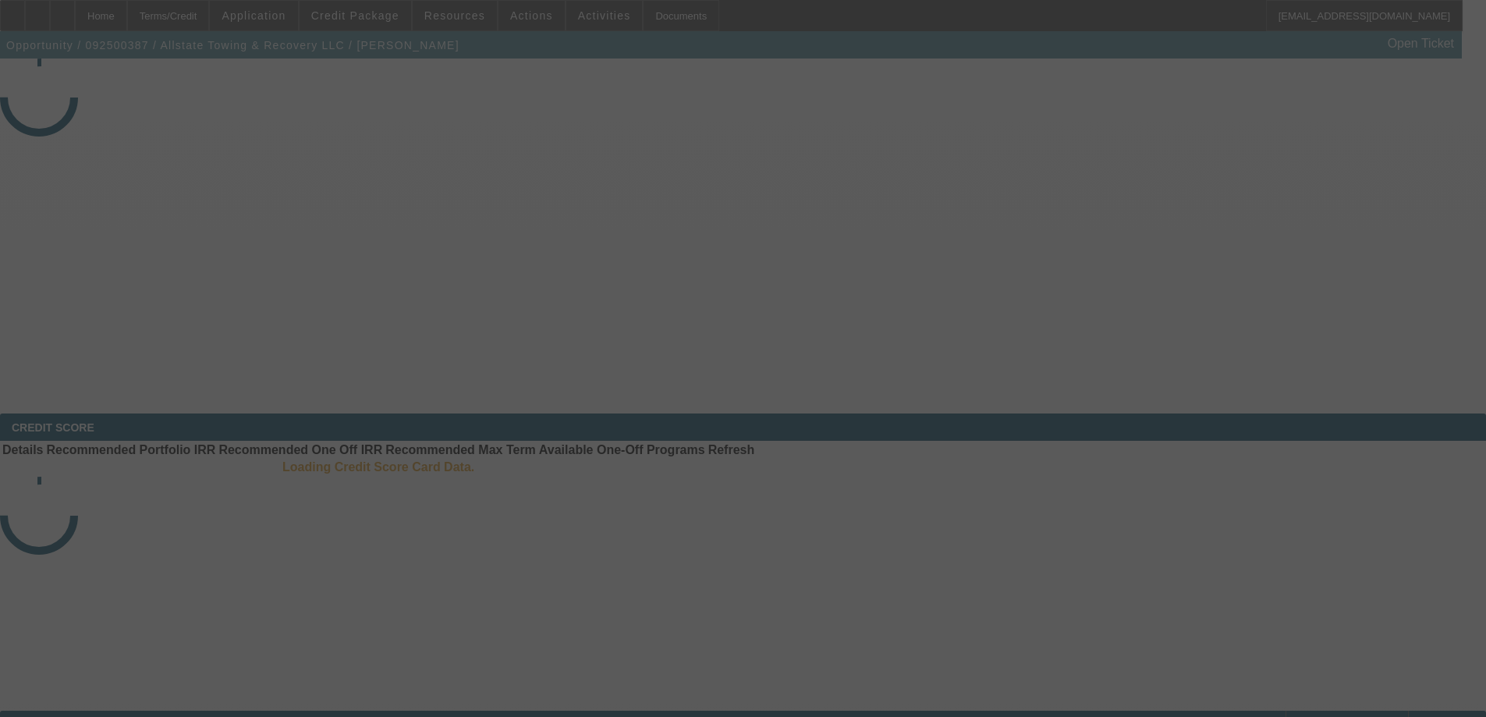
select select "4"
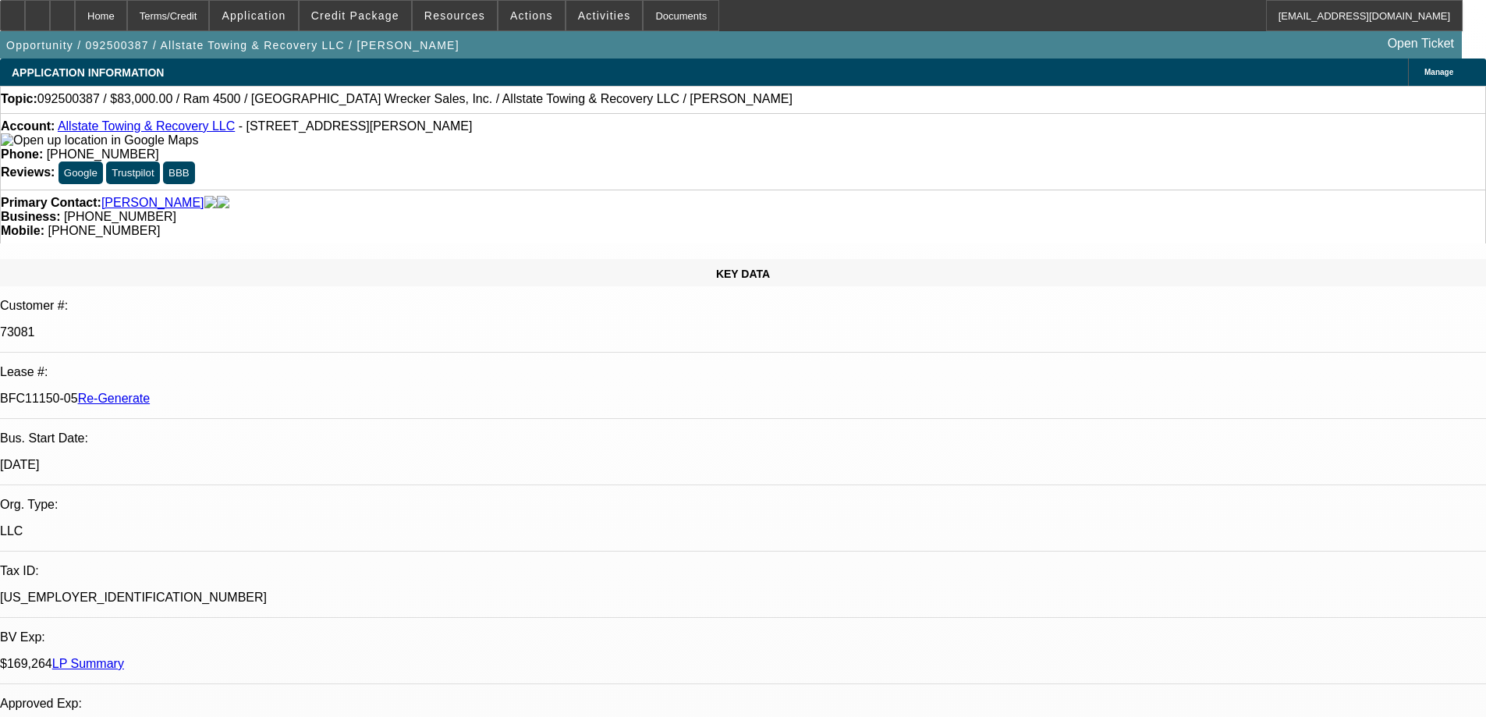
select select "0"
select select "2"
select select "0"
select select "1"
select select "2"
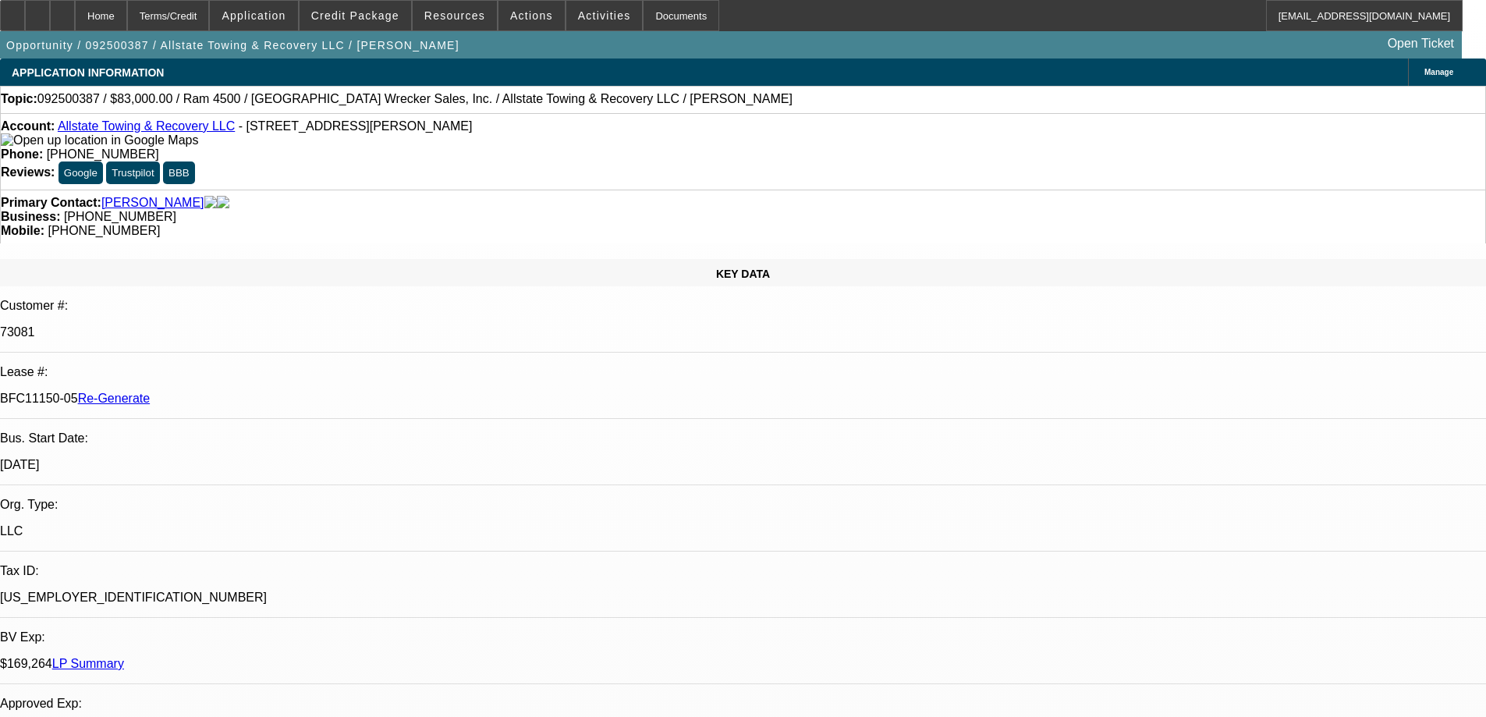
select select "6"
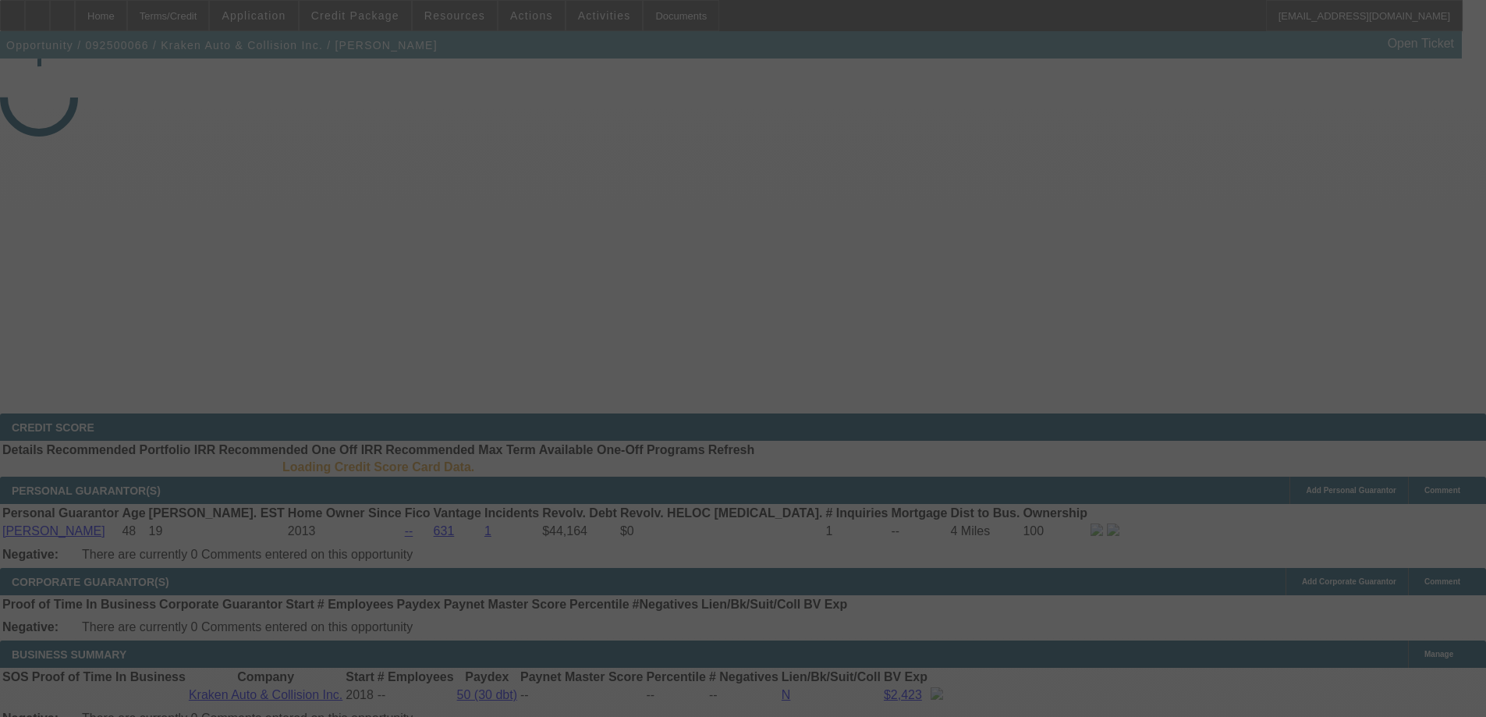
select select "4"
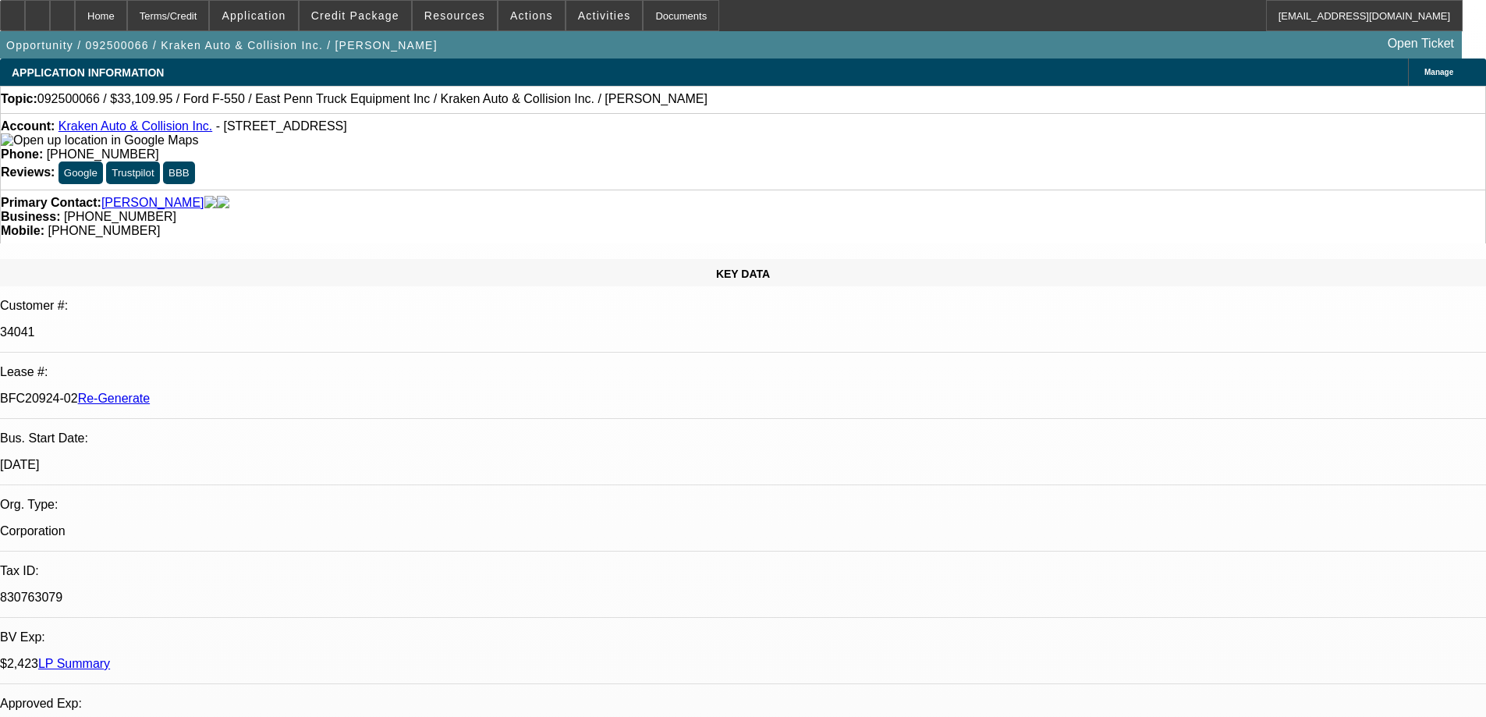
select select "0"
select select "0.1"
select select "4"
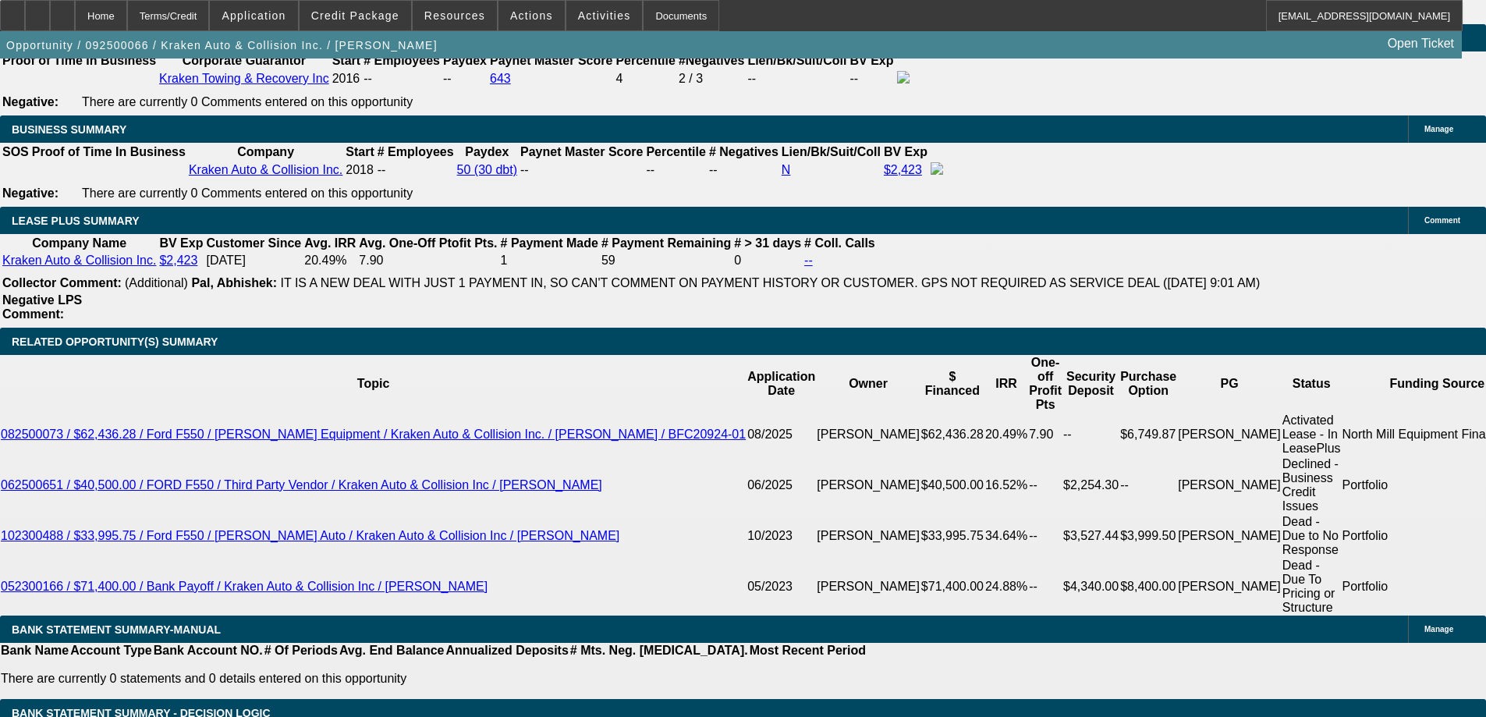
scroll to position [2653, 0]
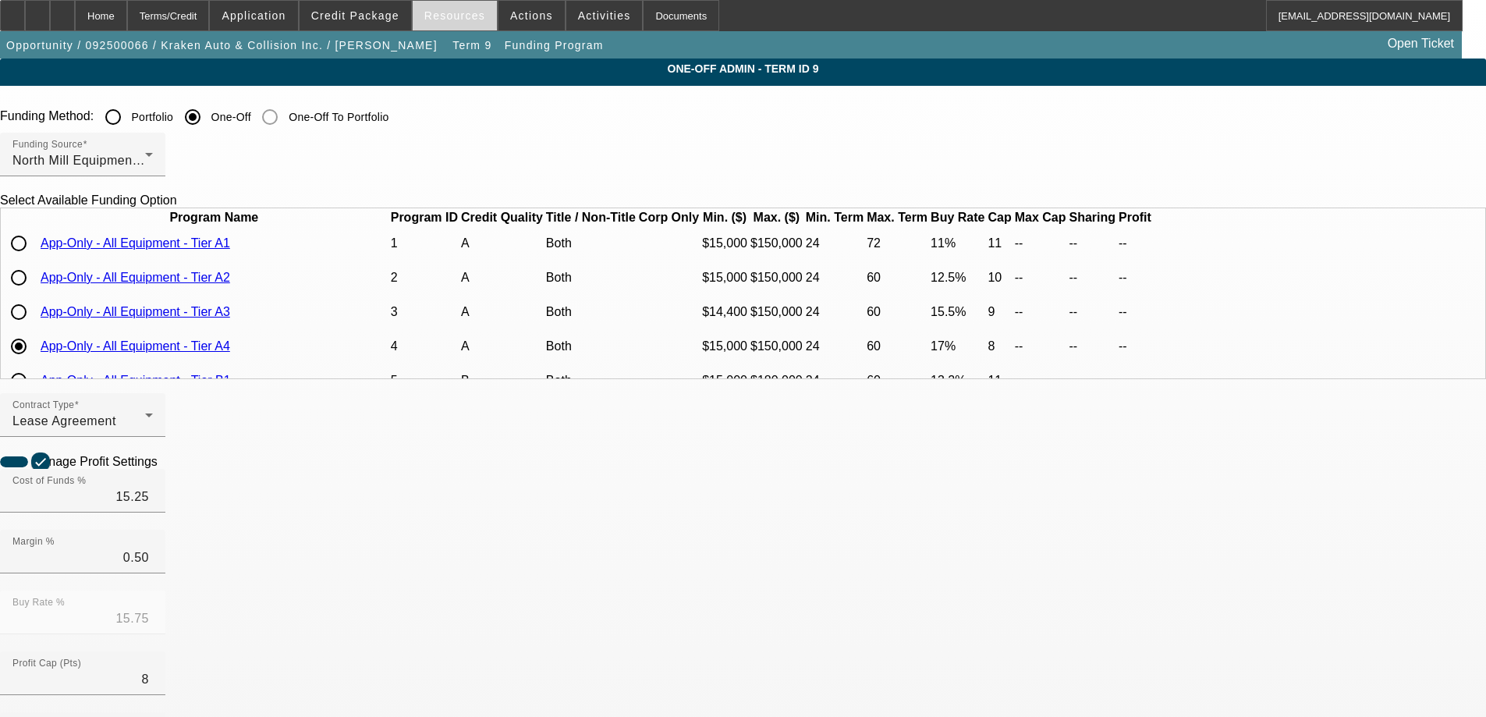
click at [459, 23] on span at bounding box center [455, 15] width 84 height 37
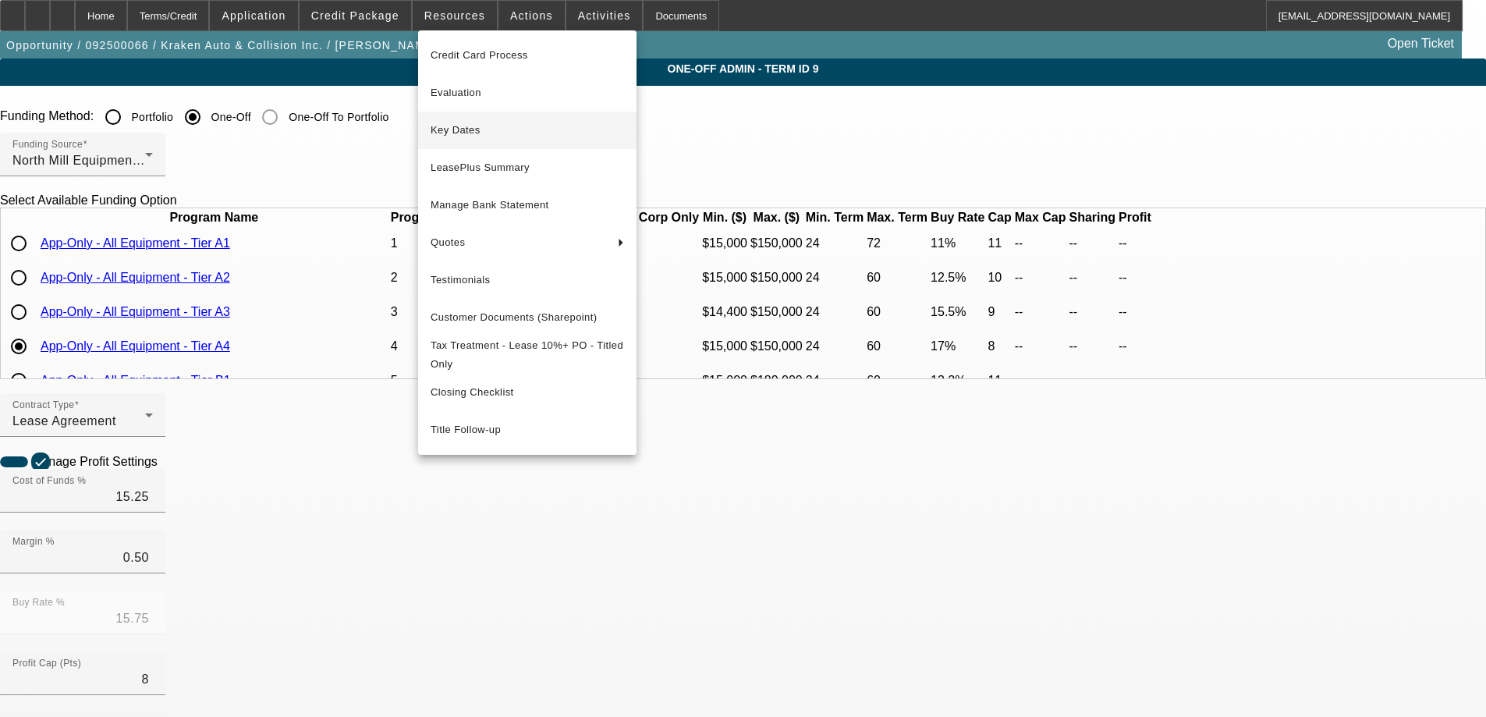
click at [468, 132] on span "Key Dates" at bounding box center [528, 130] width 194 height 19
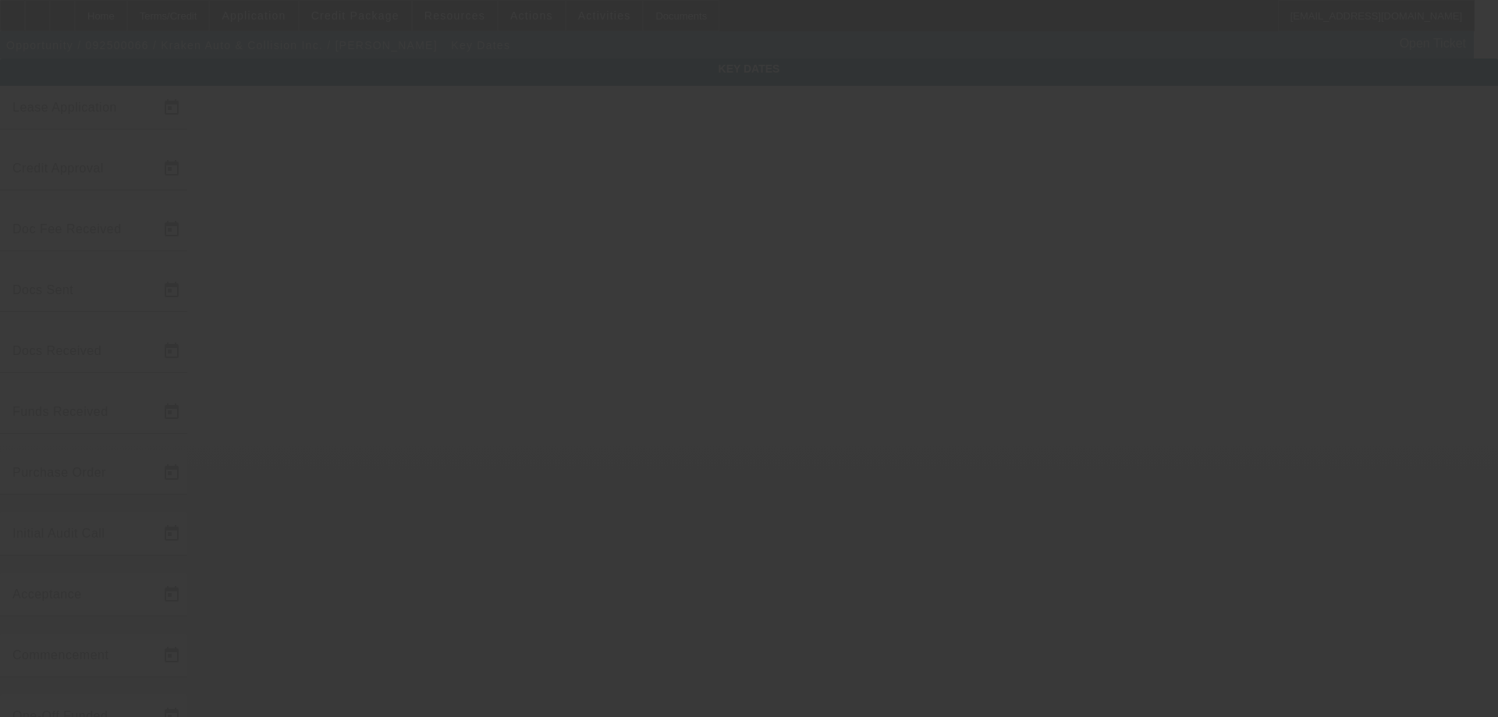
type input "9/4/2025"
type input "9/9/2025"
type input "9/16/2025"
type input "9/17/2025"
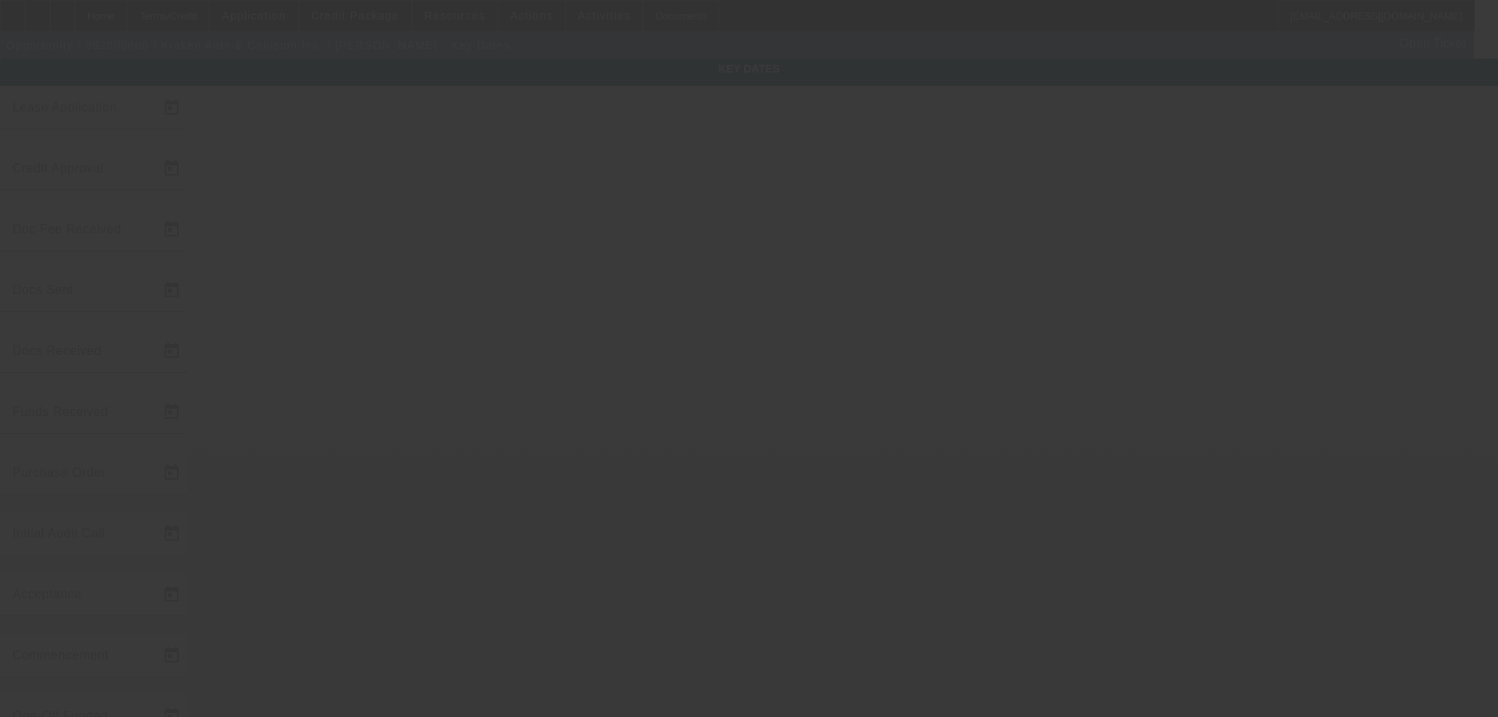
type input "9/19/2025"
type input "9/24/2025"
type input "10/1/2025"
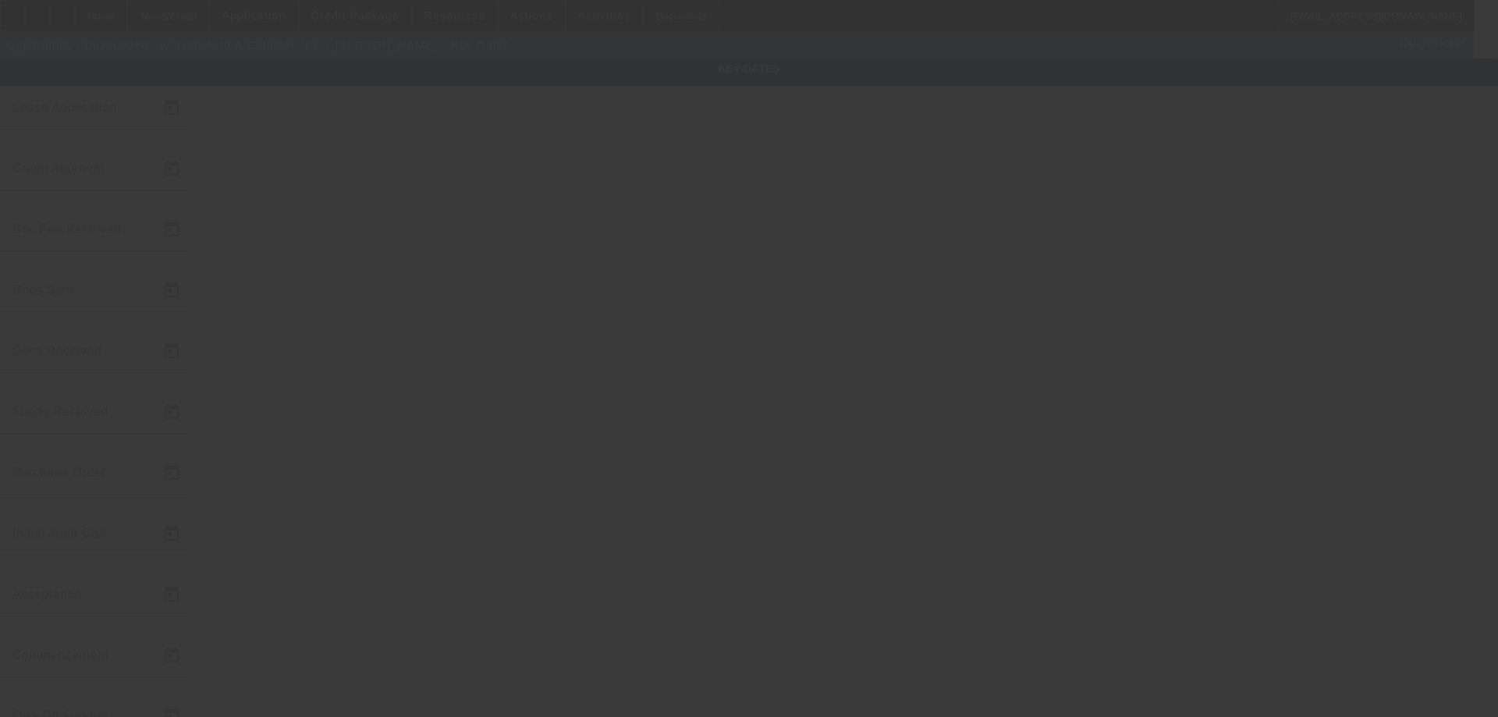
type input "11/1/2025"
type input "9/30/2025"
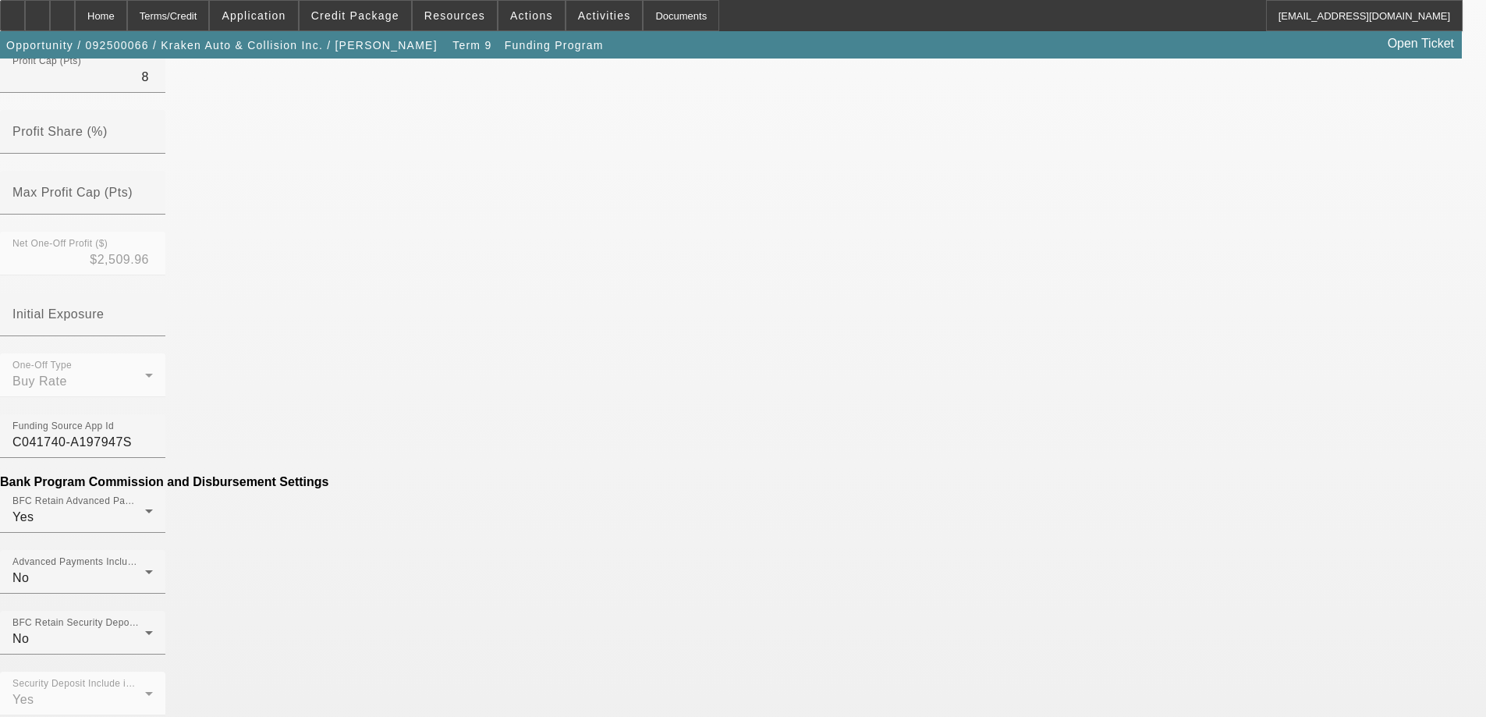
scroll to position [587, 0]
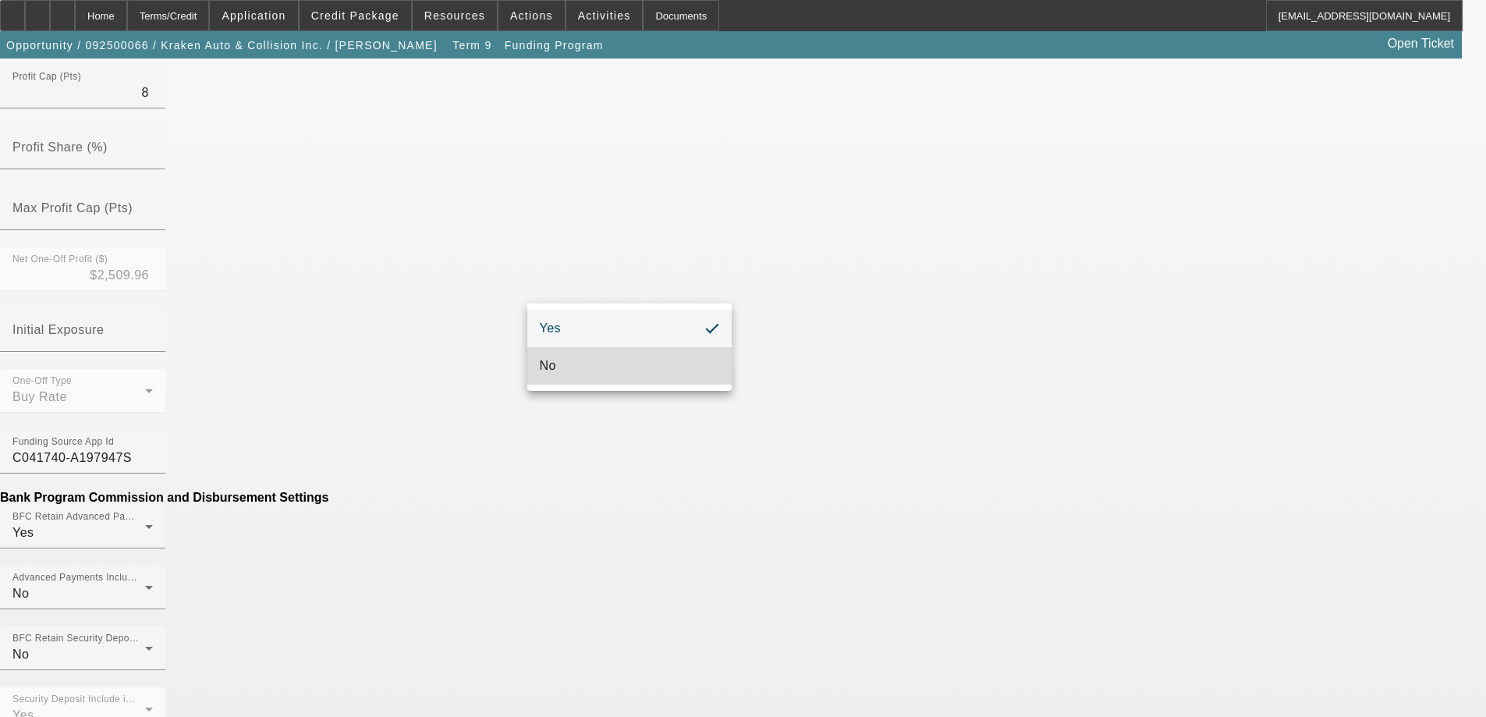
click at [627, 366] on mat-option "No" at bounding box center [629, 365] width 204 height 37
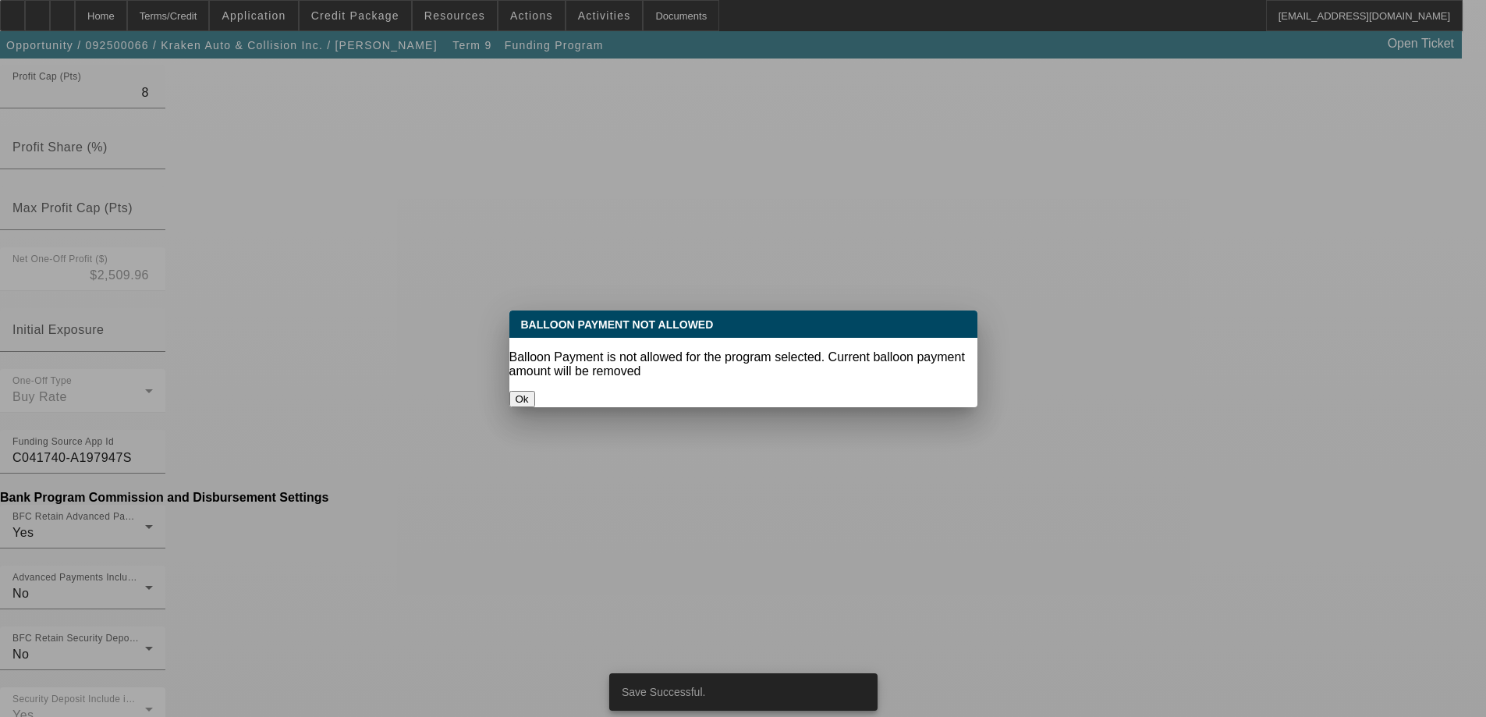
scroll to position [0, 0]
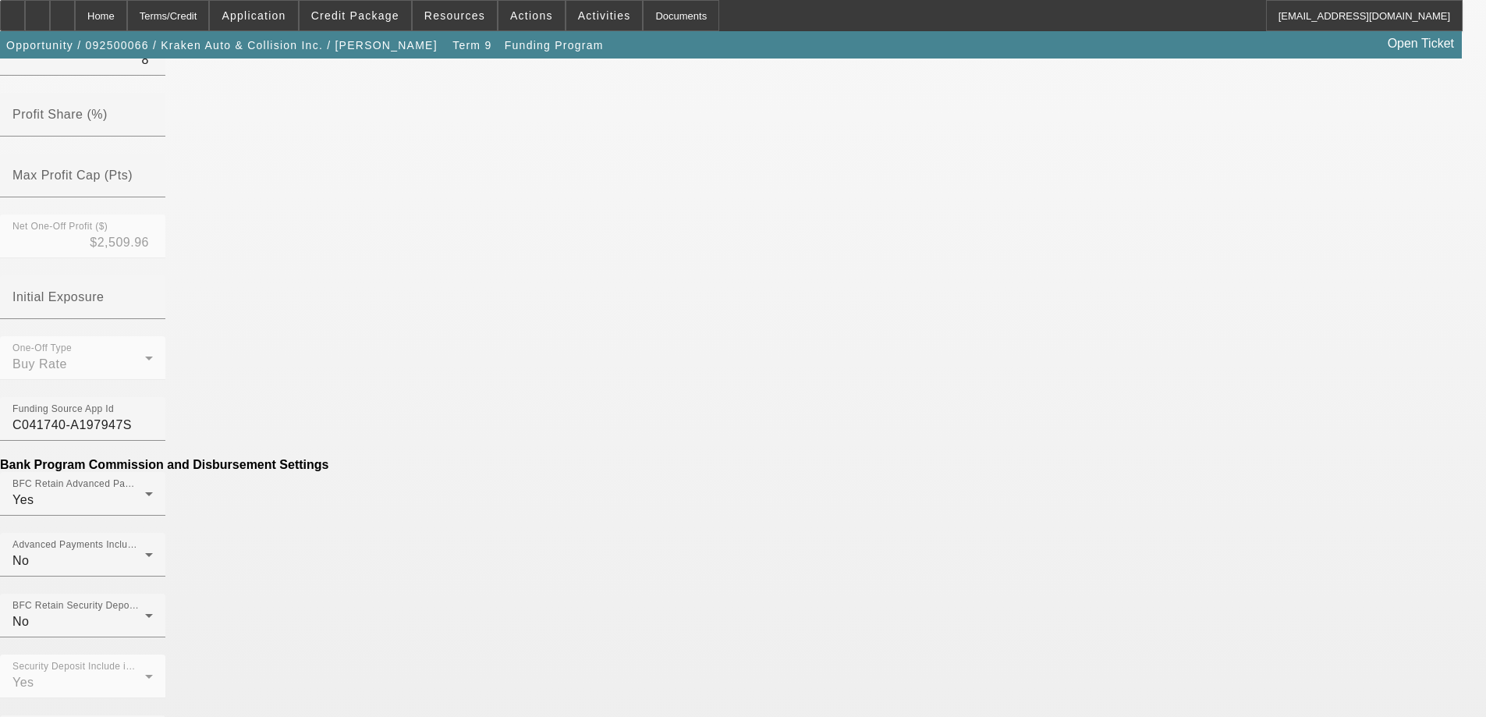
scroll to position [624, 0]
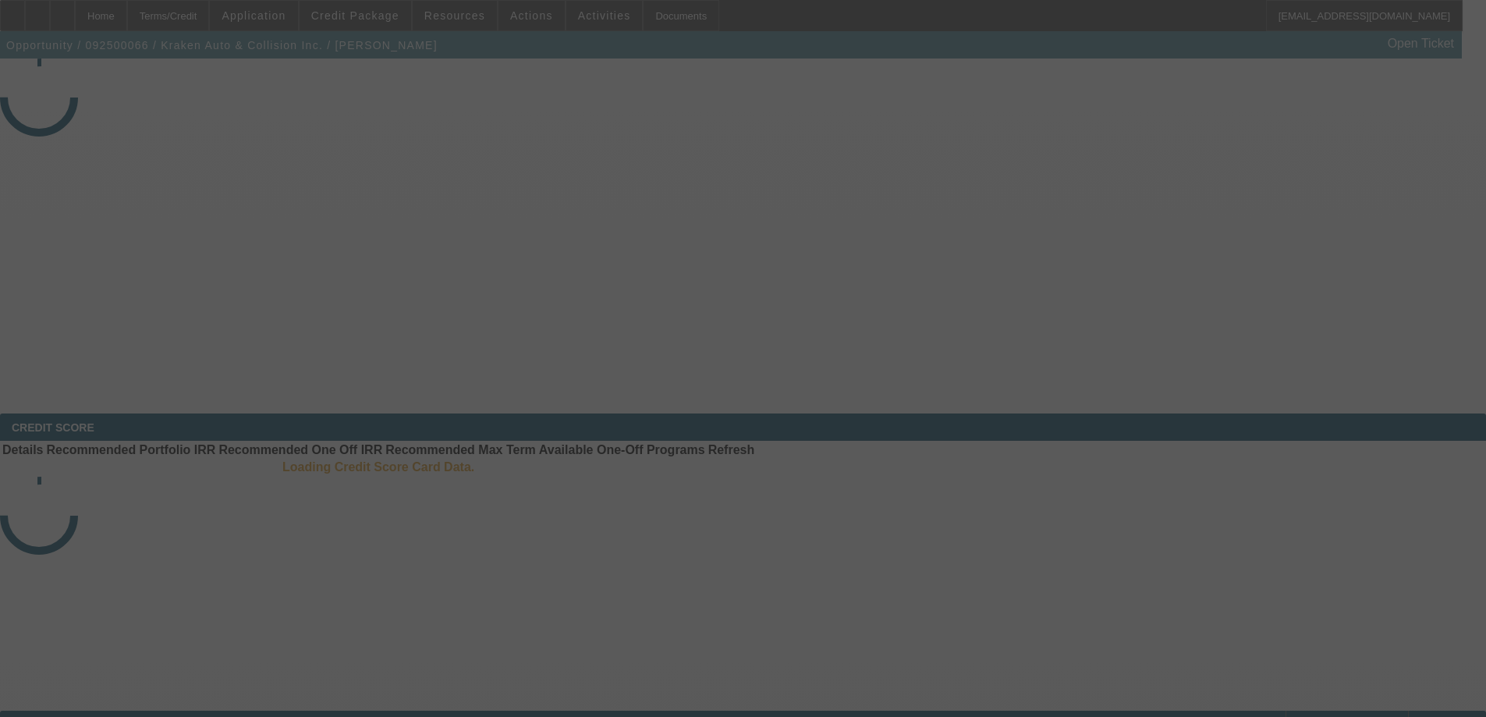
select select "4"
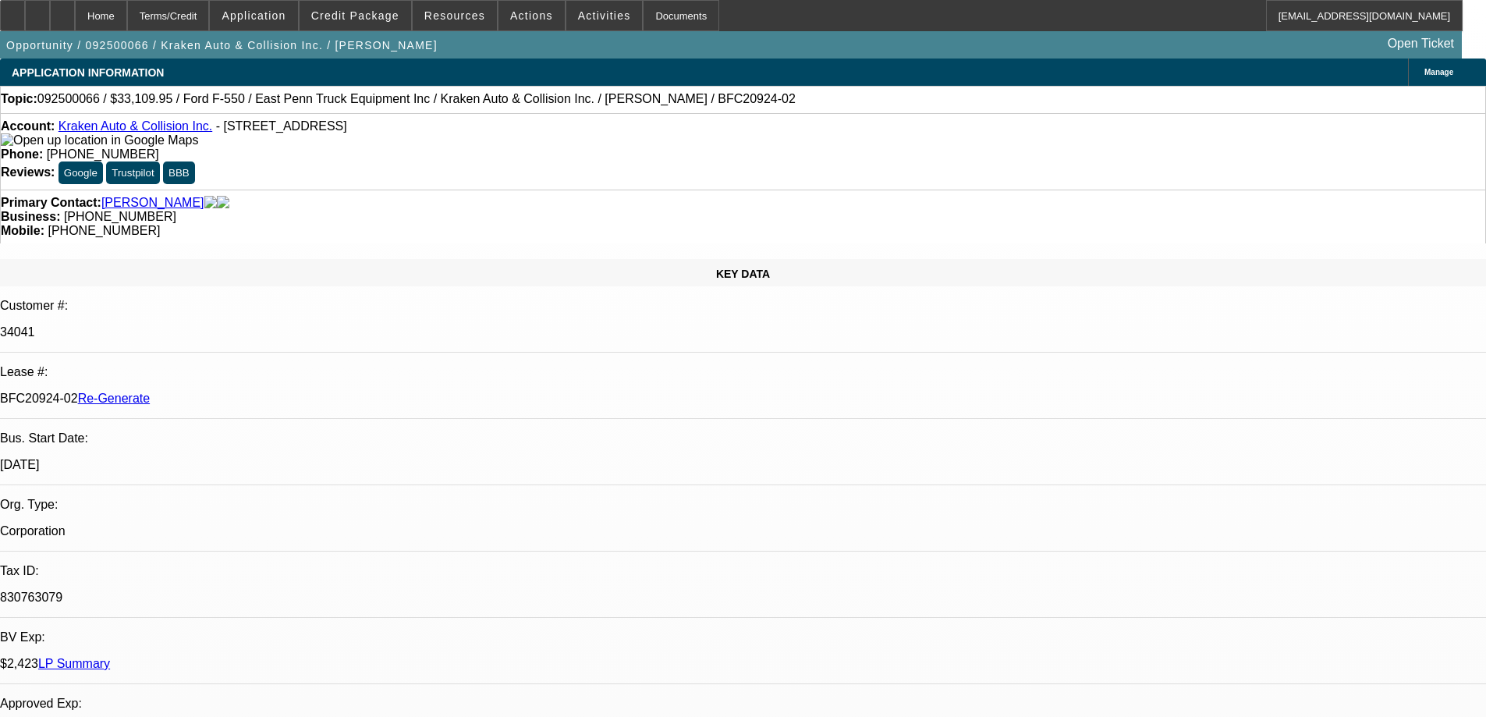
select select "0"
select select "0.1"
select select "4"
click at [643, 11] on div "Documents" at bounding box center [681, 15] width 76 height 31
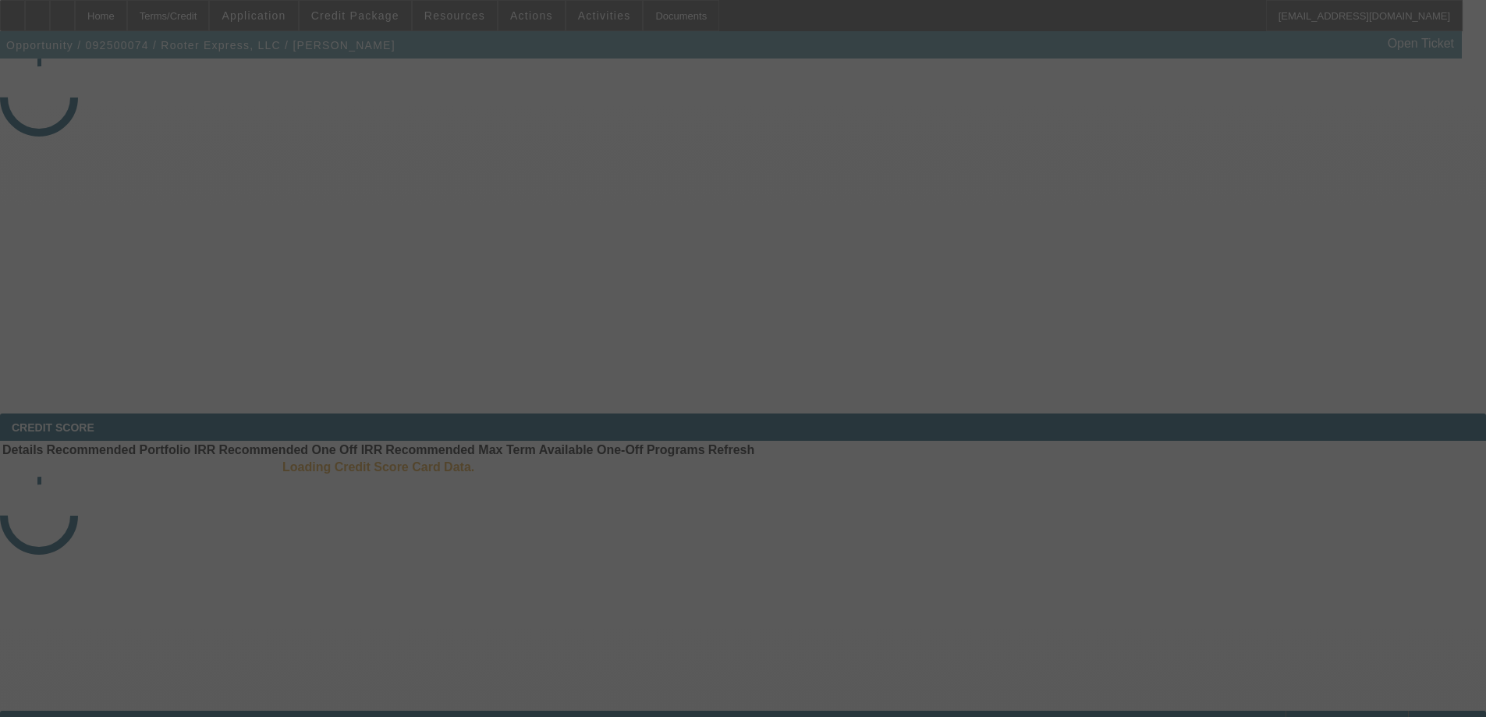
select select "4"
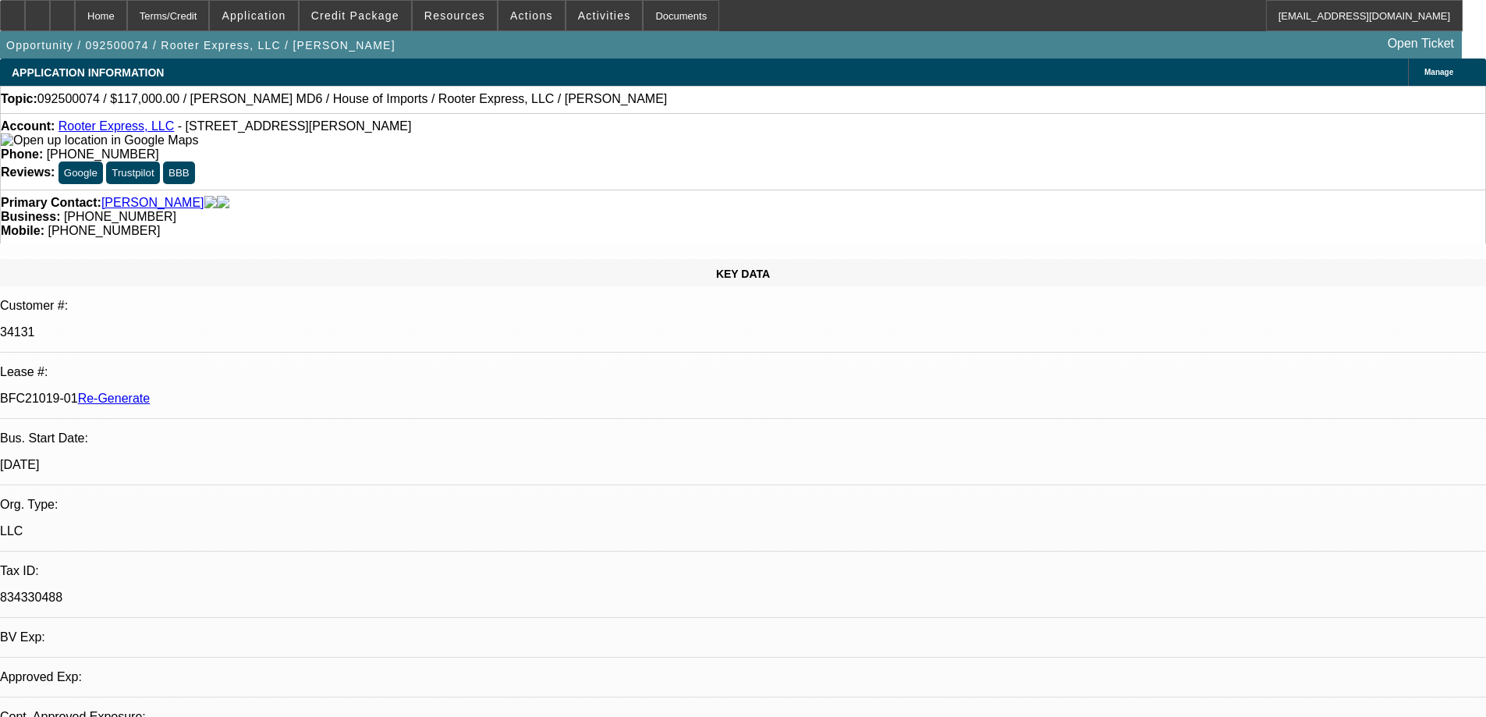
select select "0"
select select "2"
select select "0"
select select "6"
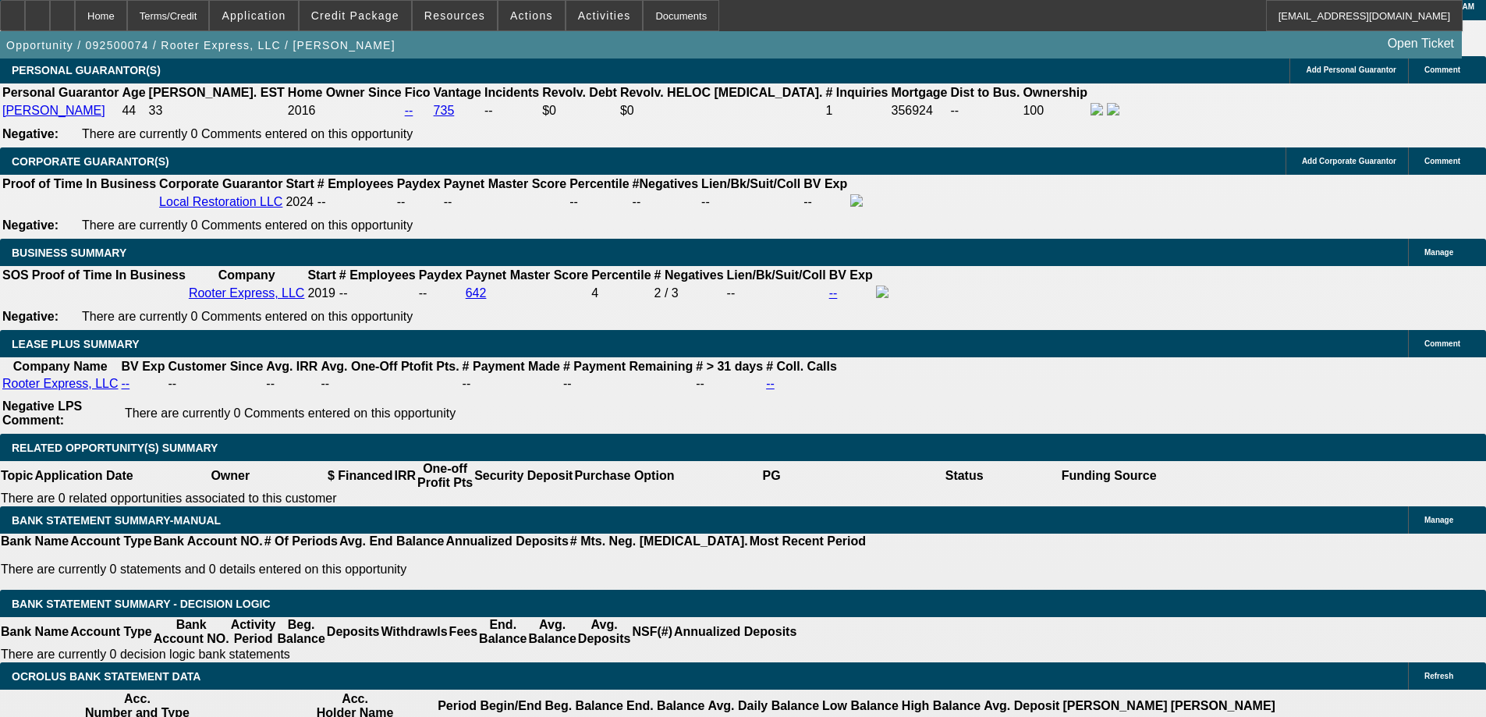
scroll to position [2508, 0]
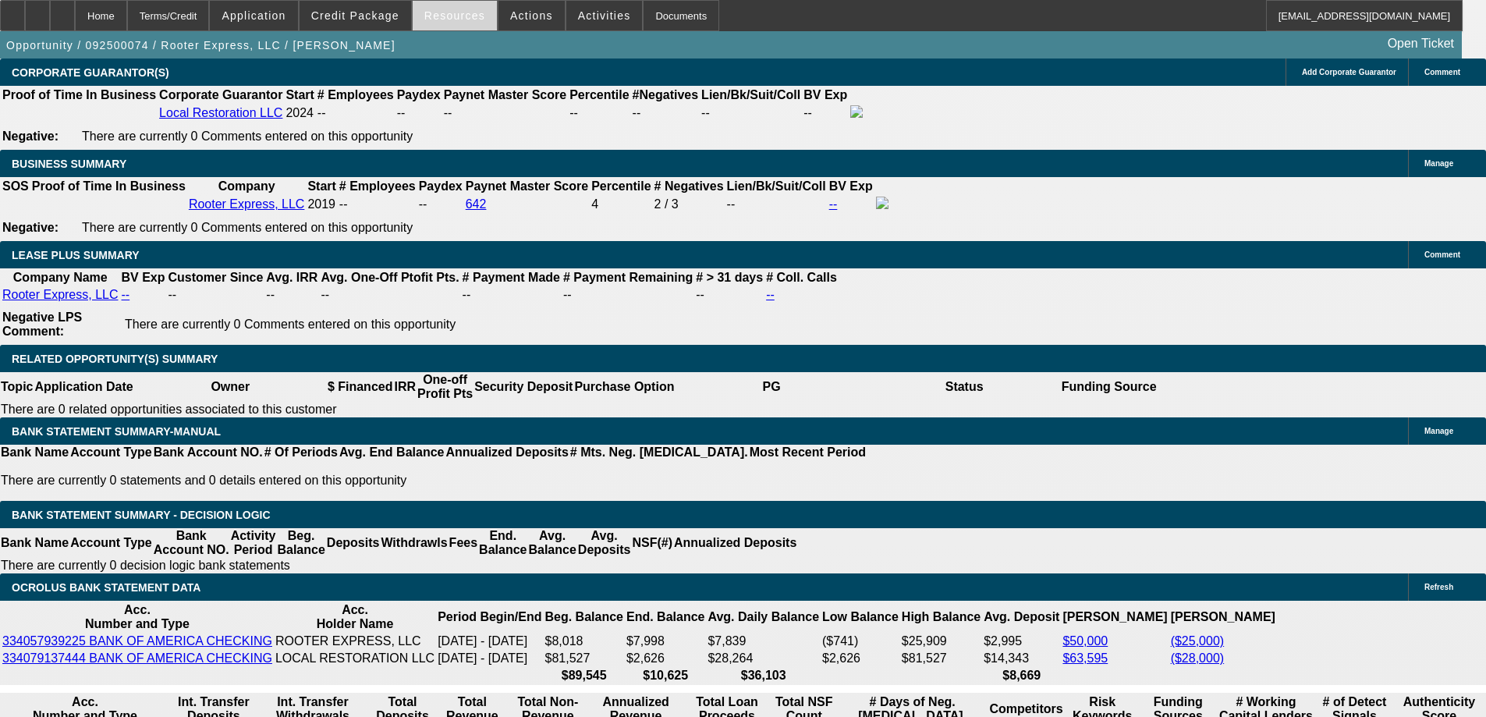
click at [433, 21] on button "Resources" at bounding box center [455, 16] width 84 height 30
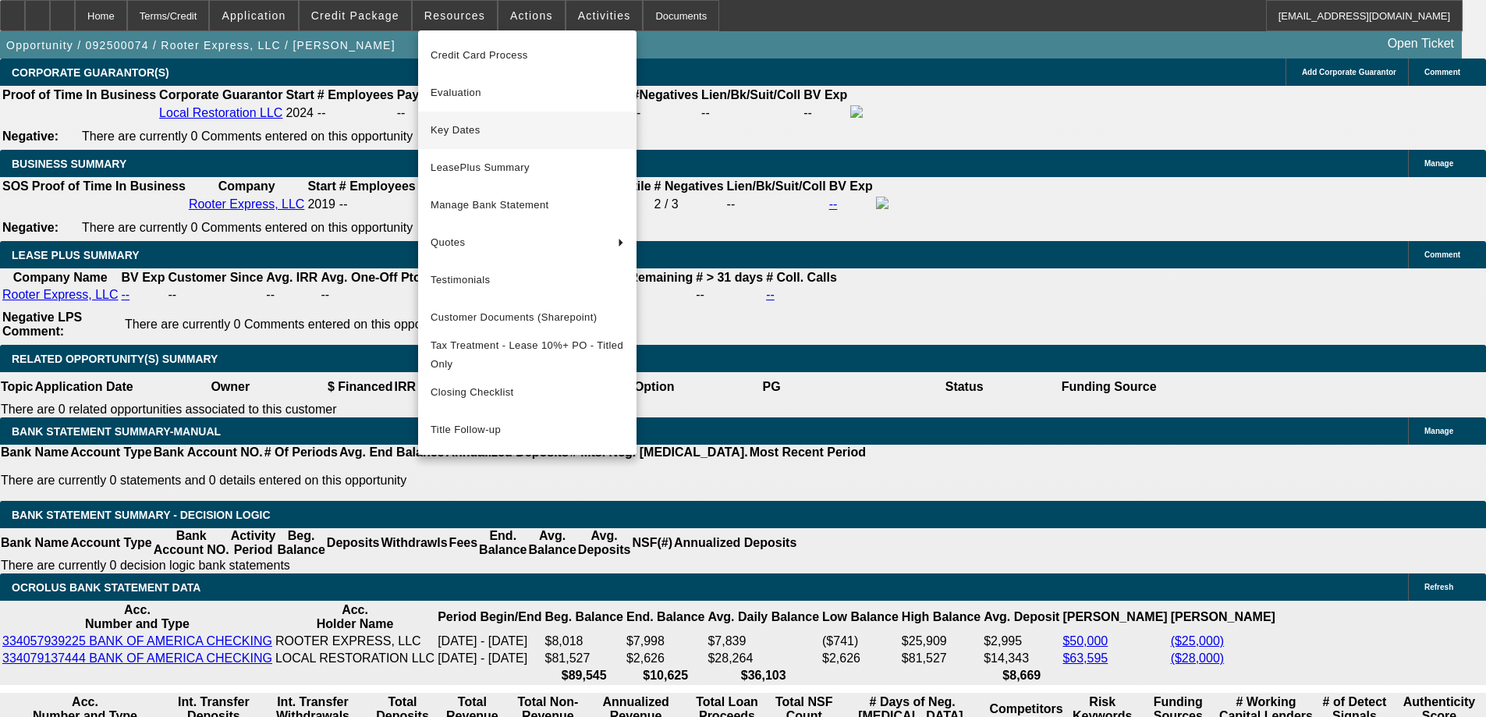
click at [469, 136] on span "Key Dates" at bounding box center [528, 130] width 194 height 19
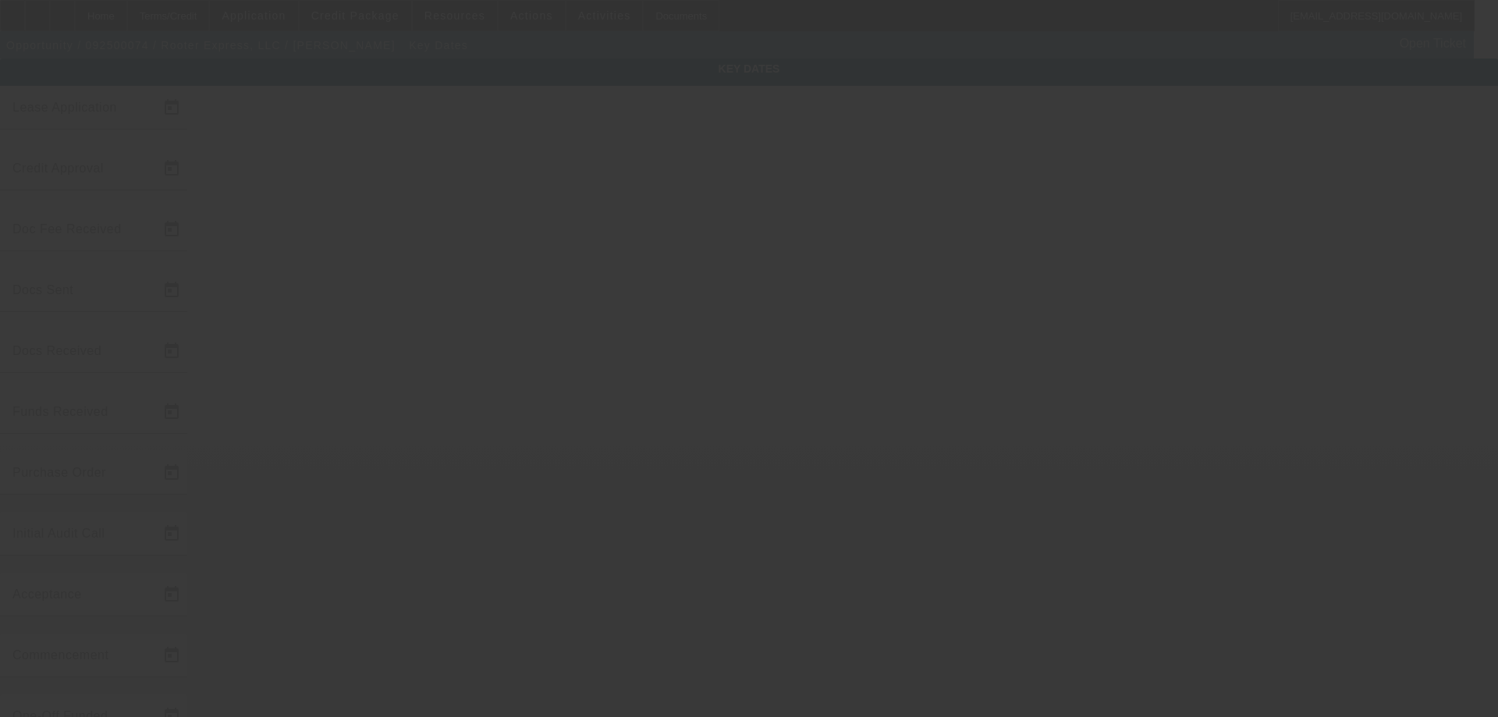
type input "9/4/2025"
type input "9/12/2025"
type input "9/25/2025"
type input "9/22/2025"
type input "9/25/2025"
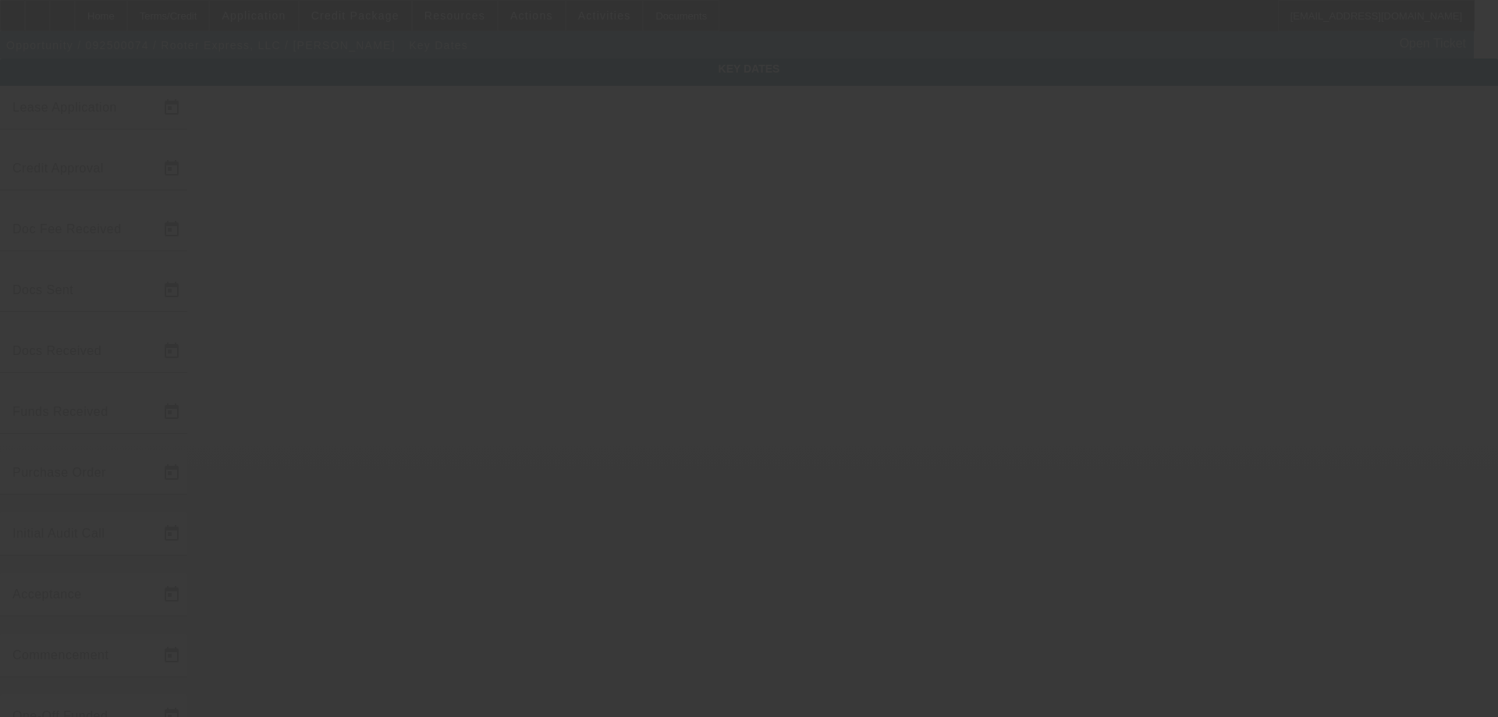
type input "9/25/2025"
type input "9/26/2025"
type input "10/1/2025"
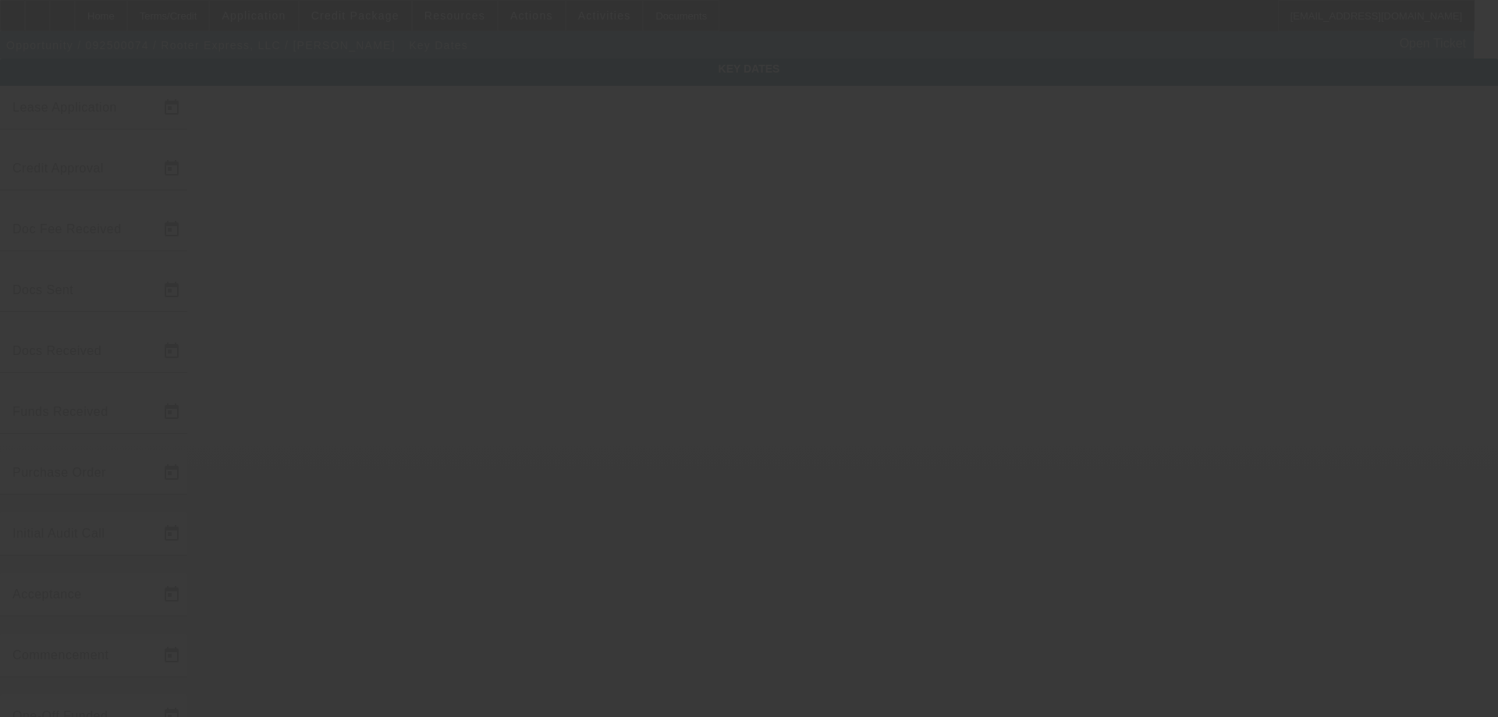
type input "11/1/2025"
type input "9/29/2025"
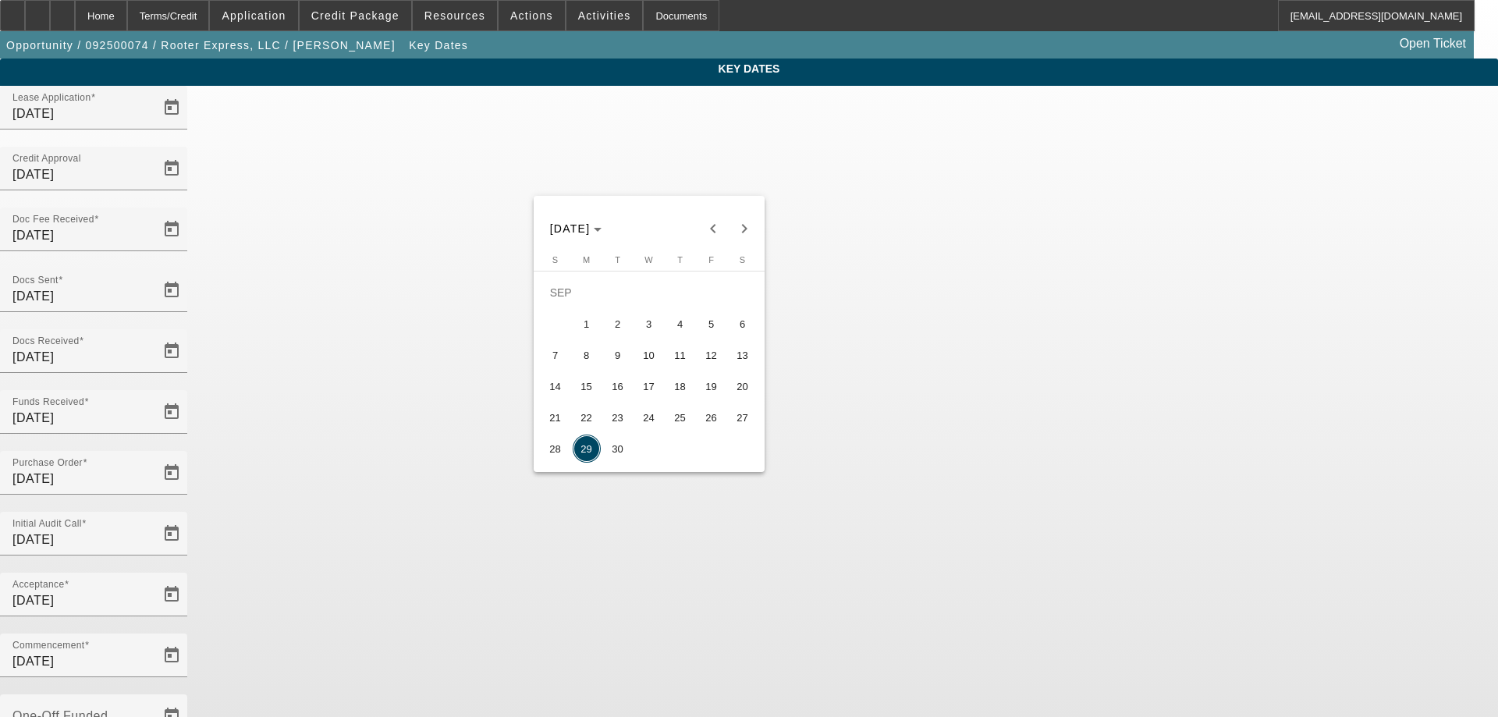
click at [580, 455] on span "29" at bounding box center [587, 449] width 28 height 28
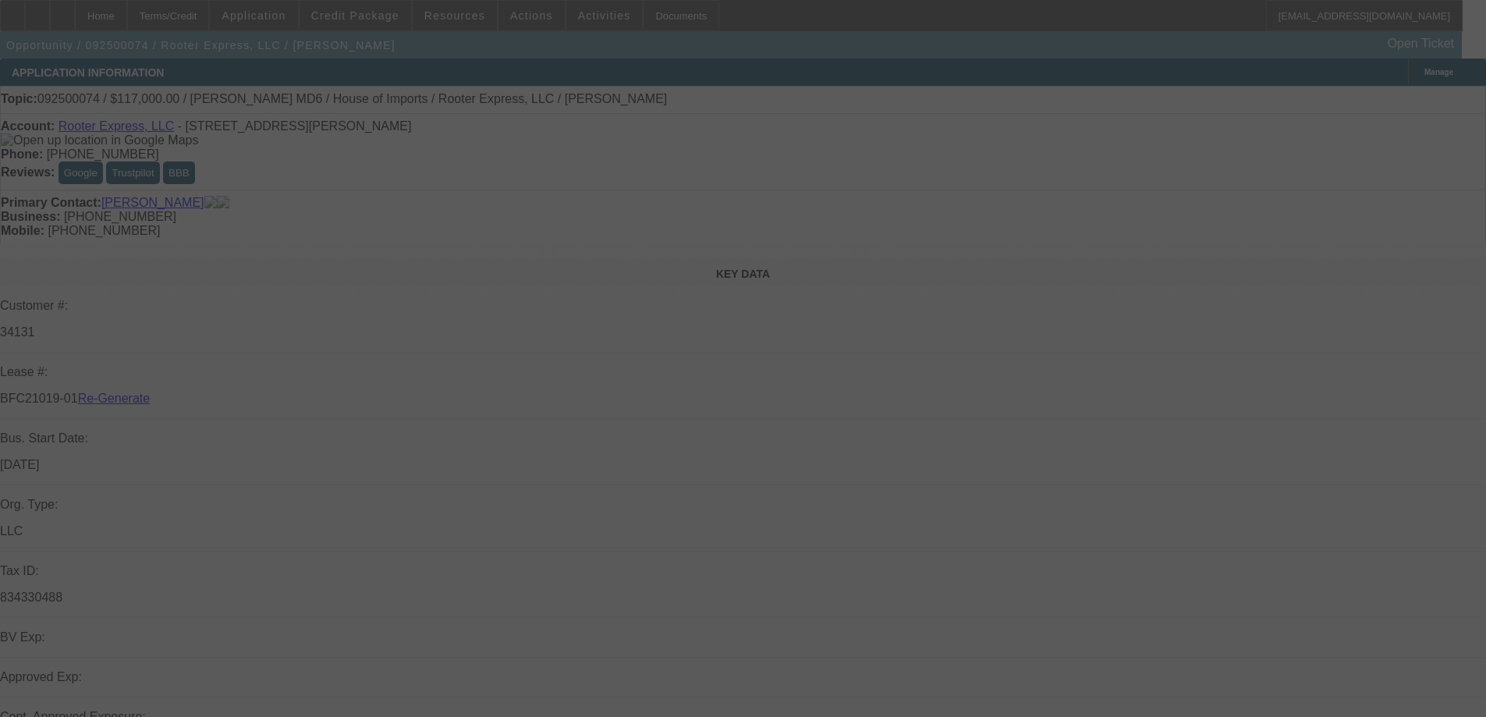
select select "4"
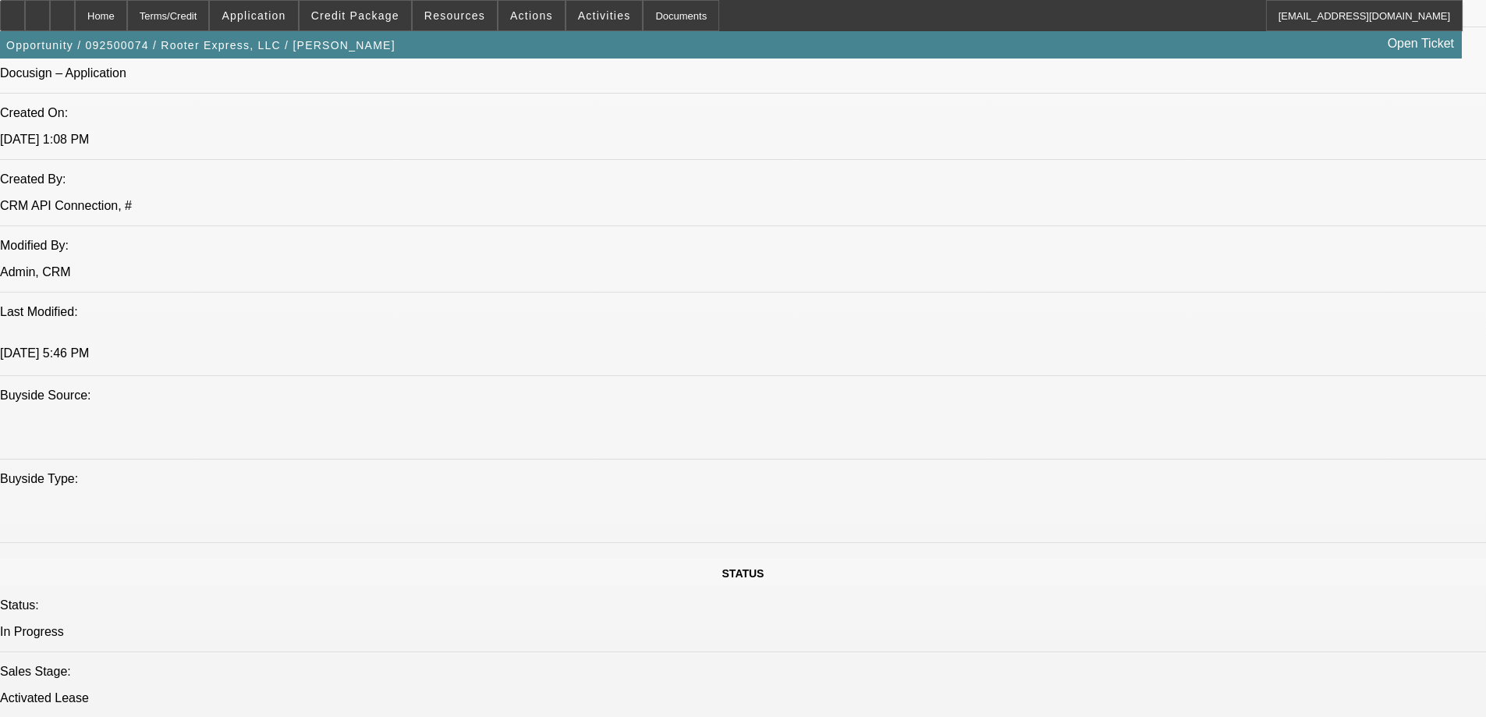
select select "0"
select select "2"
select select "0"
select select "6"
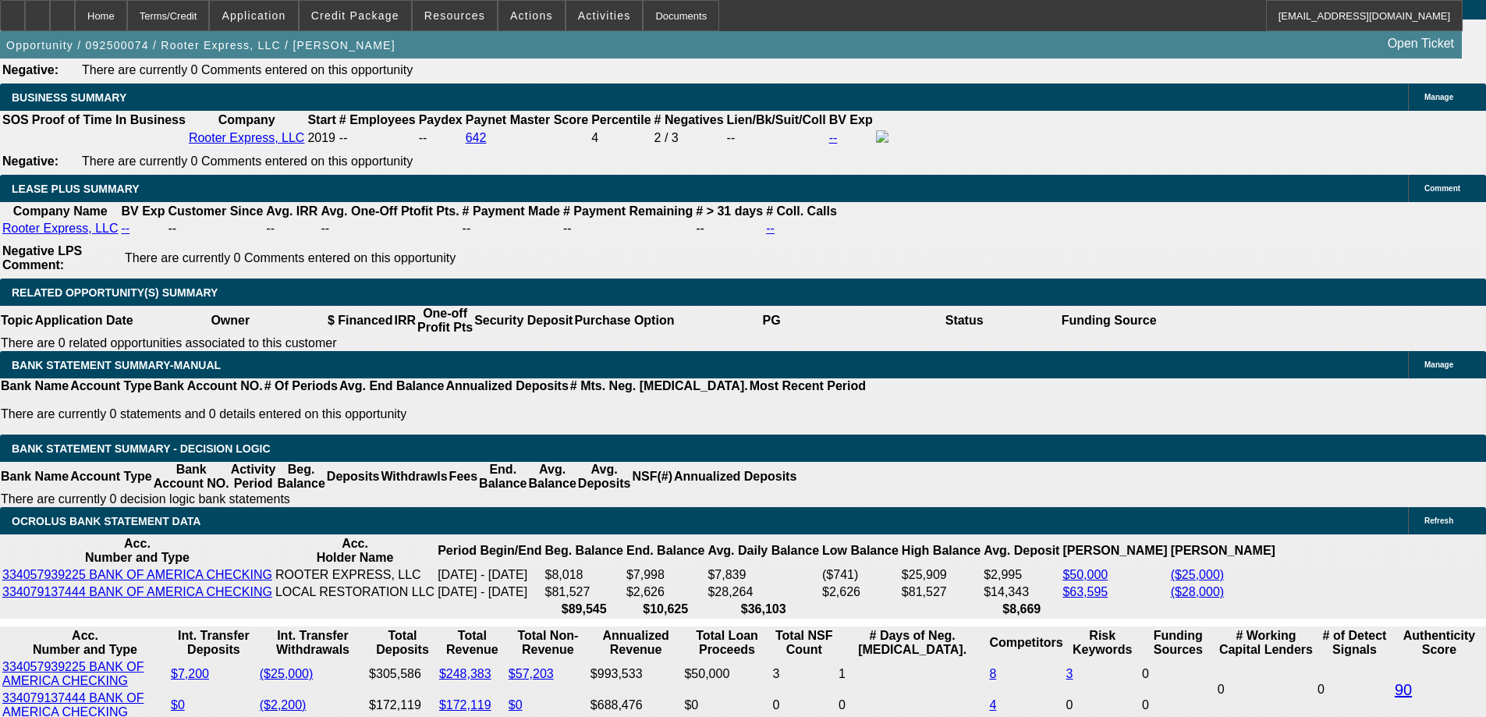
scroll to position [2575, 0]
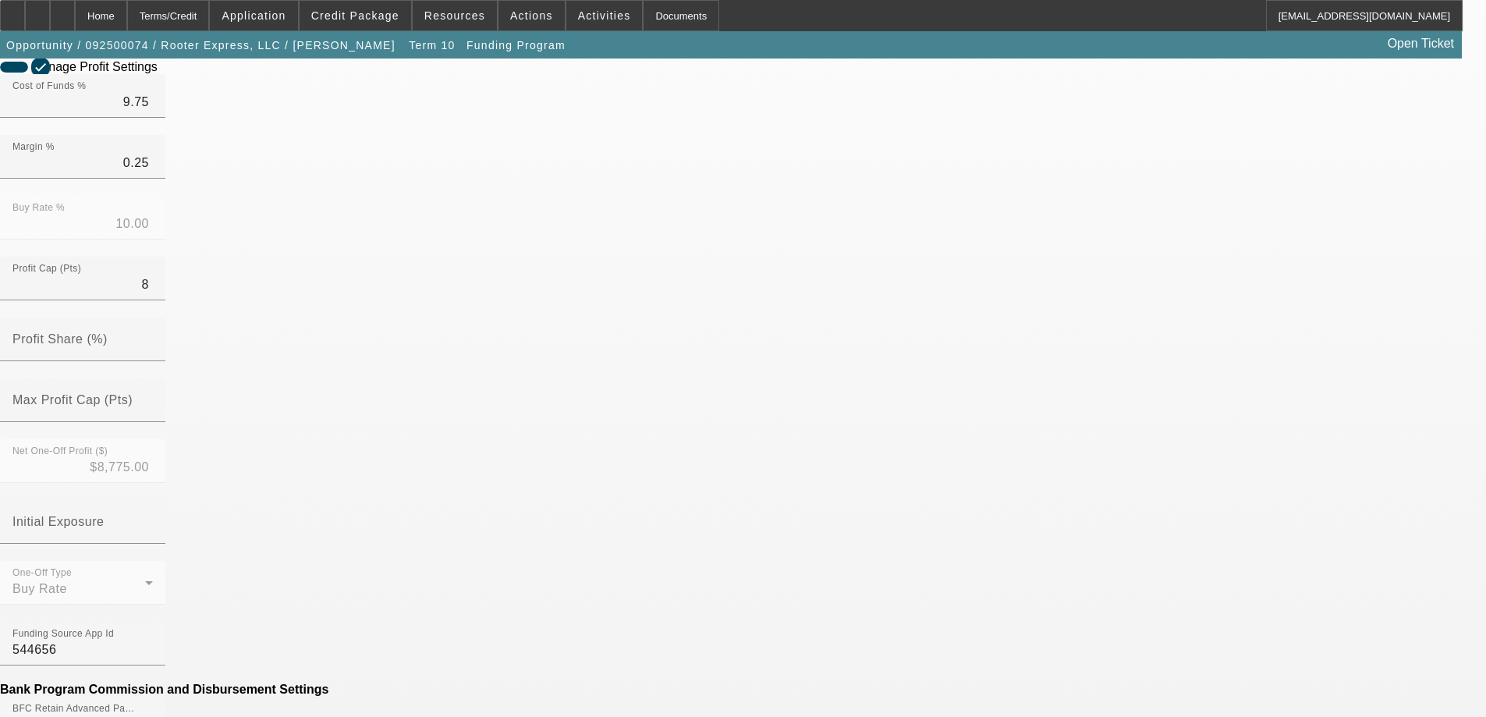
scroll to position [379, 0]
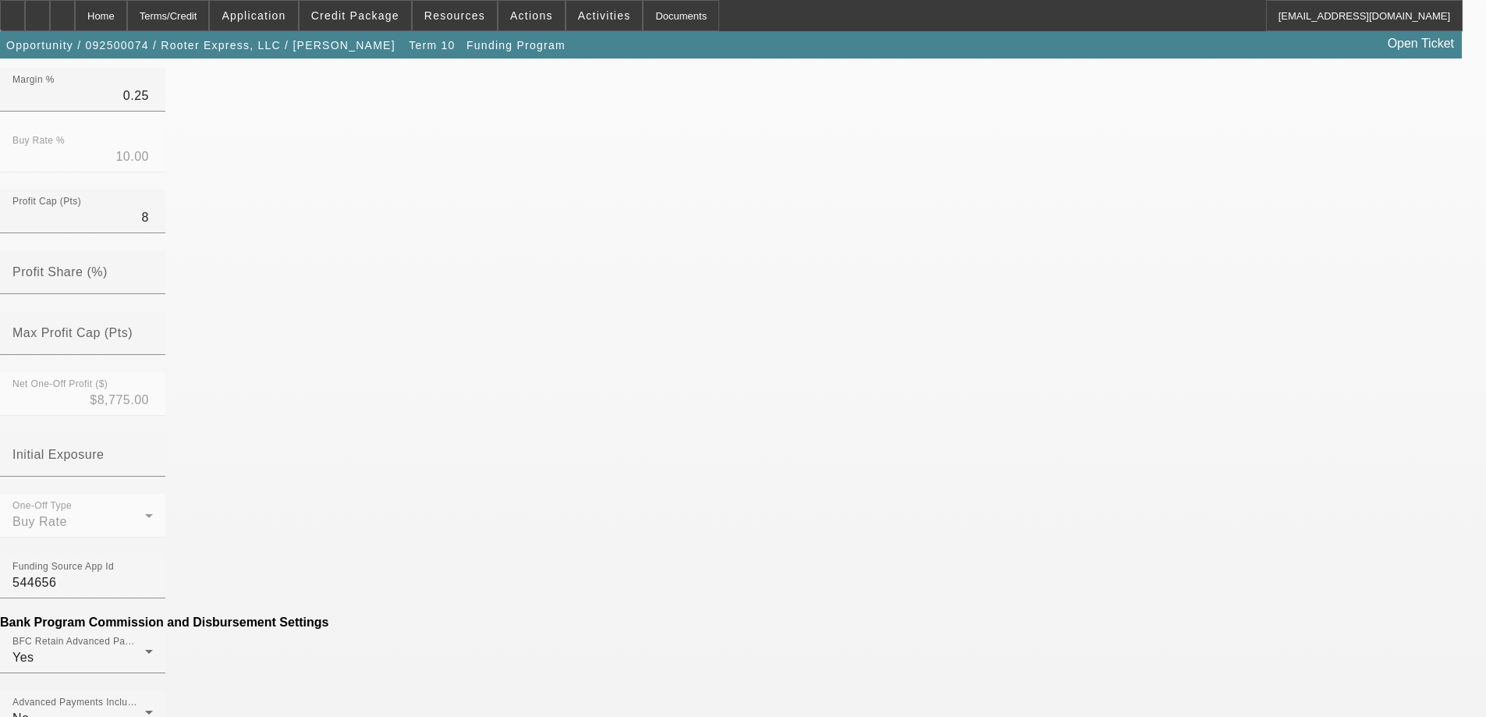
click at [600, 518] on mat-option "No" at bounding box center [629, 521] width 204 height 37
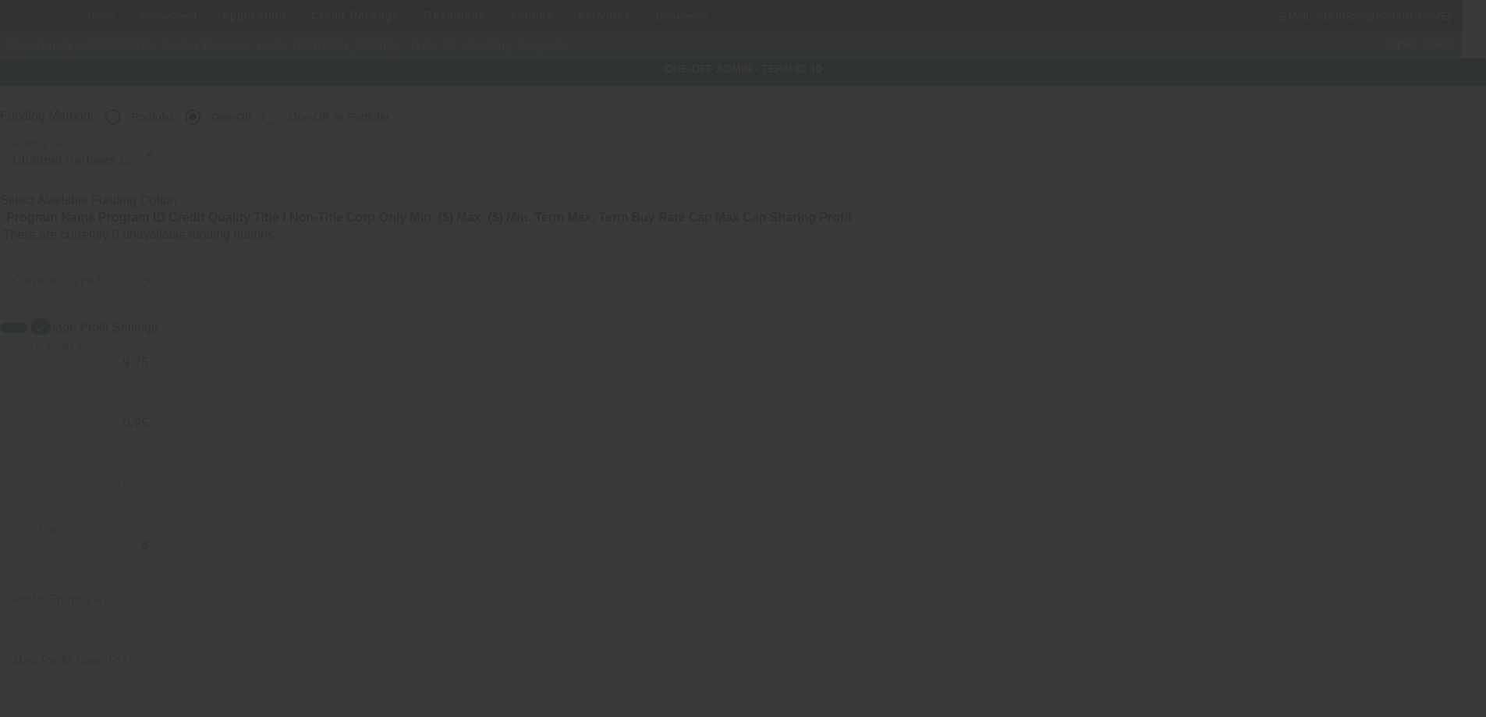
radio input "true"
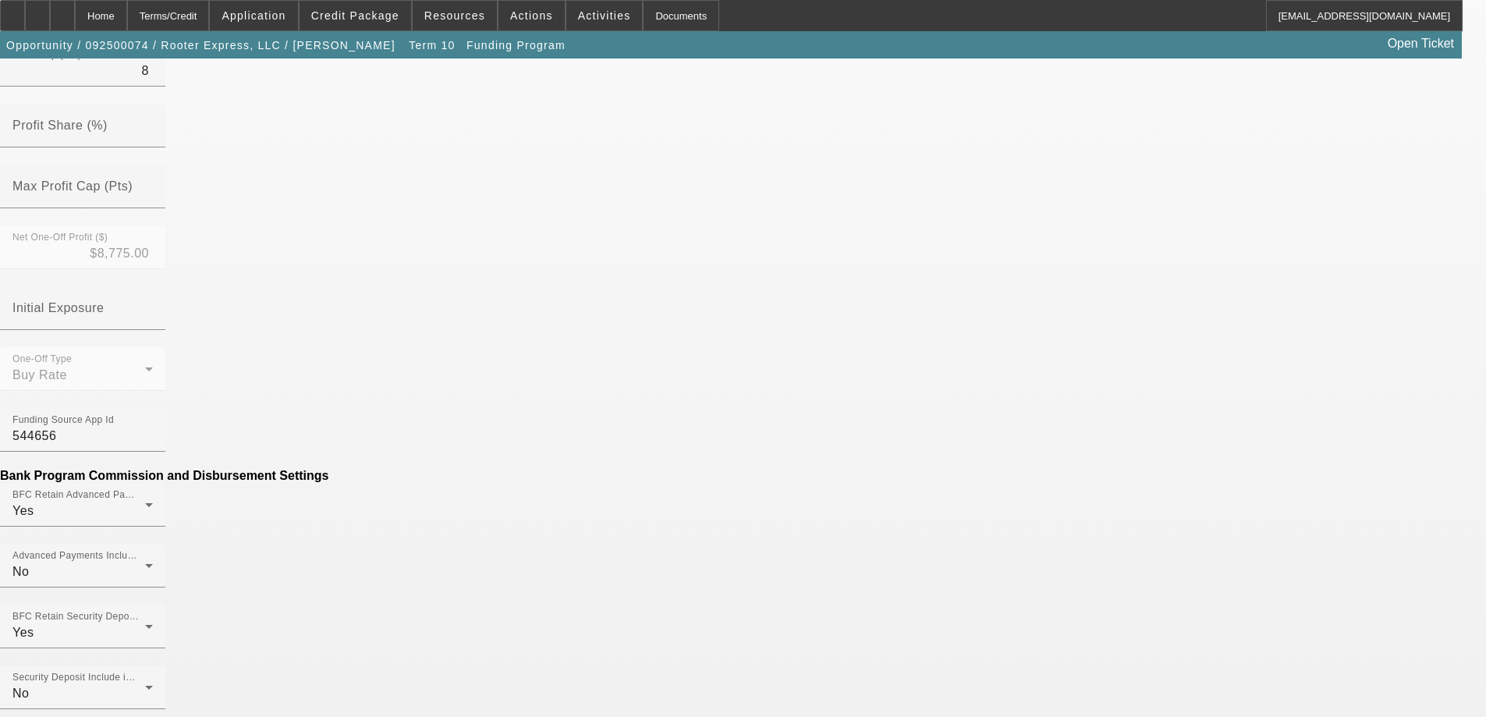
scroll to position [546, 0]
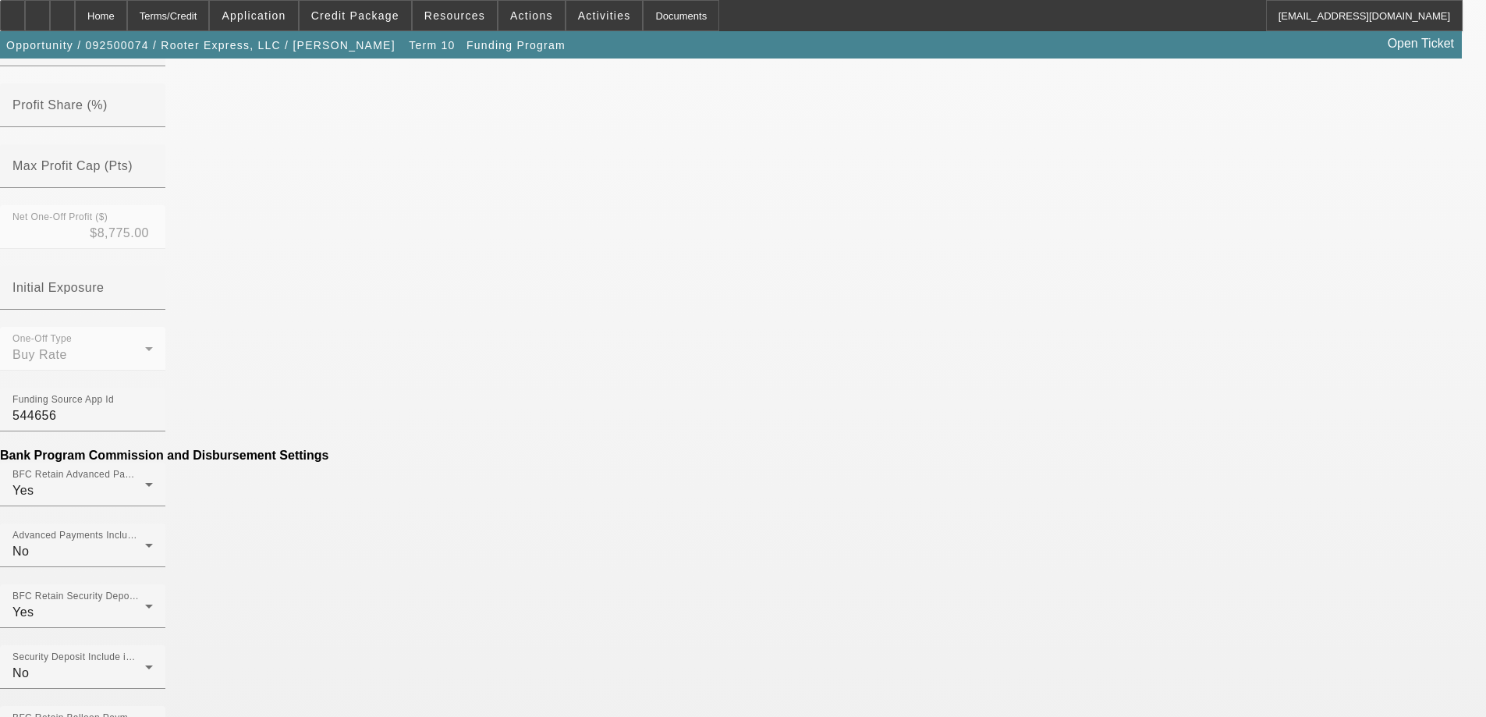
type input "$68.13"
type input "PER DIEM"
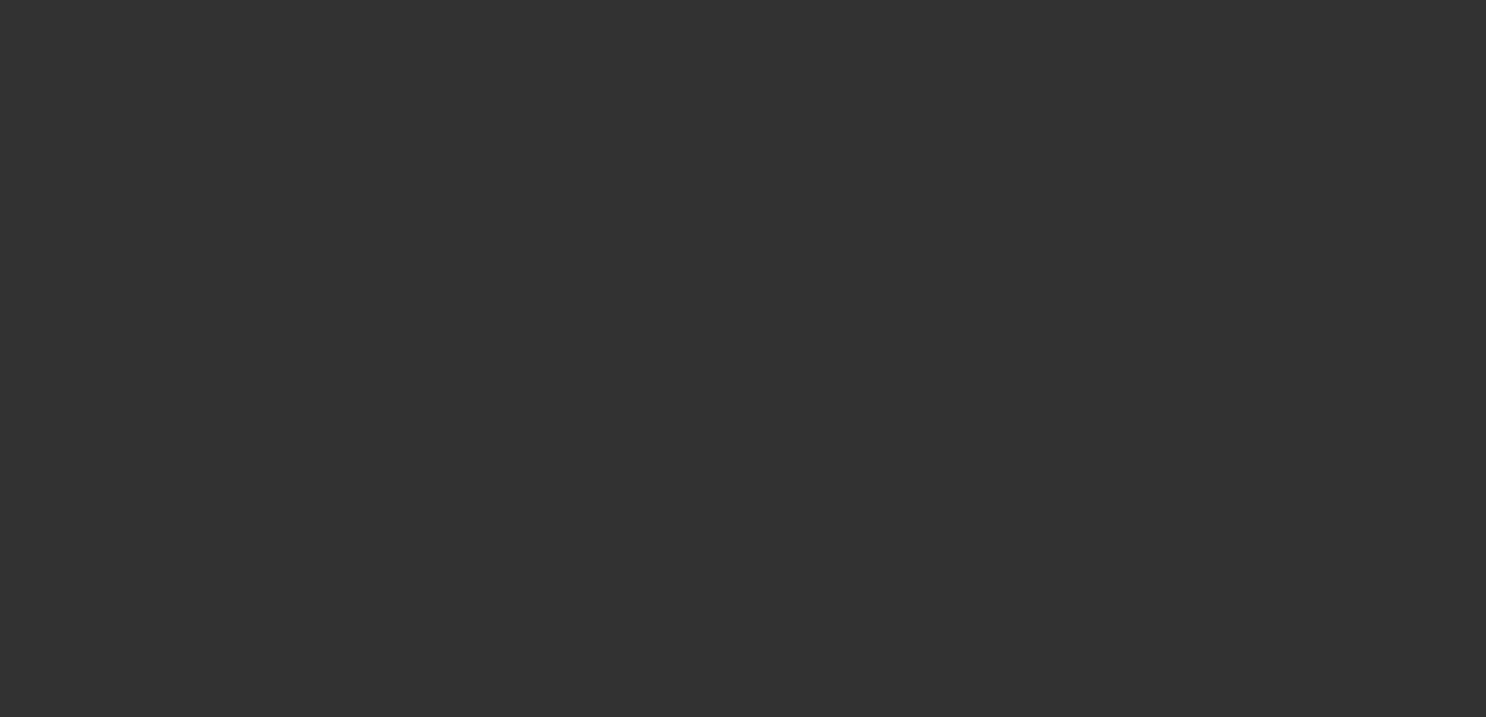
radio input "true"
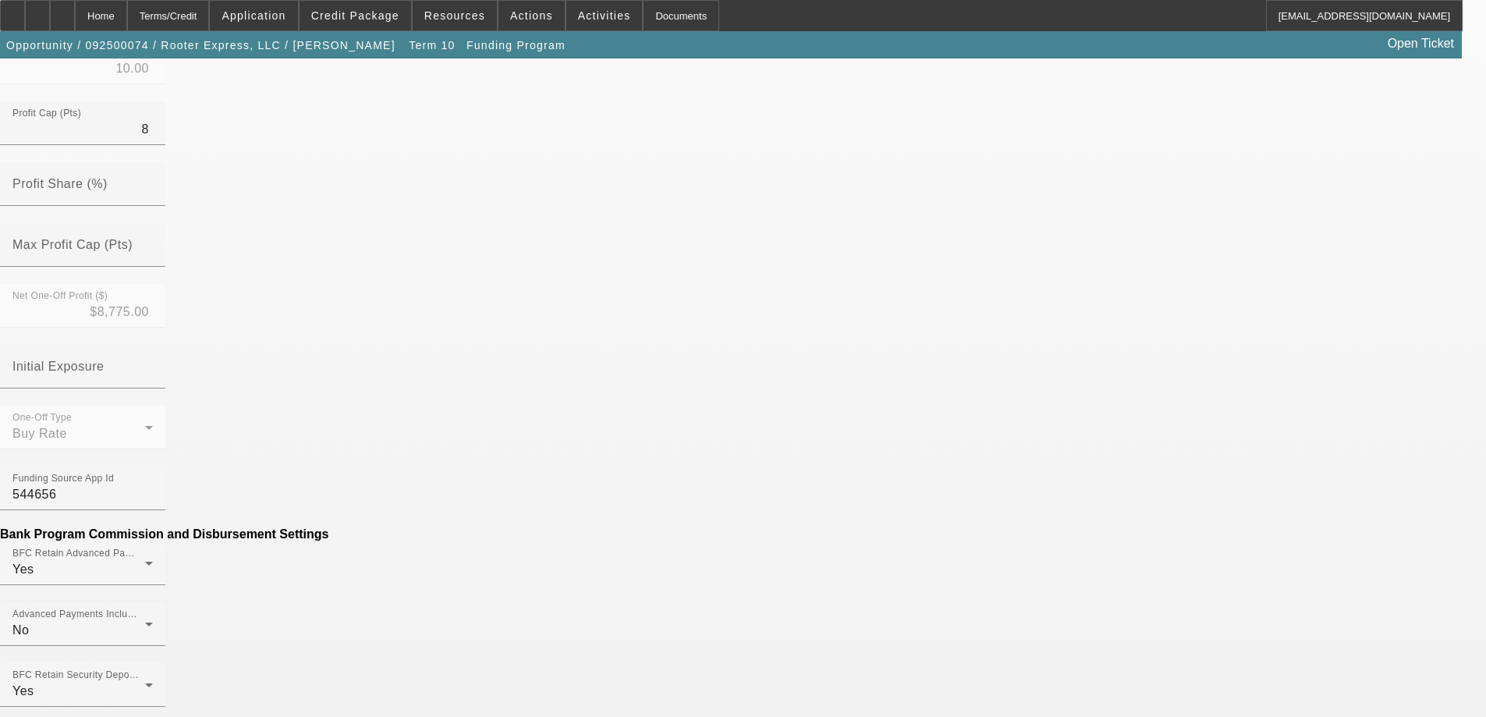
scroll to position [468, 0]
type input "($68.13)"
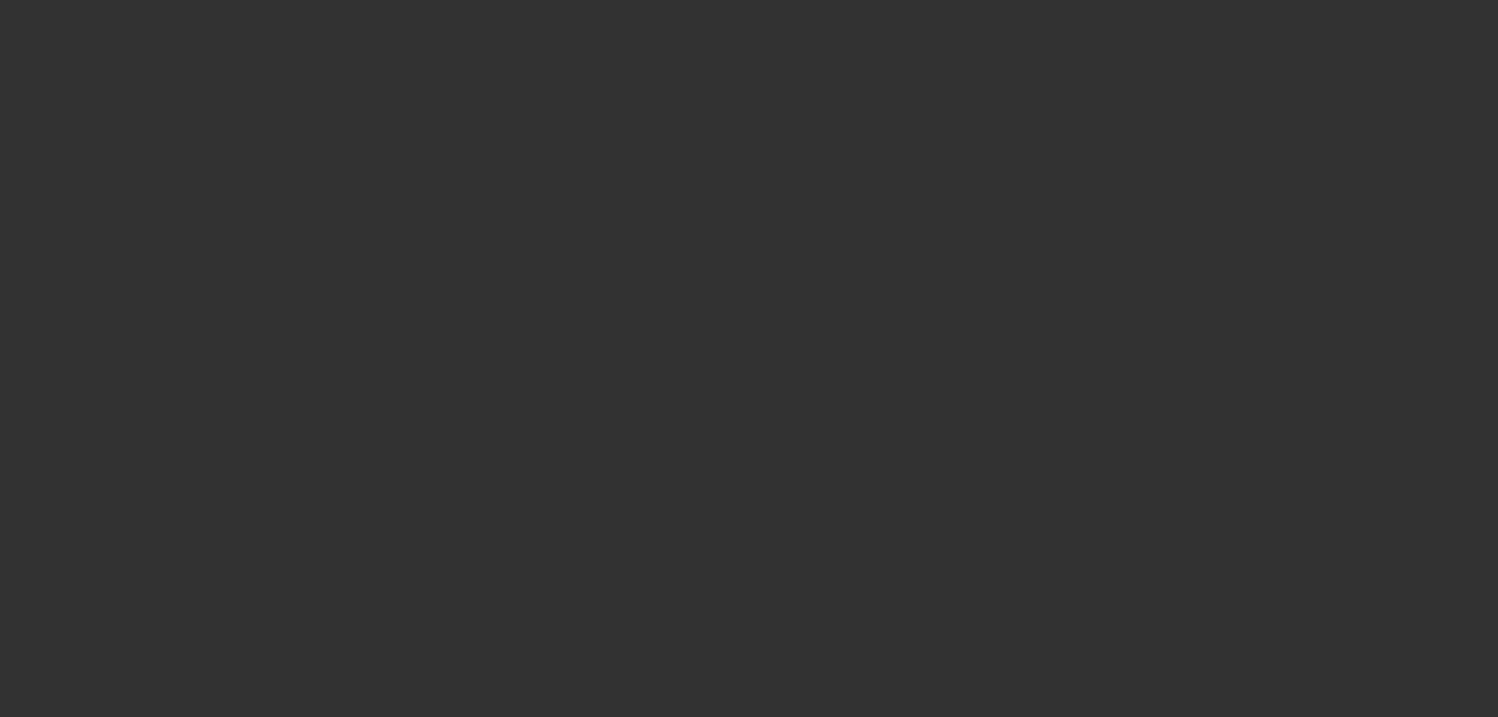
radio input "true"
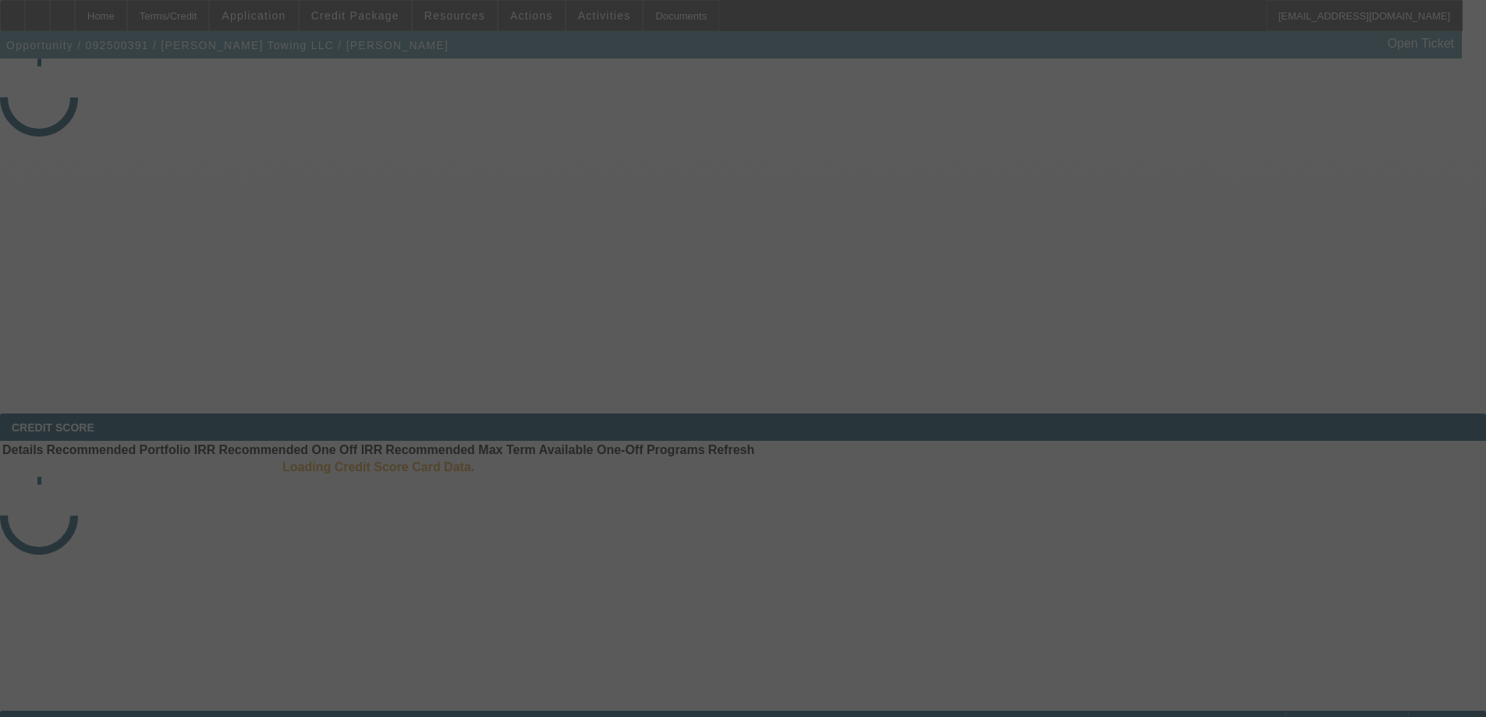
select select "4"
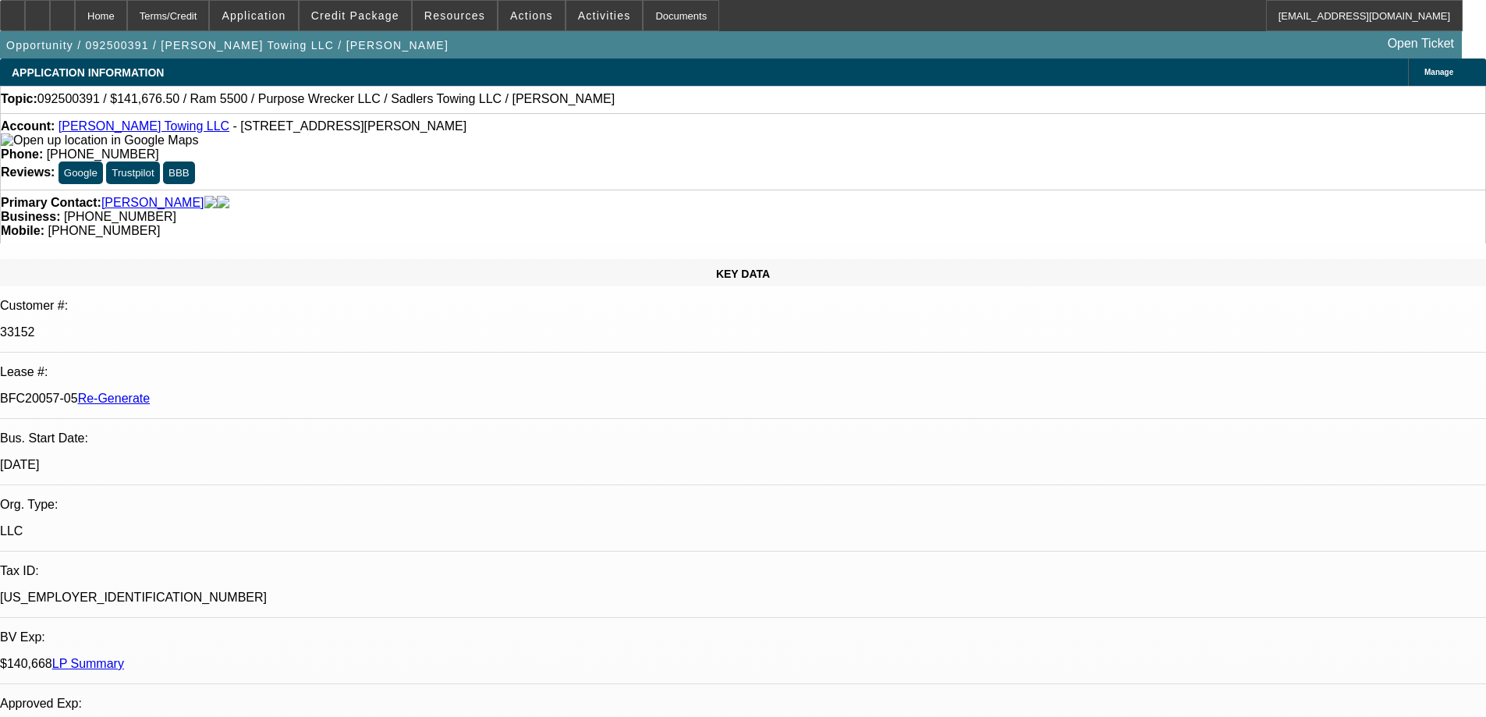
select select "0"
select select "2"
select select "0"
select select "6"
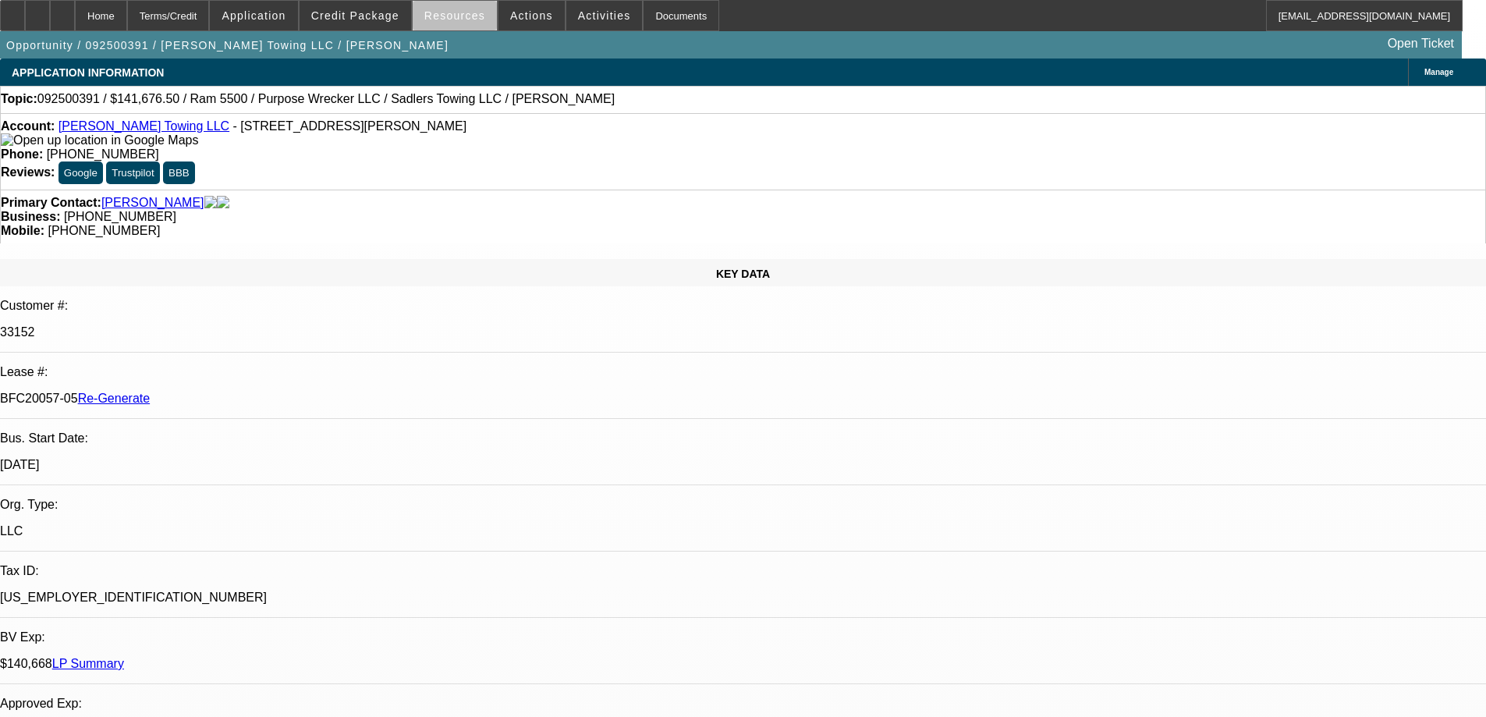
click at [461, 20] on span "Resources" at bounding box center [454, 15] width 61 height 12
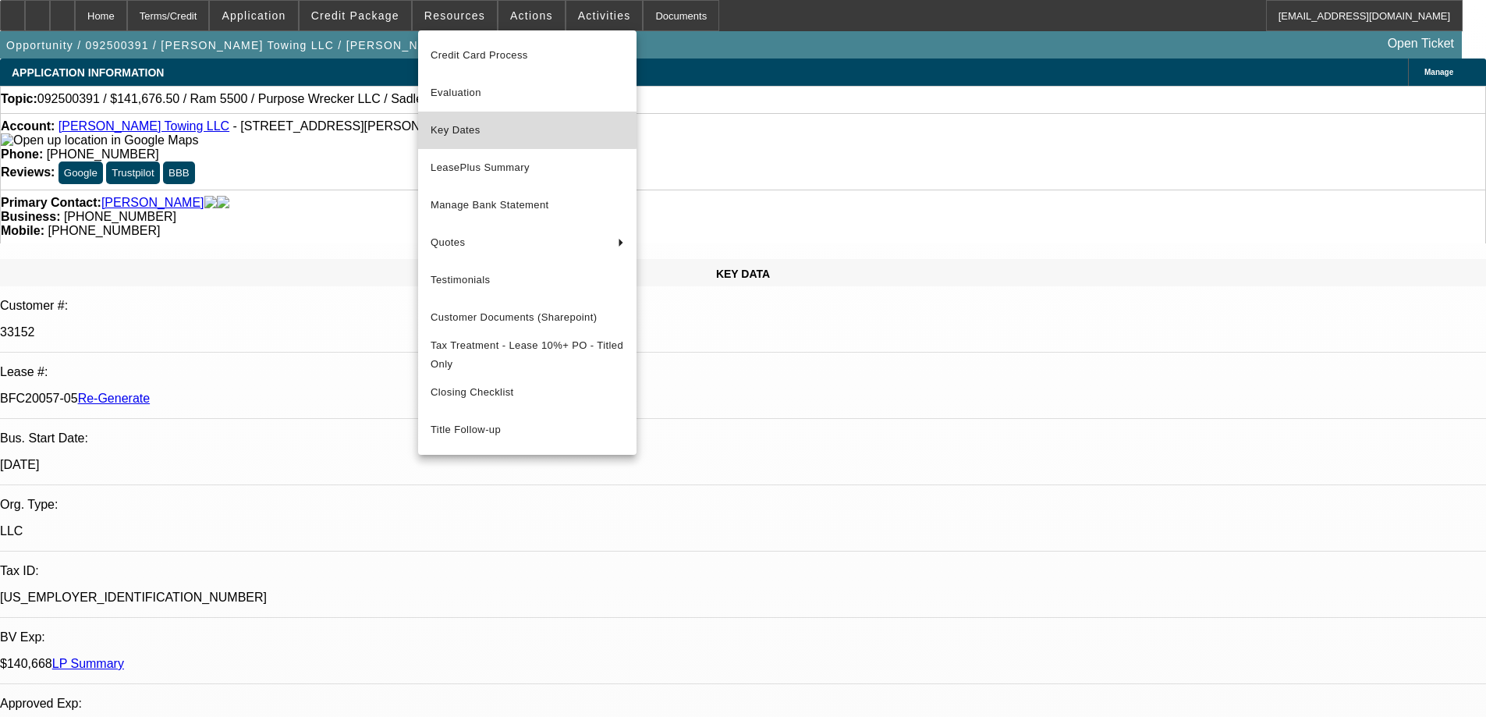
click at [474, 112] on button "Key Dates" at bounding box center [527, 130] width 218 height 37
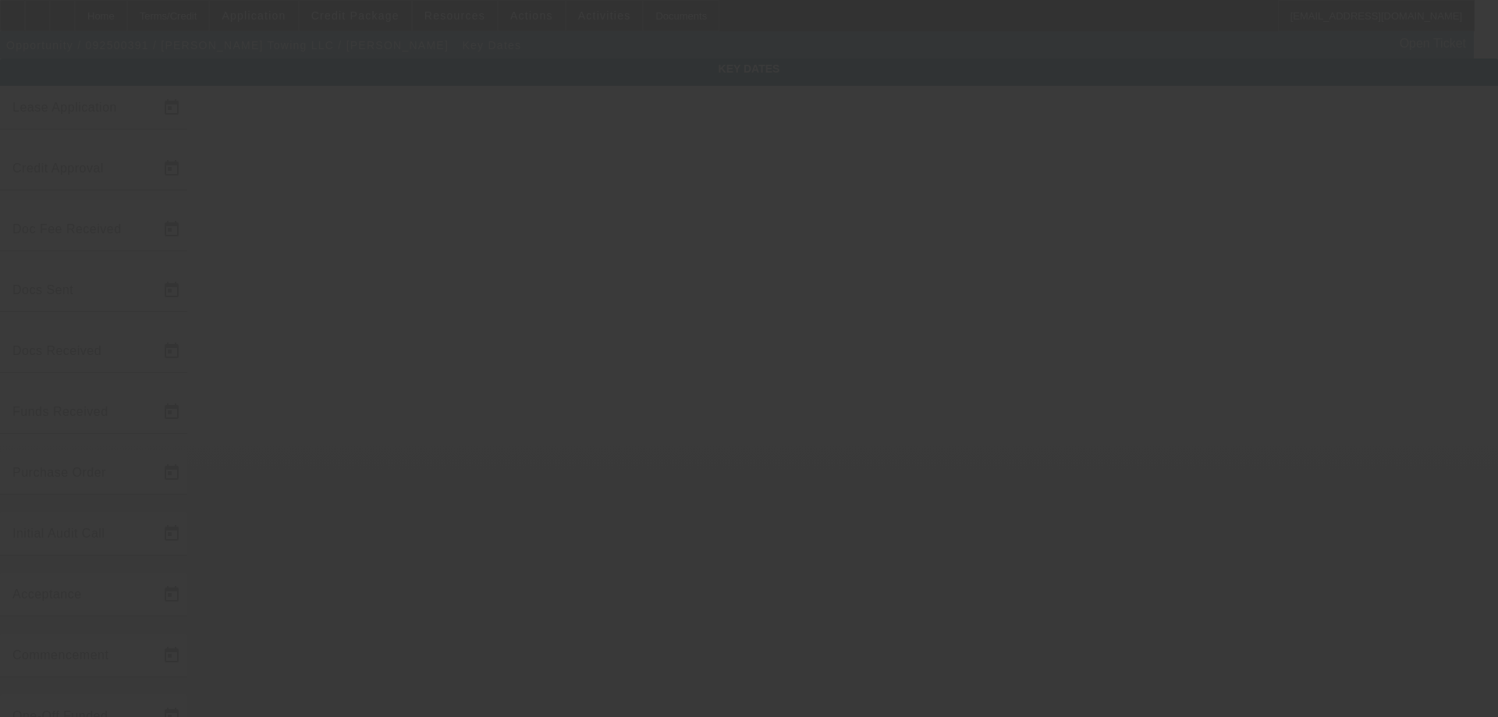
type input "9/18/2025"
type input "9/22/2025"
type input "9/19/2025"
type input "9/22/2025"
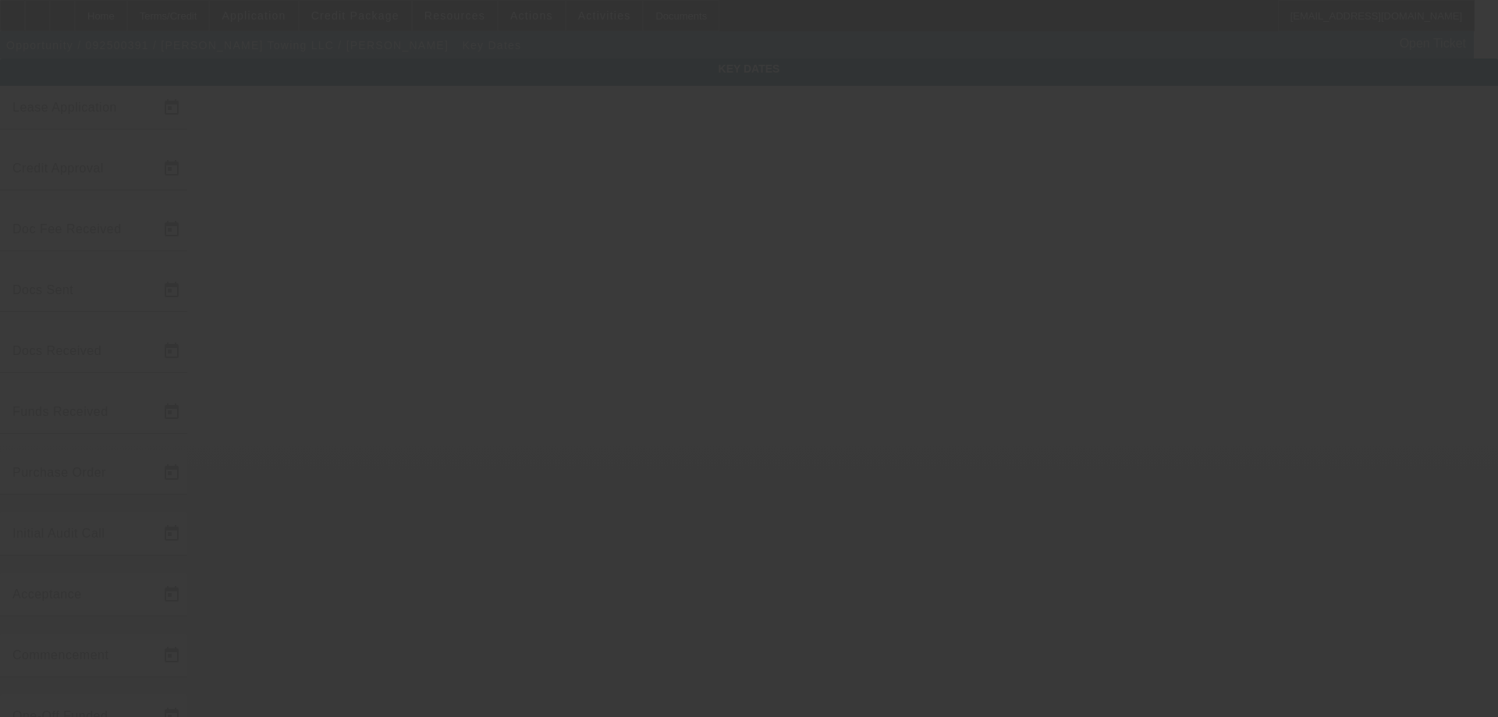
type input "9/22/2025"
type input "9/23/2025"
type input "10/1/2025"
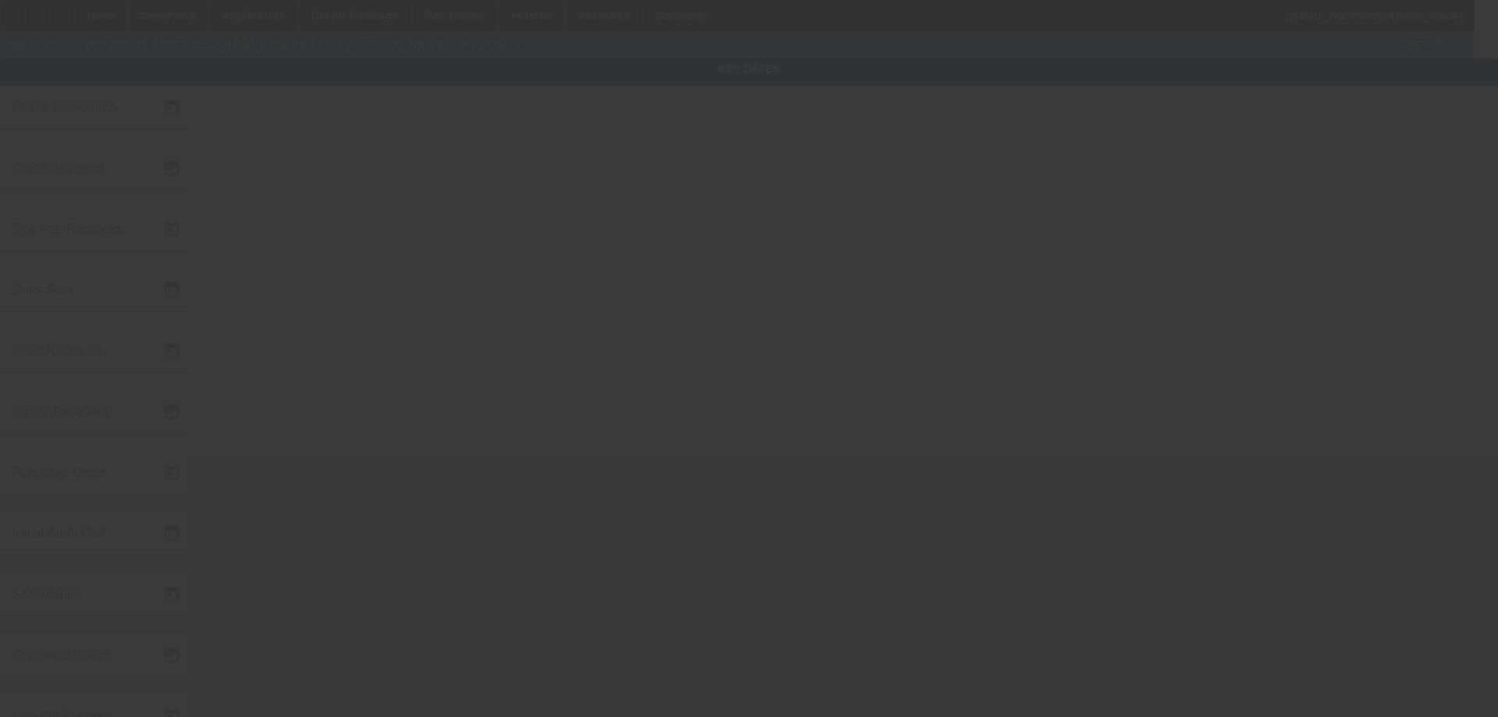
type input "11/1/2025"
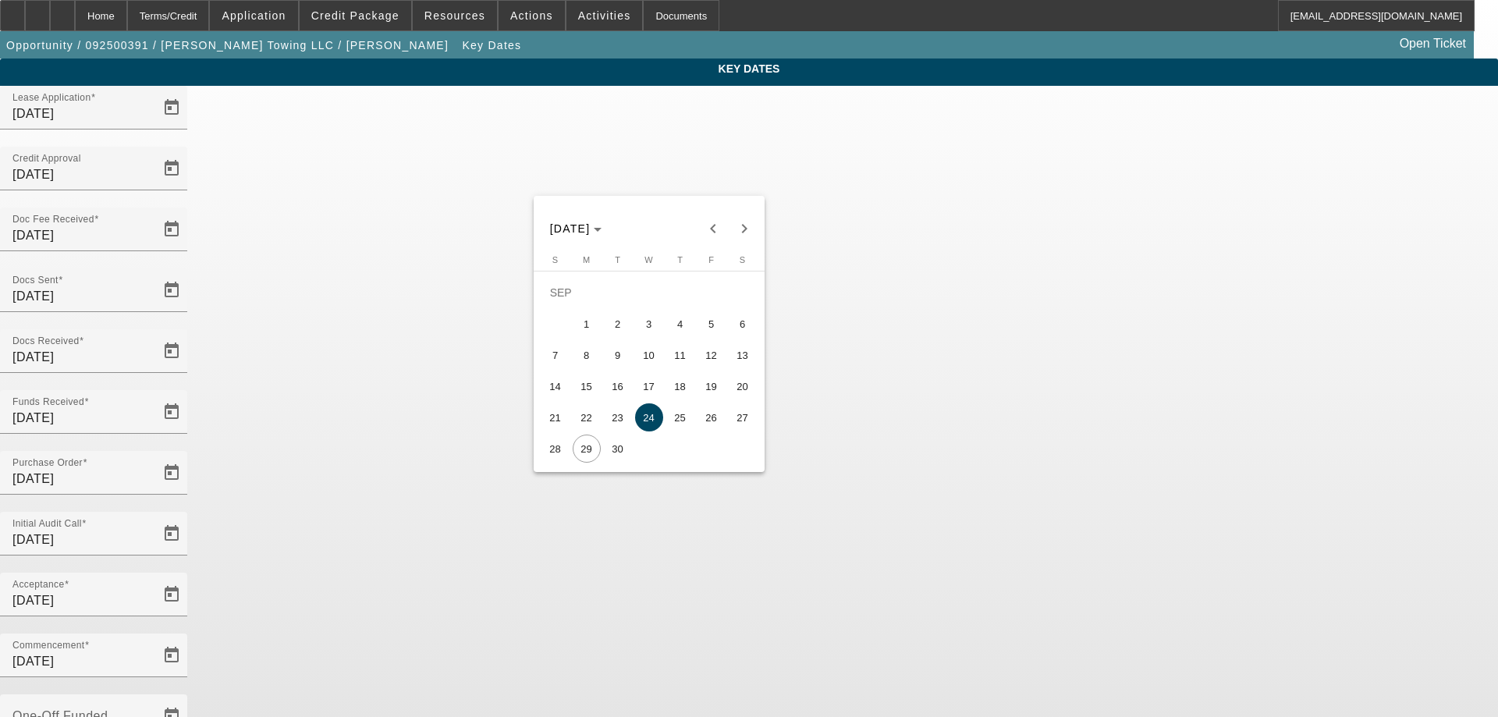
click at [591, 455] on span "29" at bounding box center [587, 449] width 28 height 28
type input "9/29/2025"
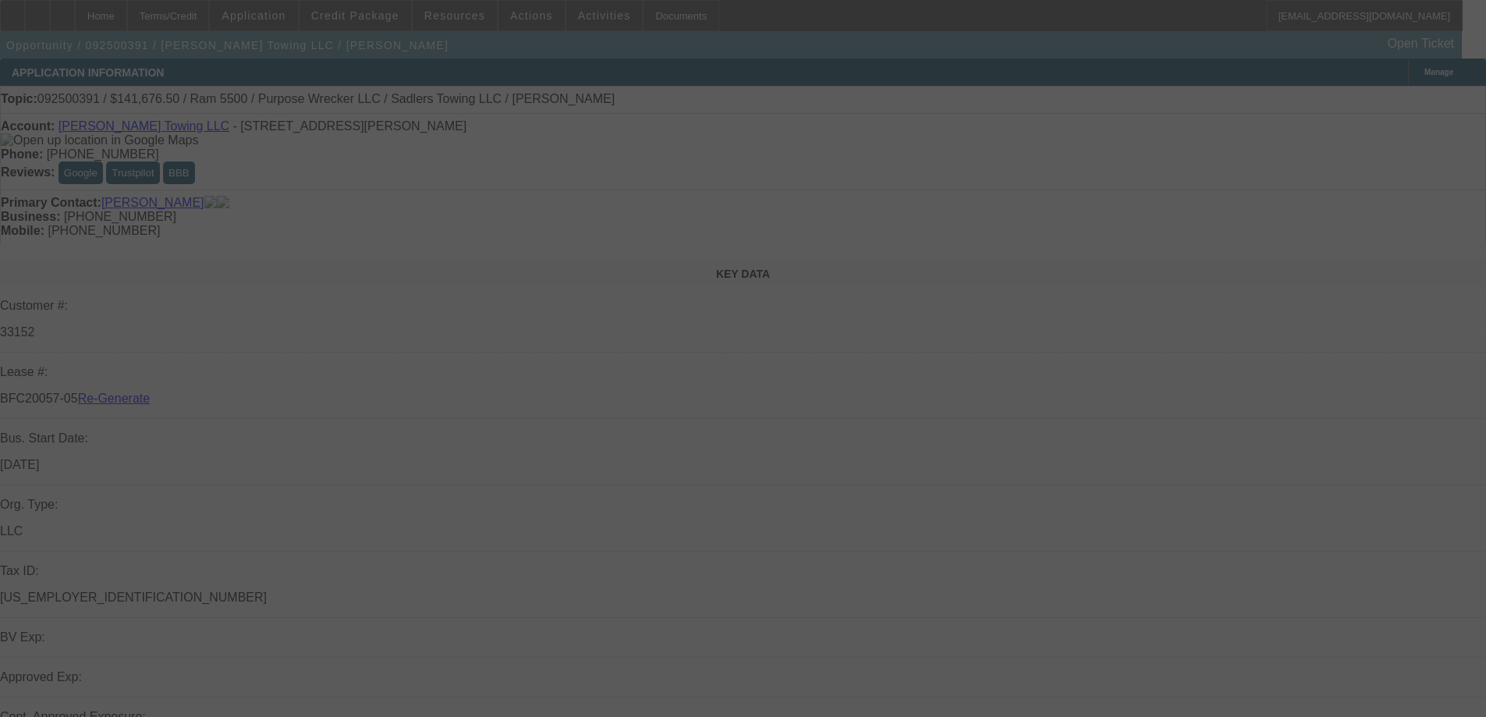
select select "4"
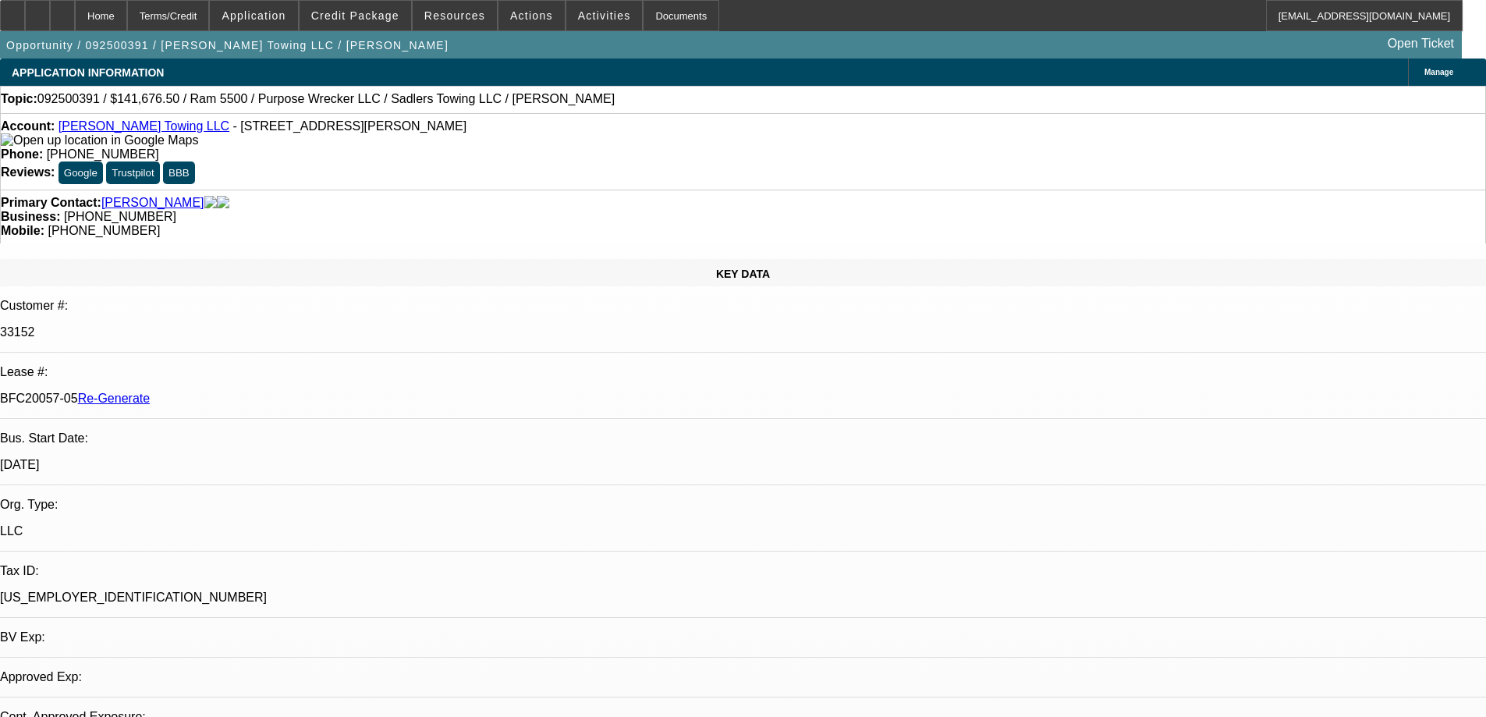
select select "0"
select select "2"
select select "0"
select select "6"
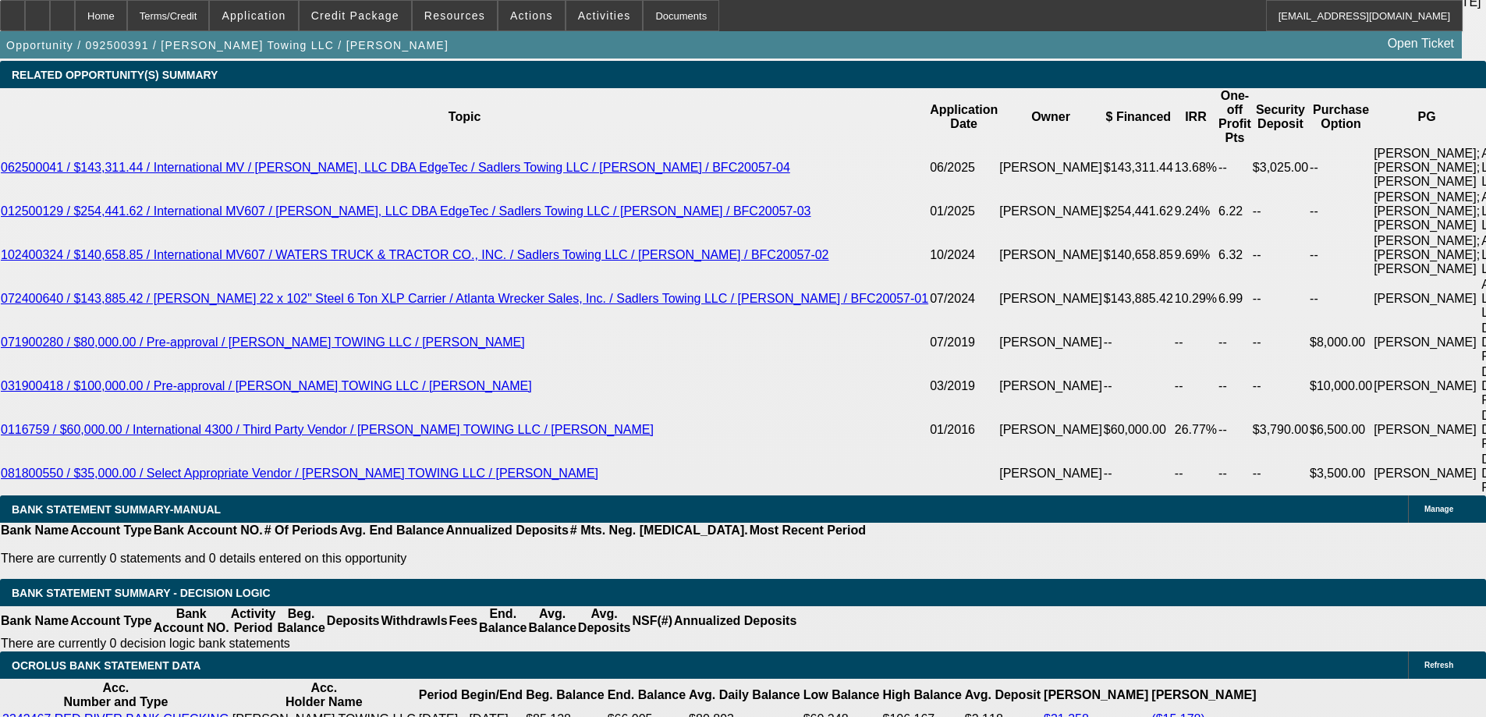
scroll to position [2965, 0]
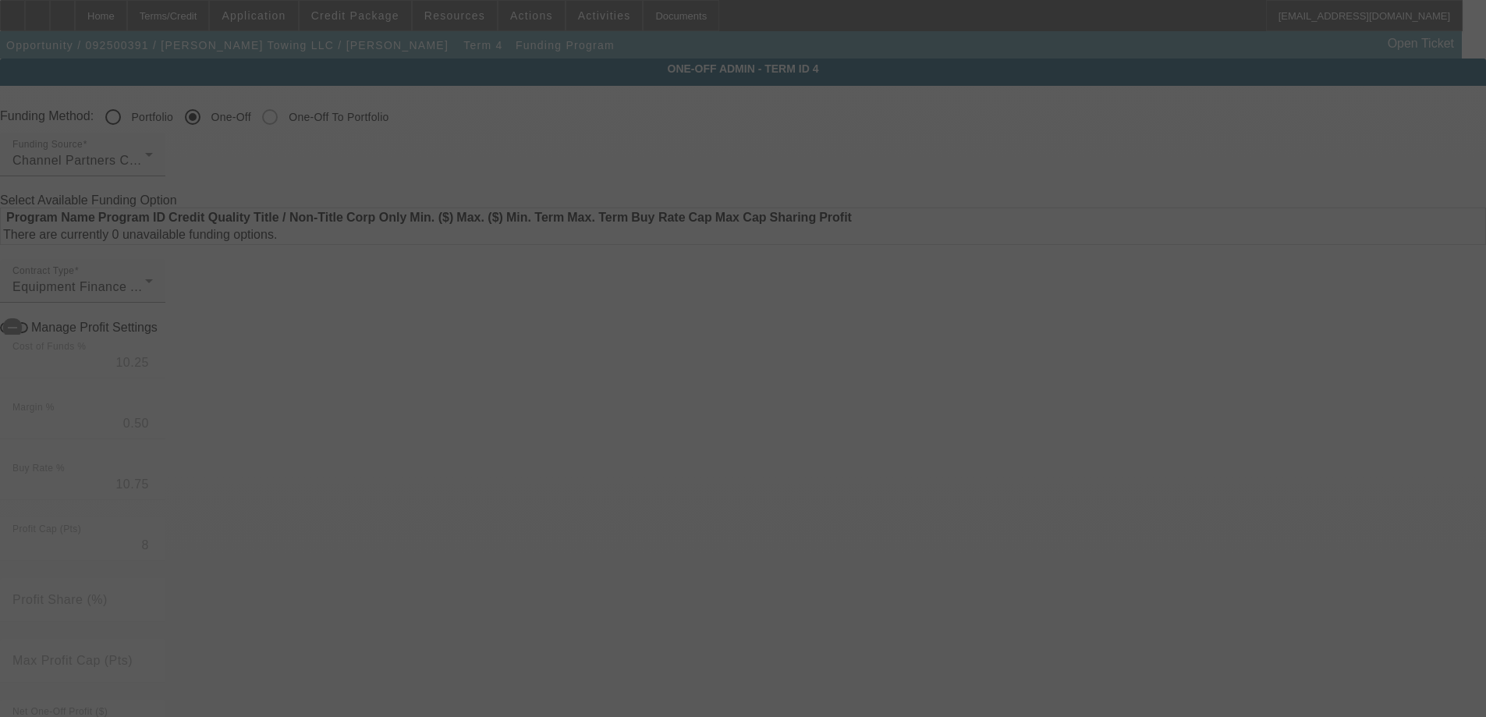
radio input "true"
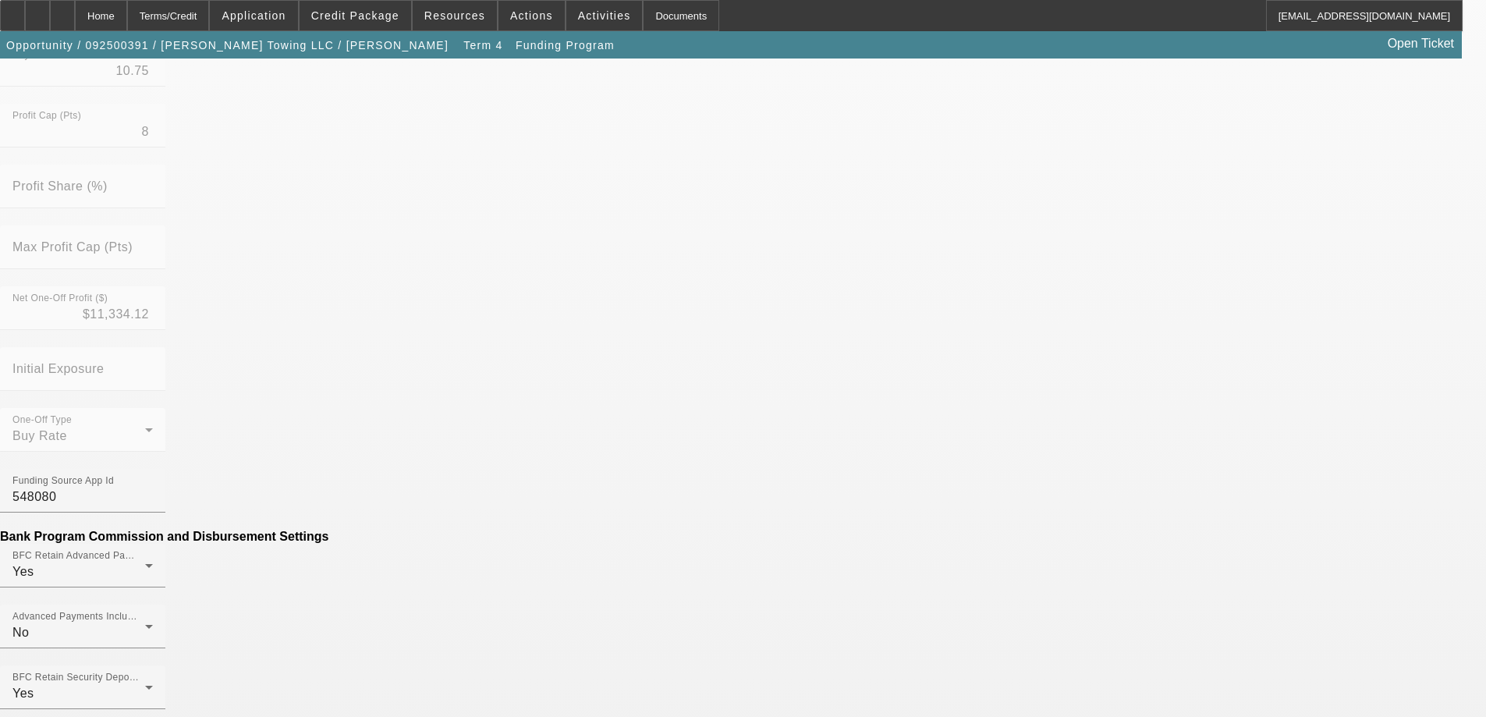
scroll to position [468, 0]
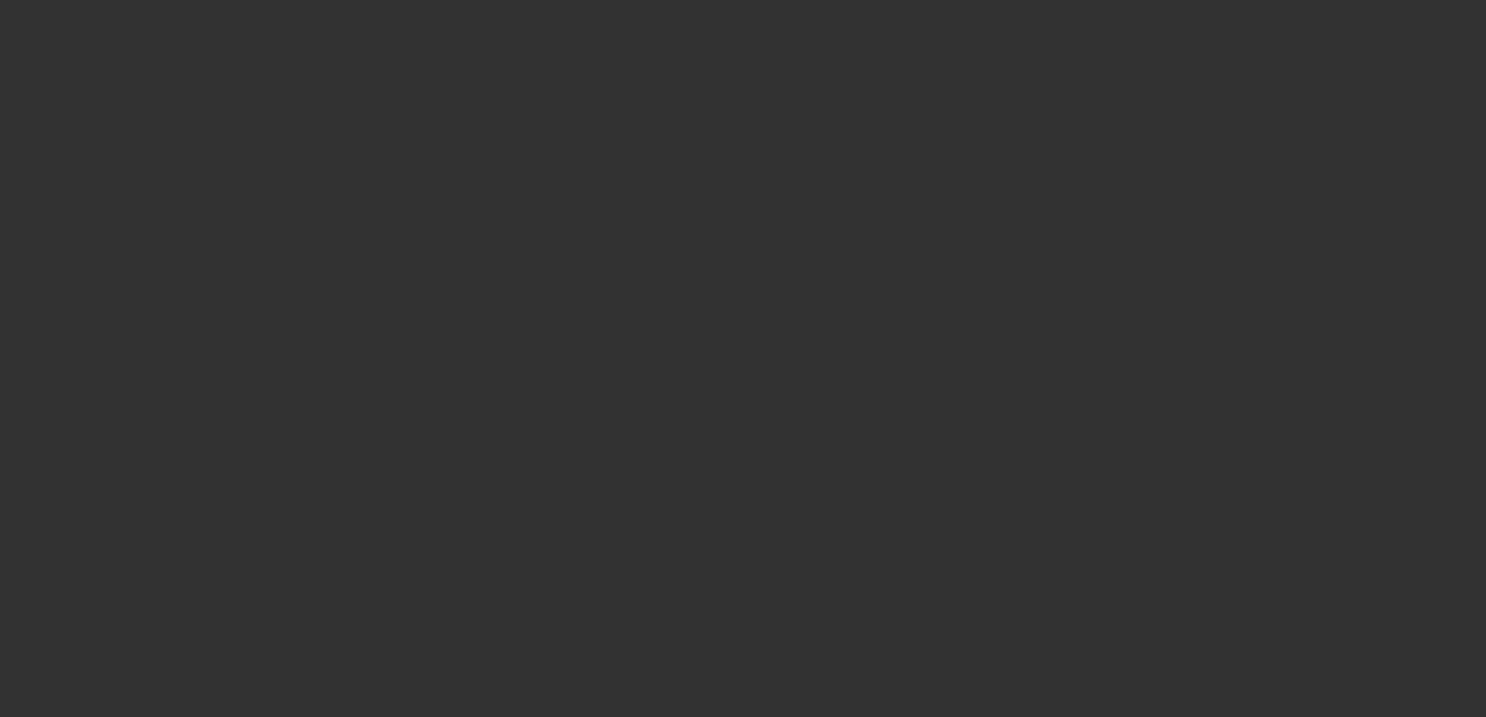
radio input "true"
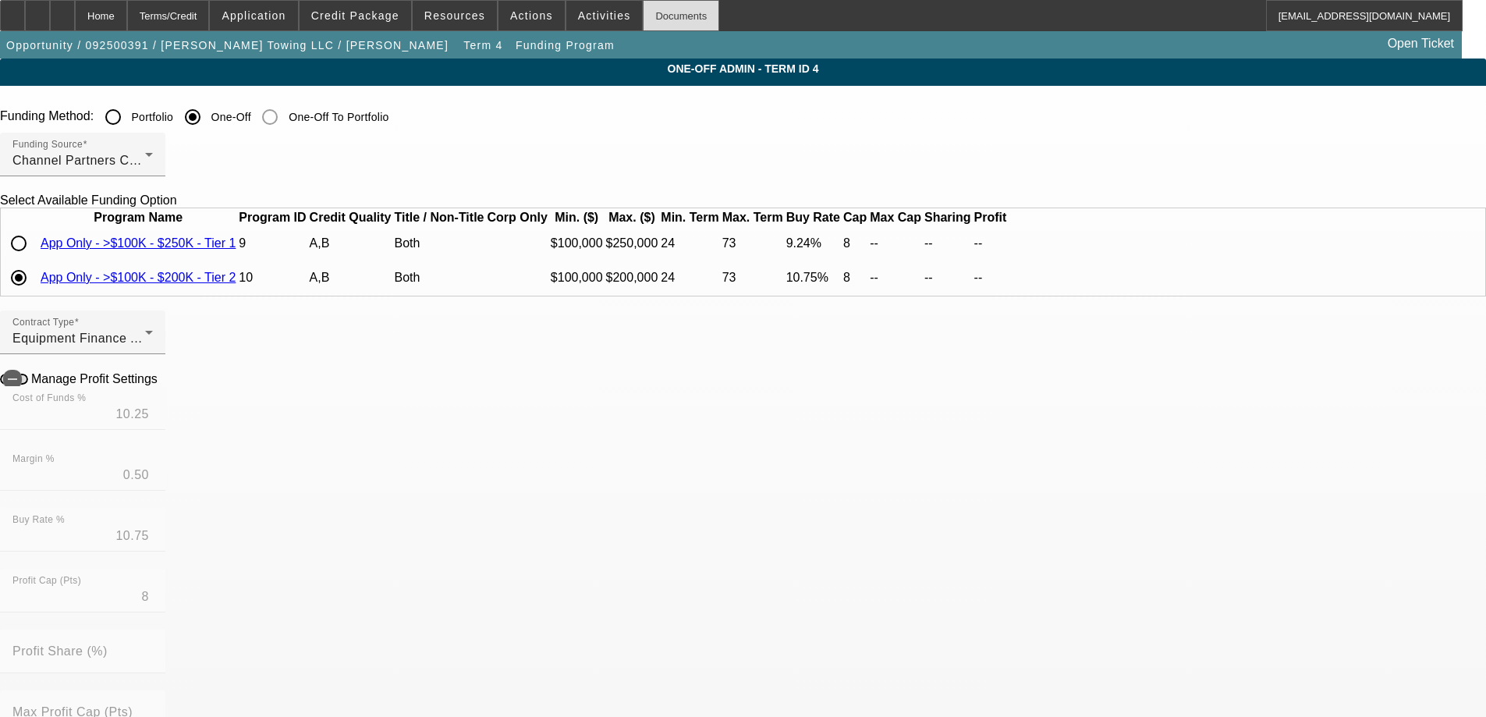
click at [659, 6] on div "Documents" at bounding box center [681, 15] width 76 height 31
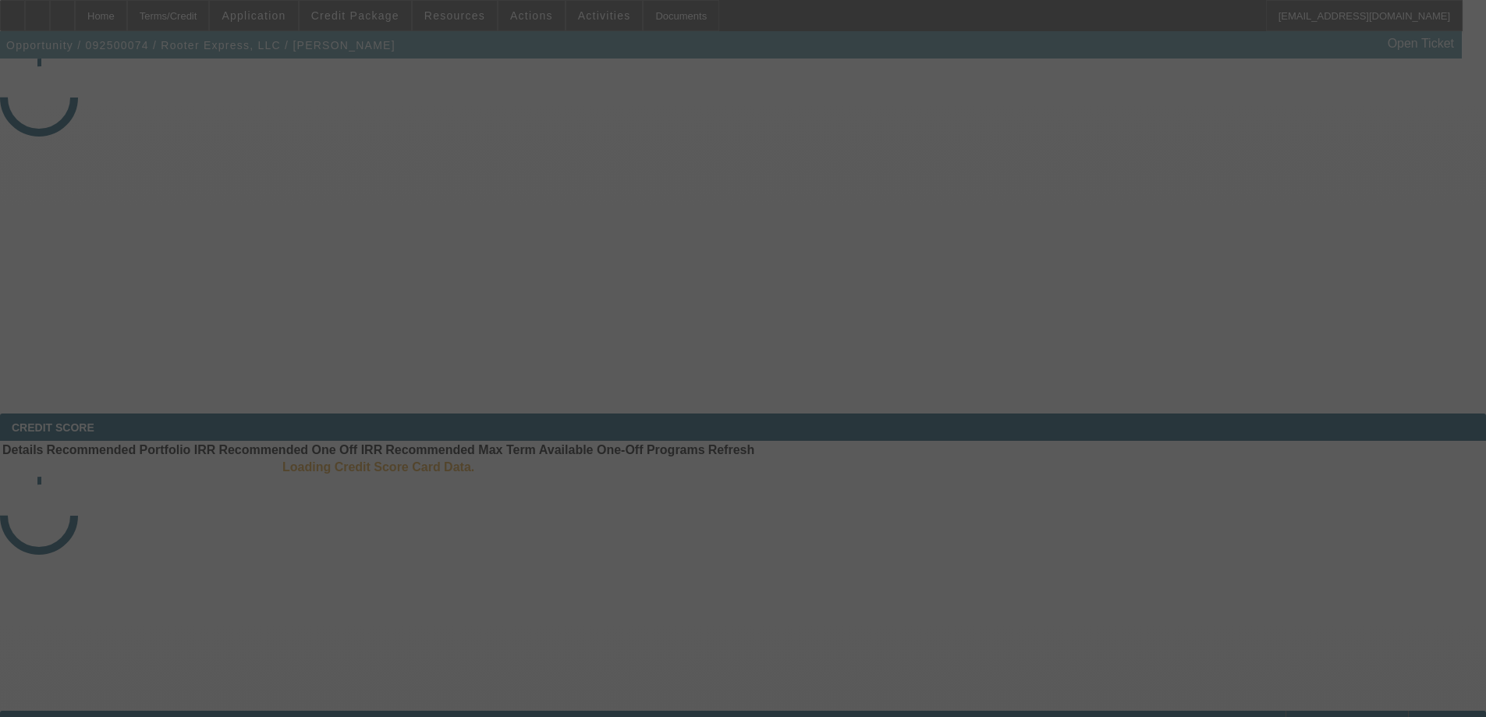
select select "4"
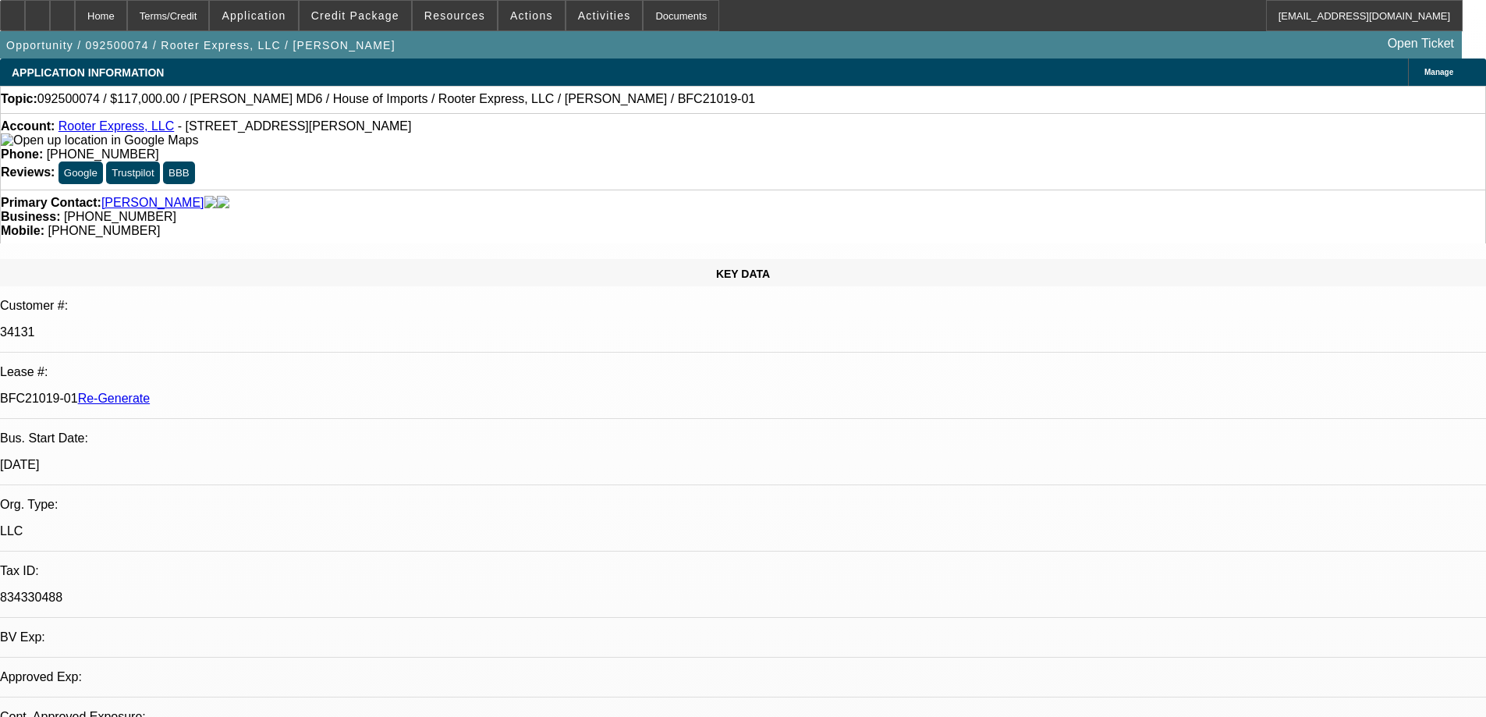
select select "0"
select select "1"
select select "2"
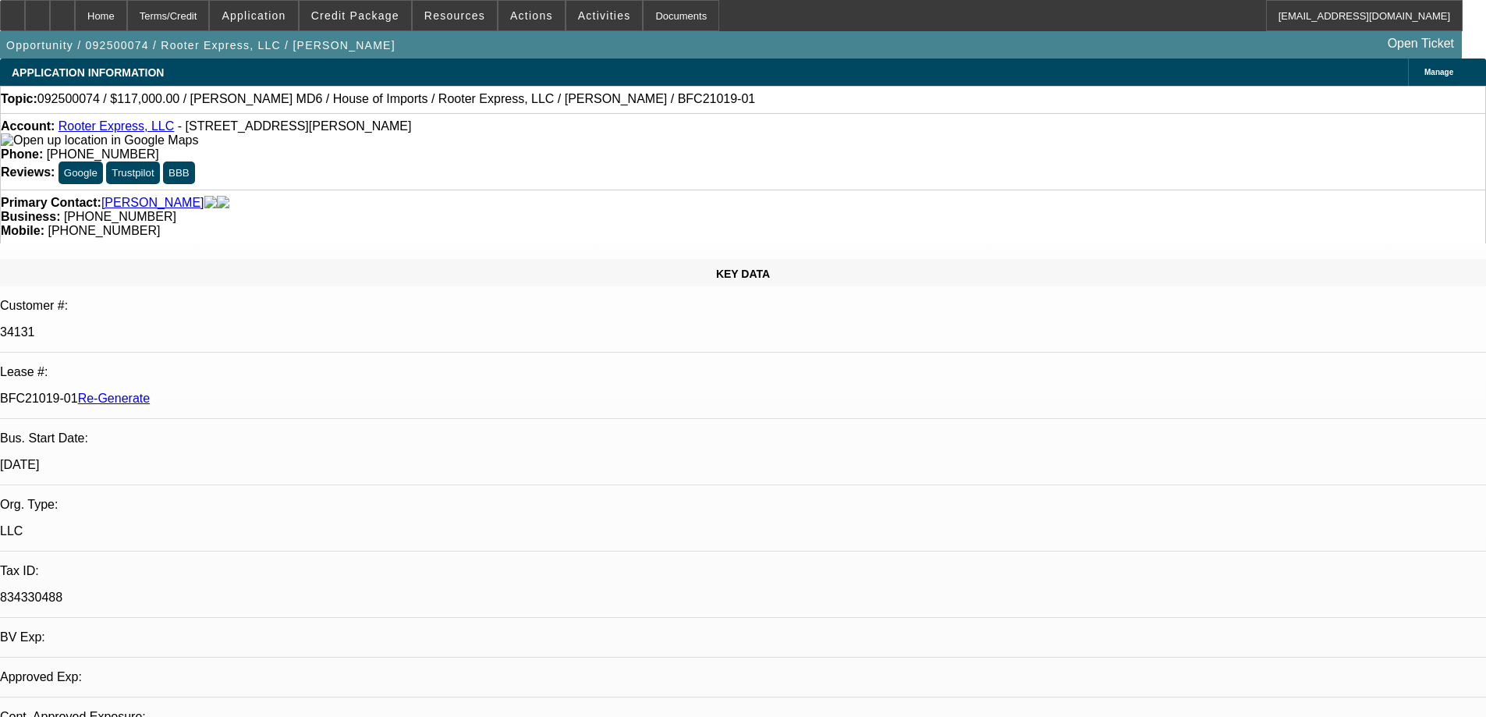
select select "6"
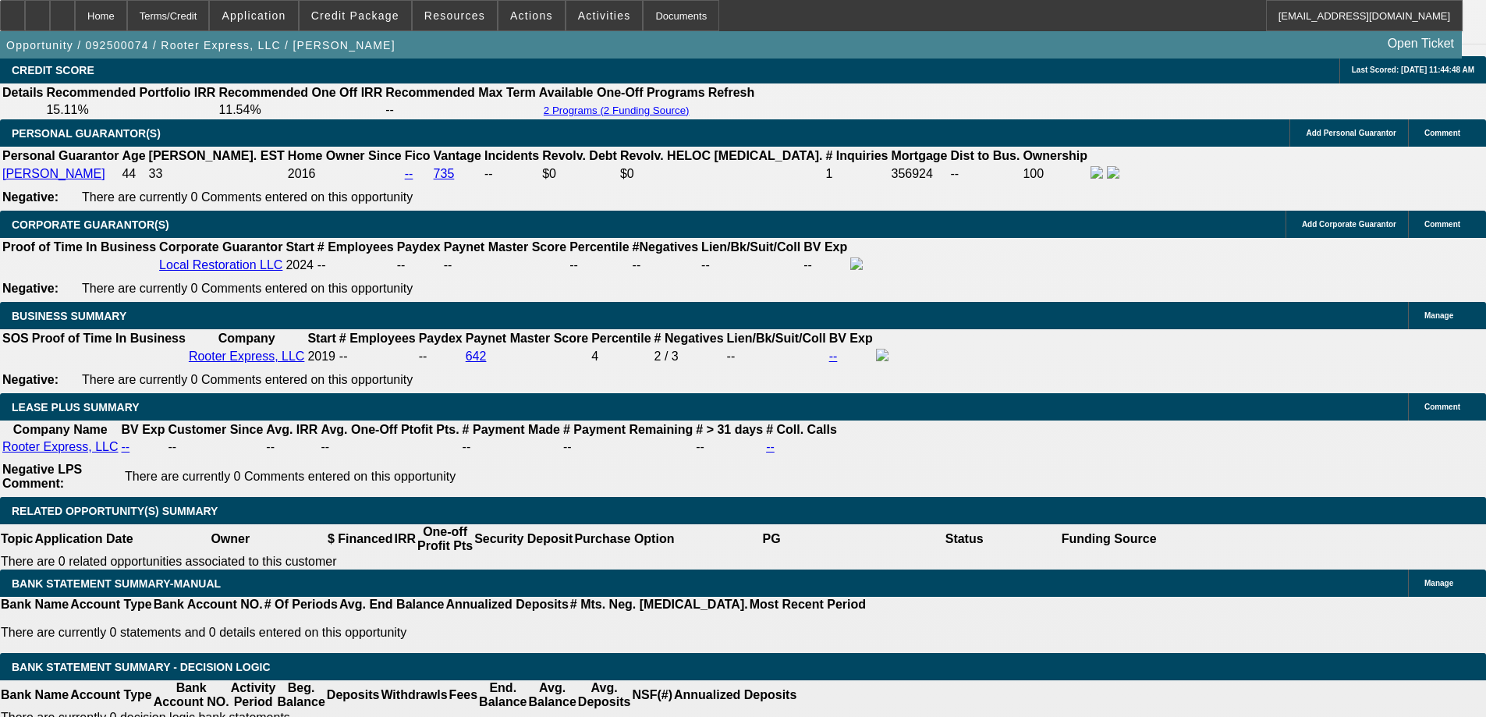
scroll to position [2497, 0]
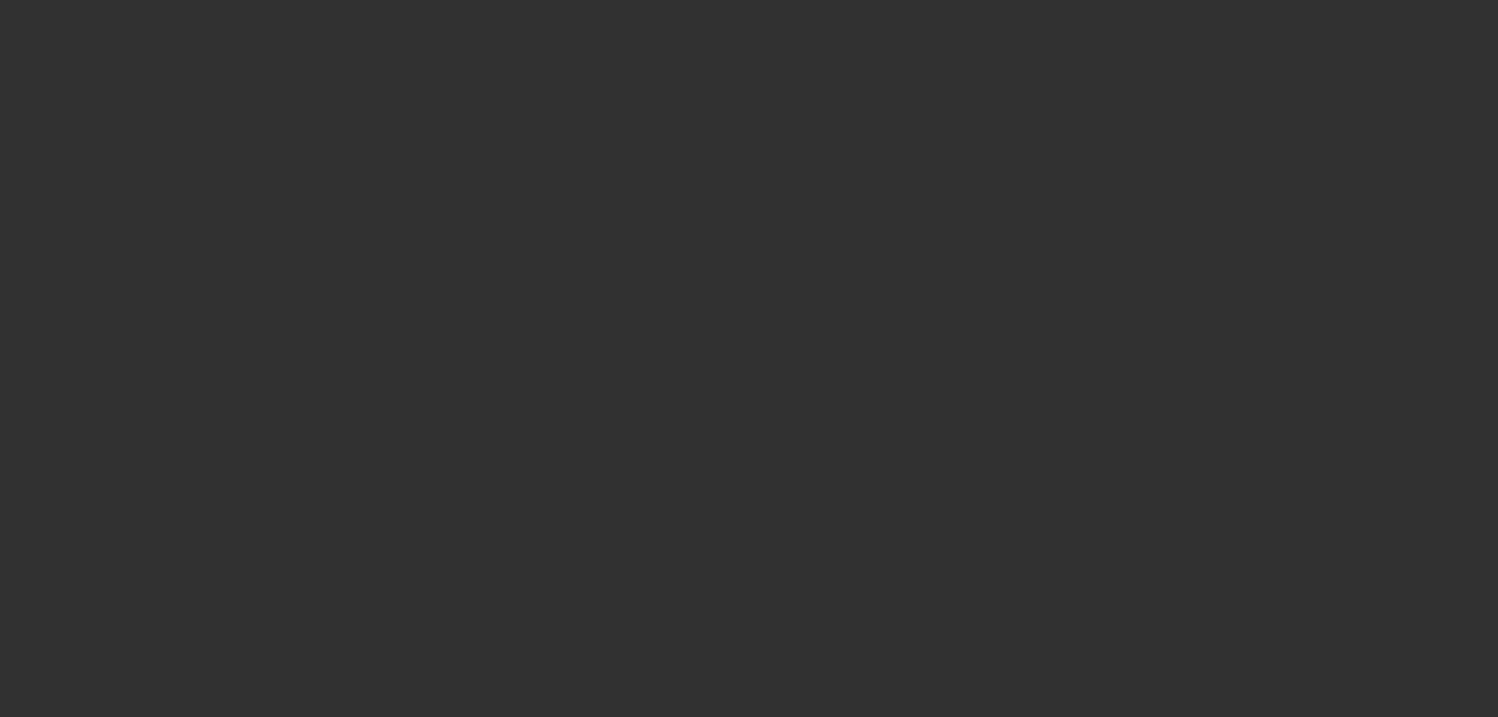
radio input "true"
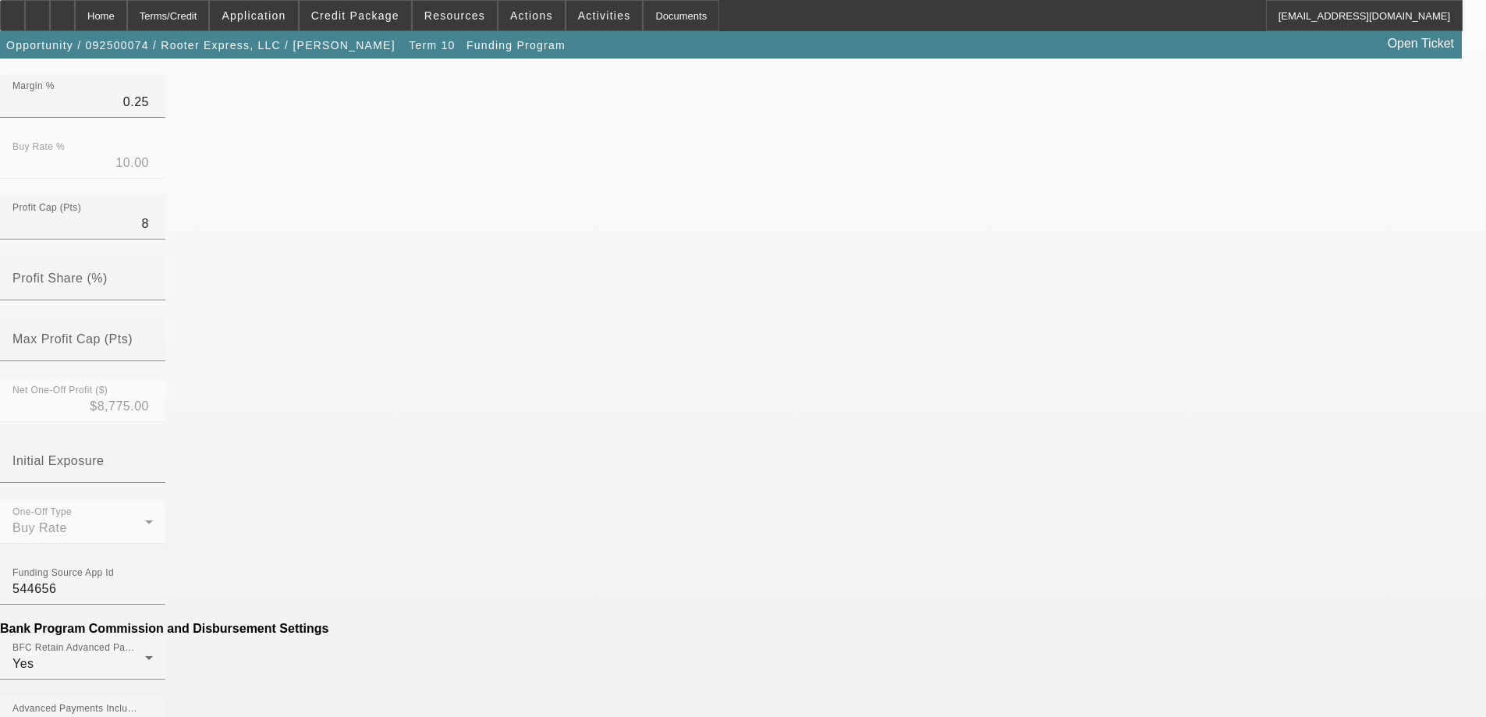
scroll to position [468, 0]
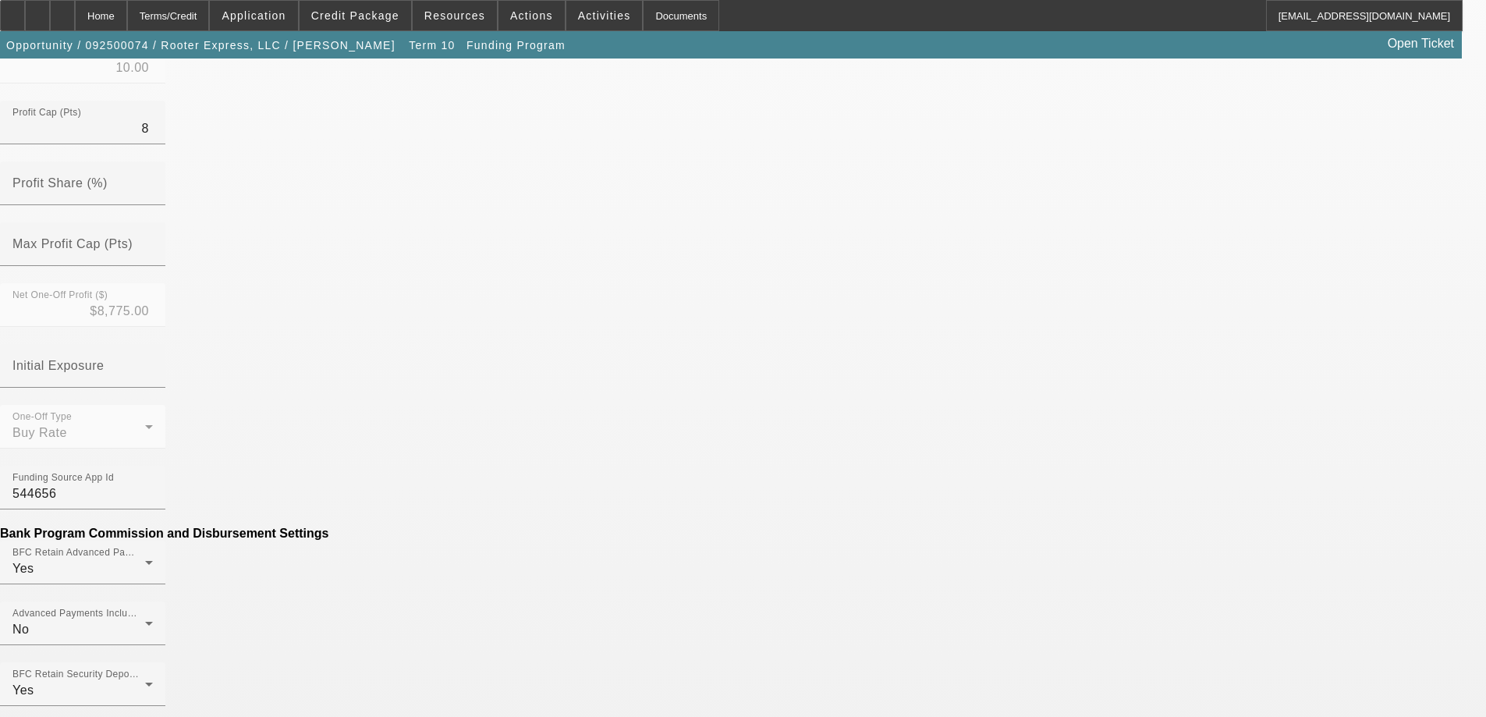
type input "$0.00"
type input "DOC FEE"
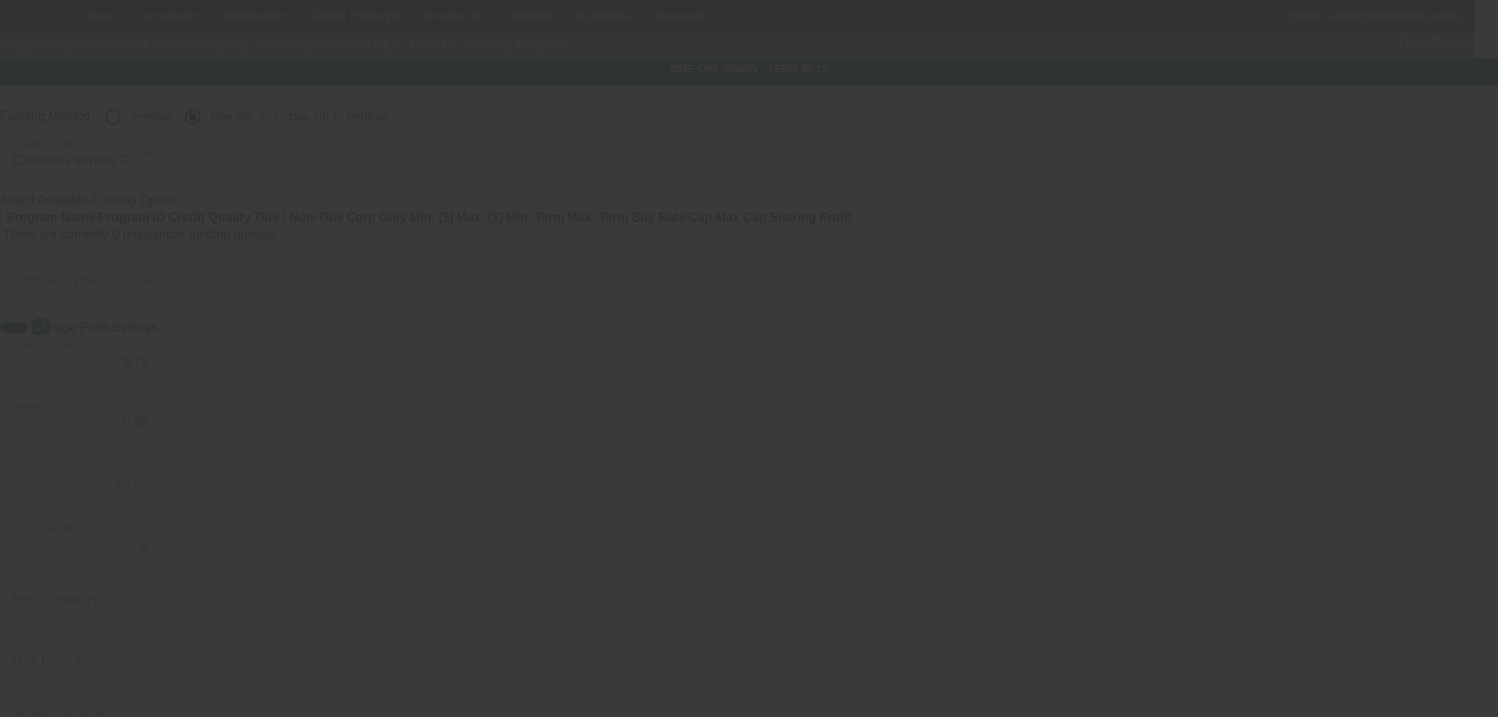
radio input "true"
select select "4"
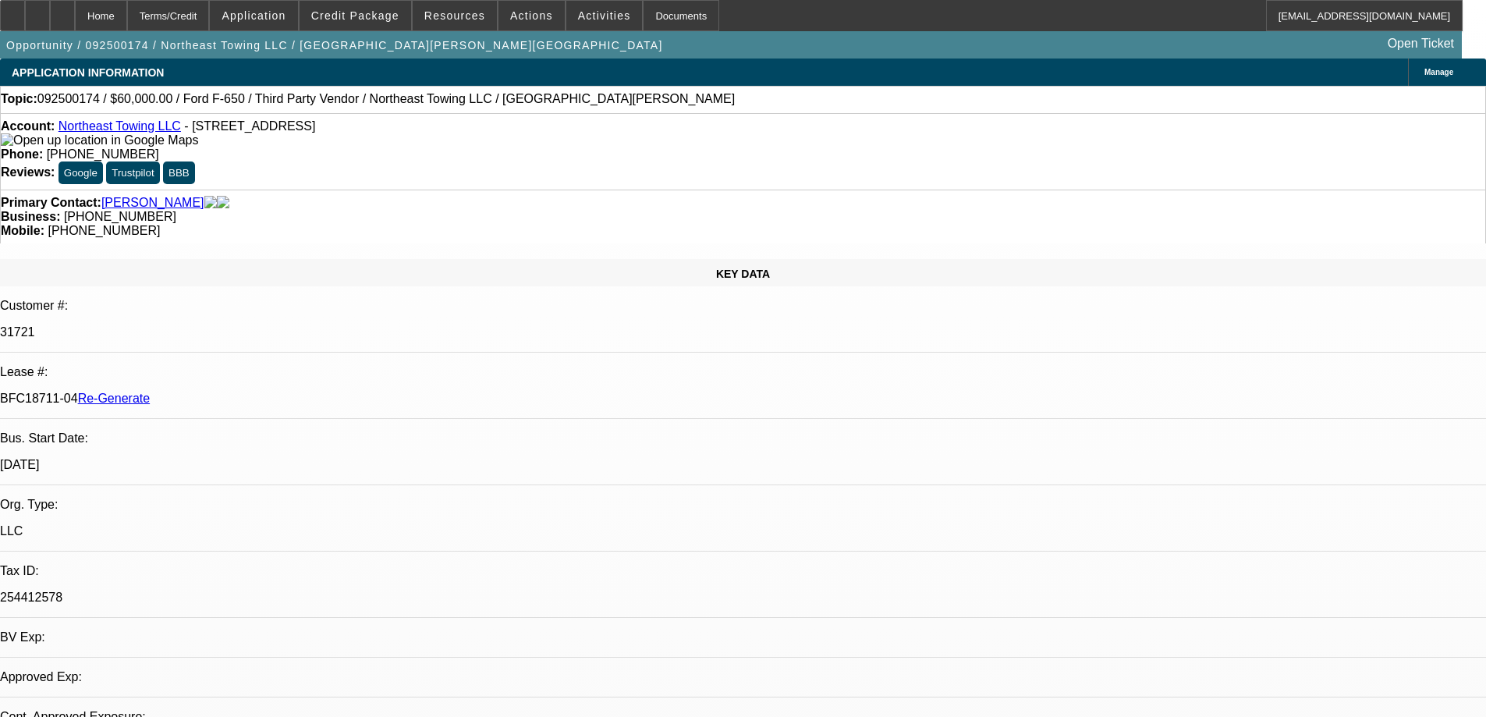
select select "0"
select select "1"
select select "3"
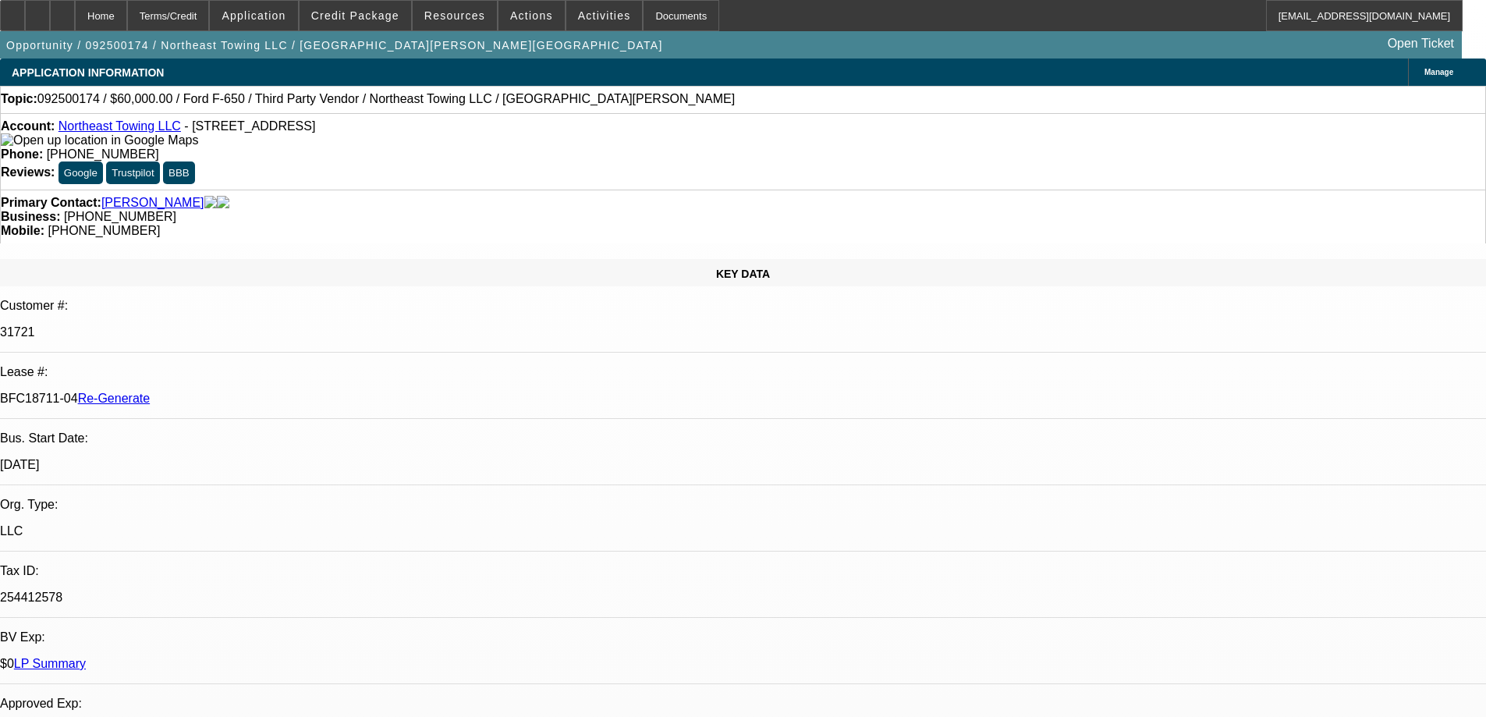
select select "6"
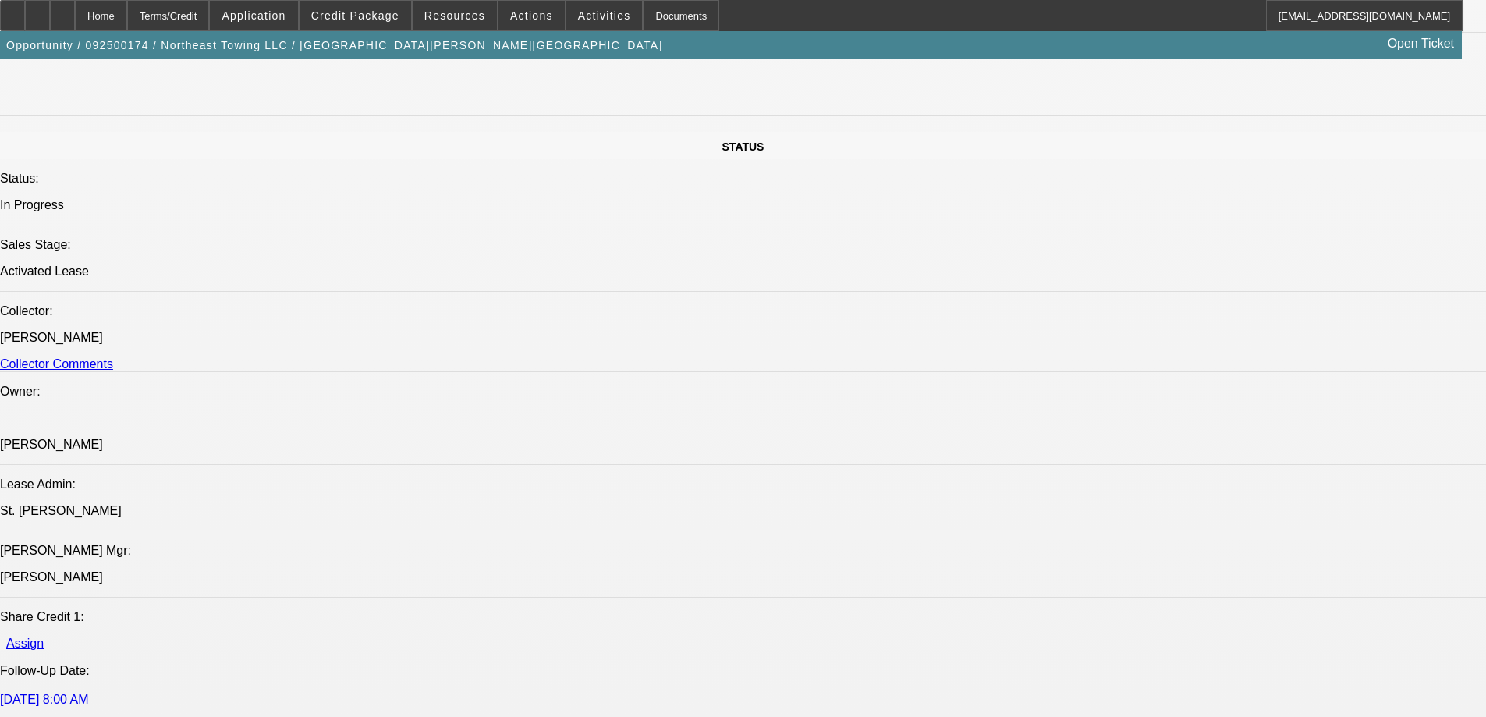
scroll to position [2263, 0]
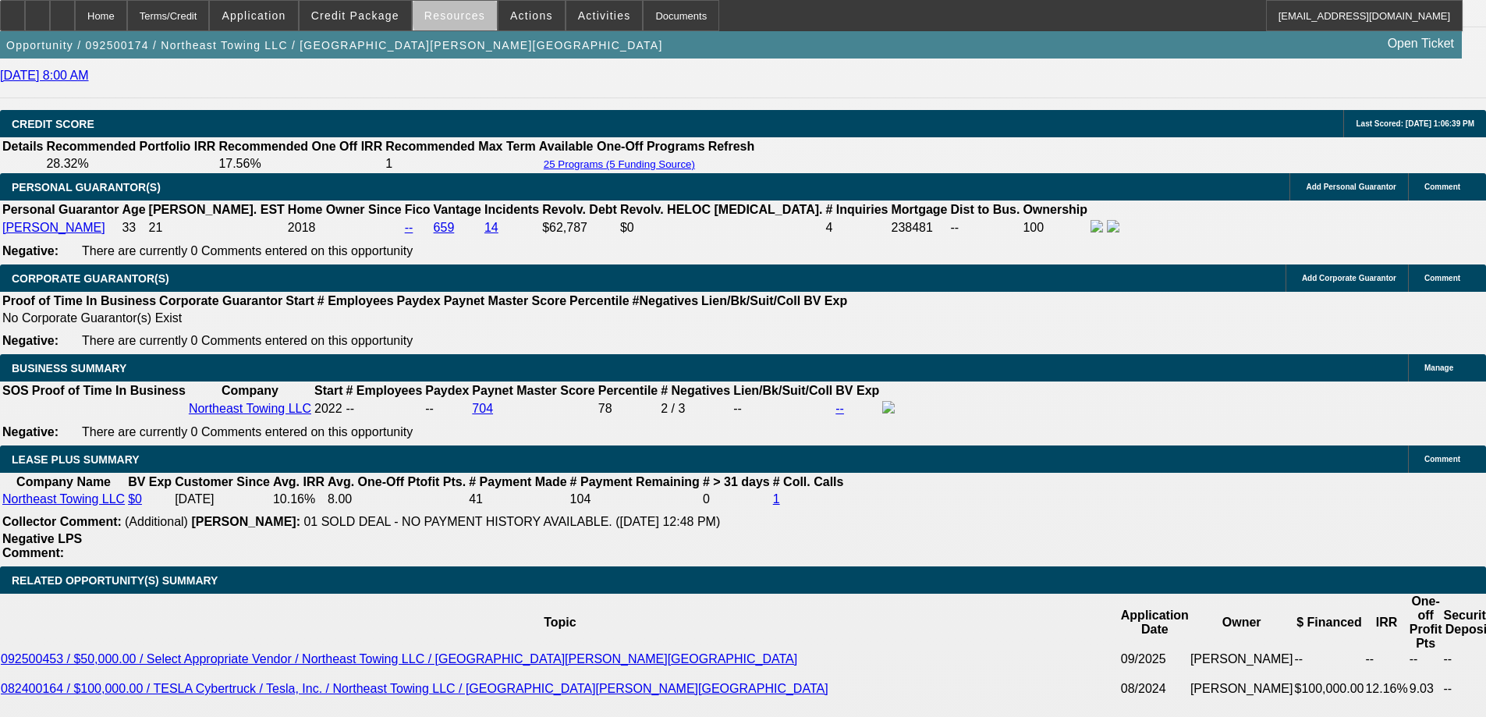
click at [474, 15] on span "Resources" at bounding box center [454, 15] width 61 height 12
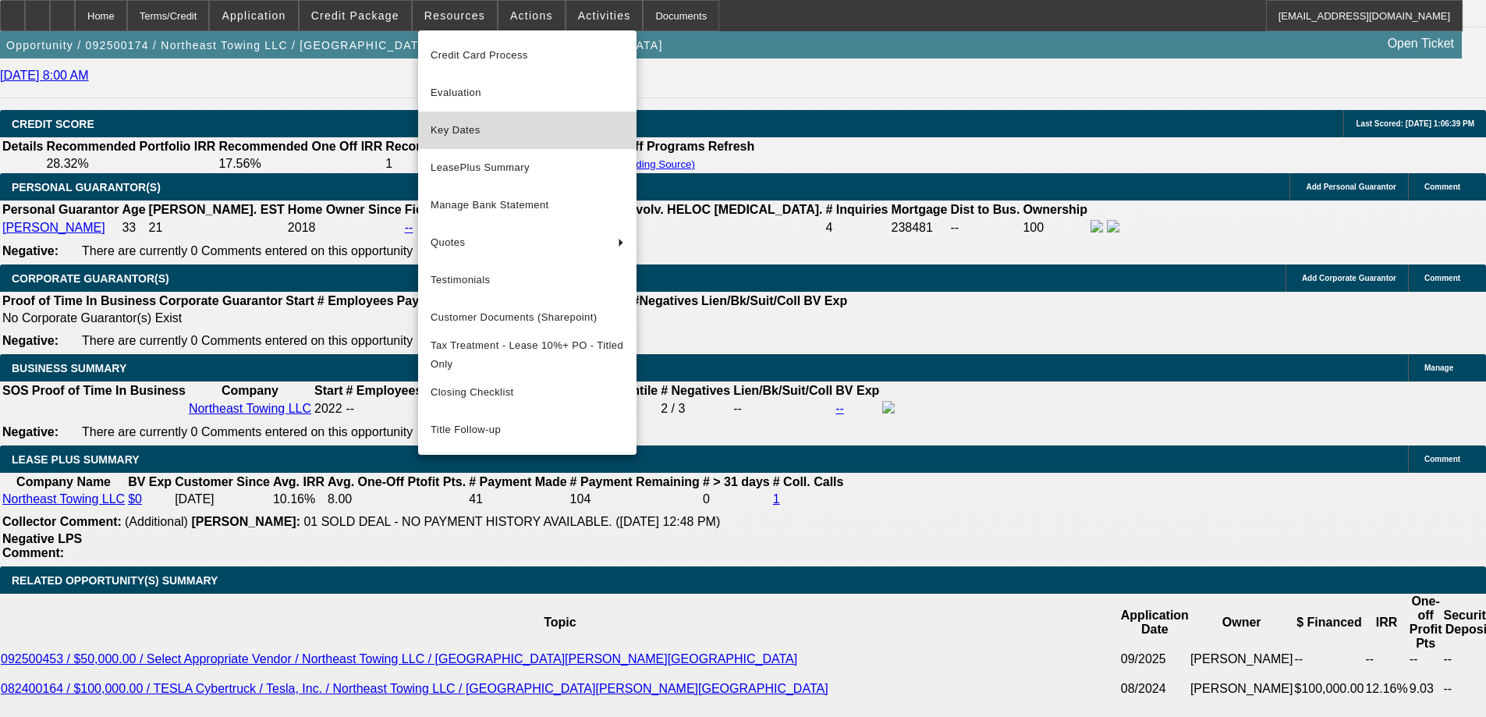
click at [480, 127] on span "Key Dates" at bounding box center [528, 130] width 194 height 19
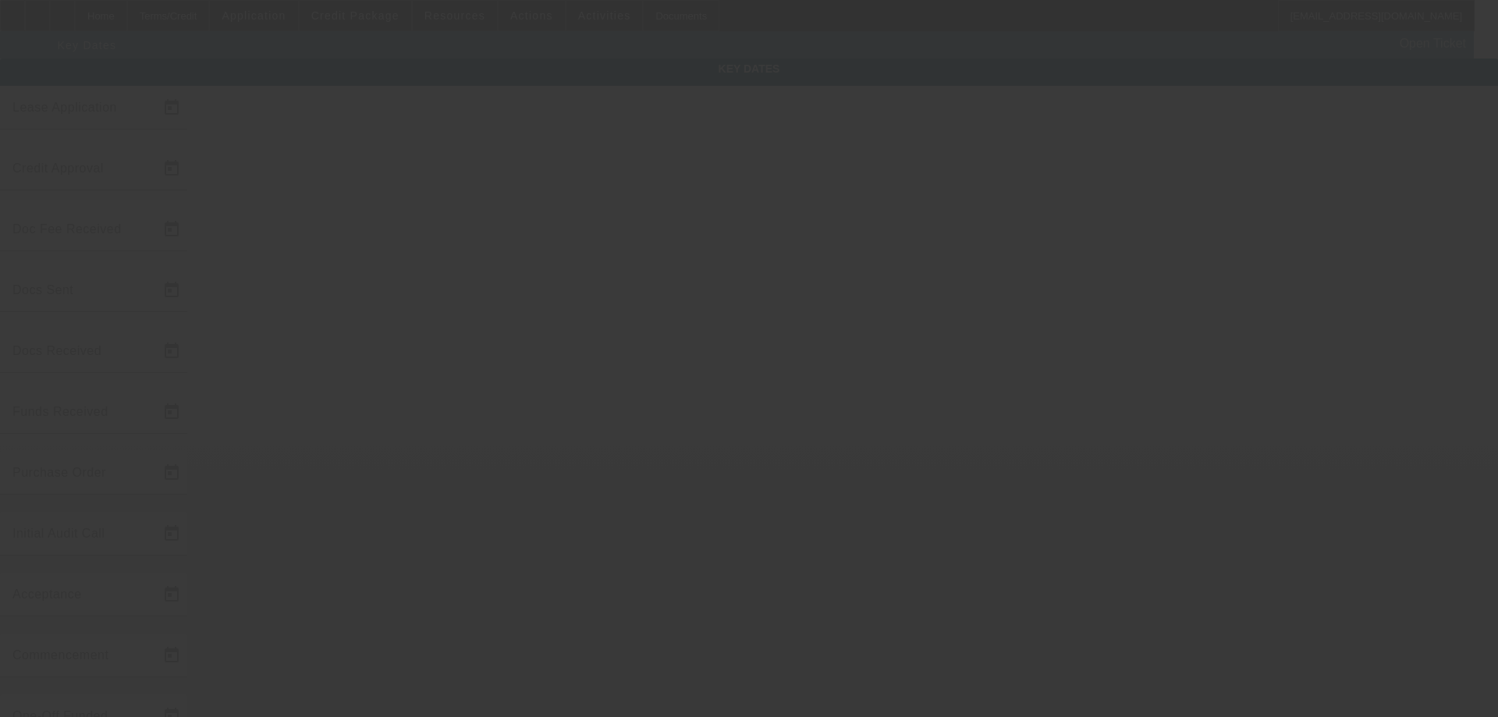
type input "9/9/2025"
type input "9/19/2025"
type input "9/16/2025"
type input "9/17/2025"
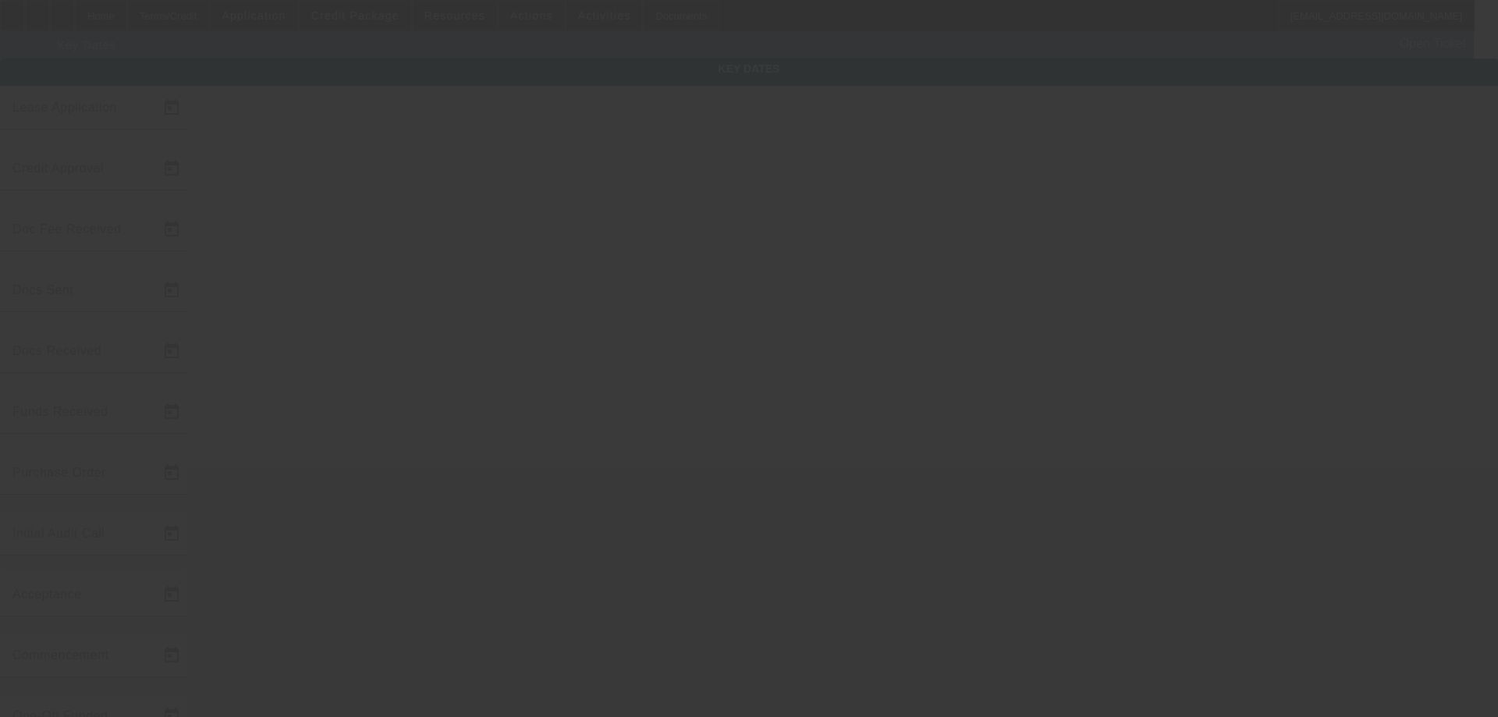
type input "9/19/2025"
type input "9/23/2025"
type input "10/1/2025"
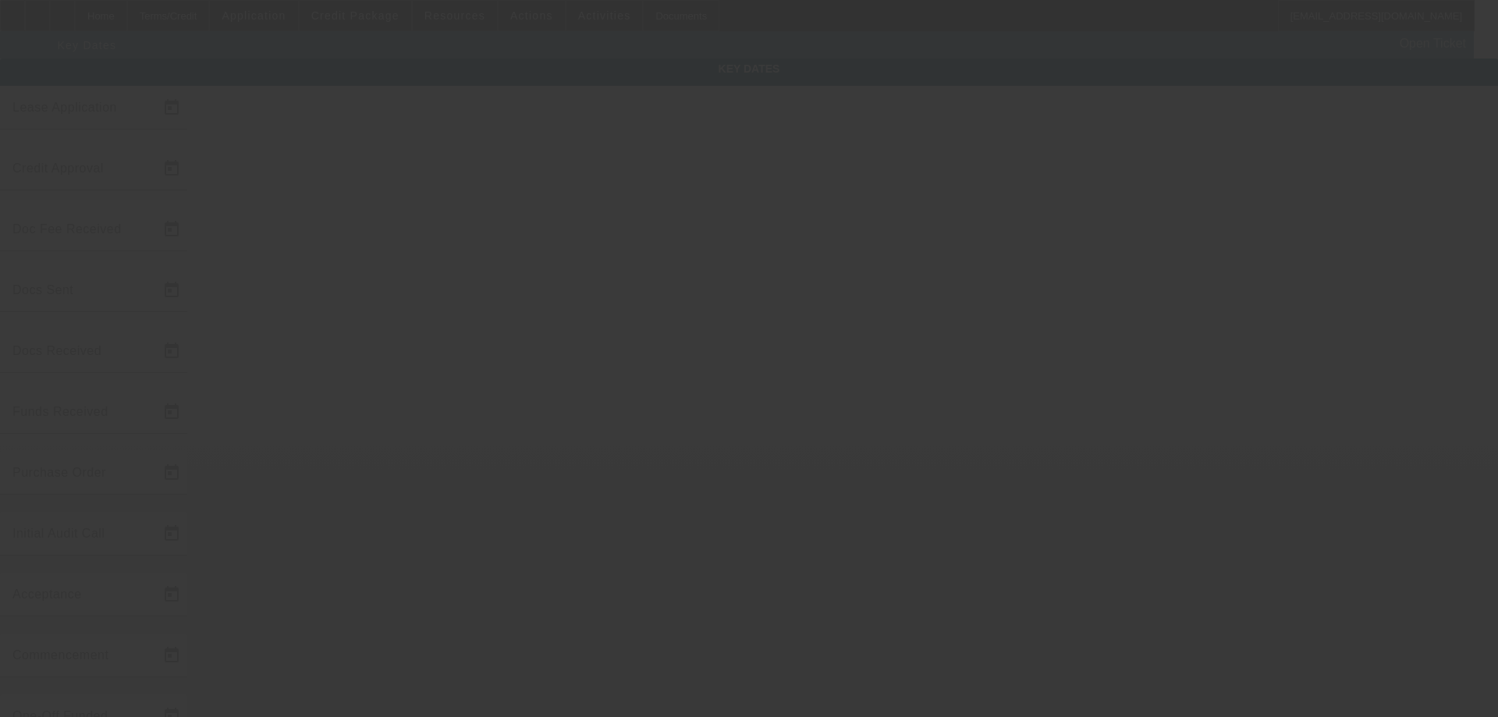
type input "11/1/2025"
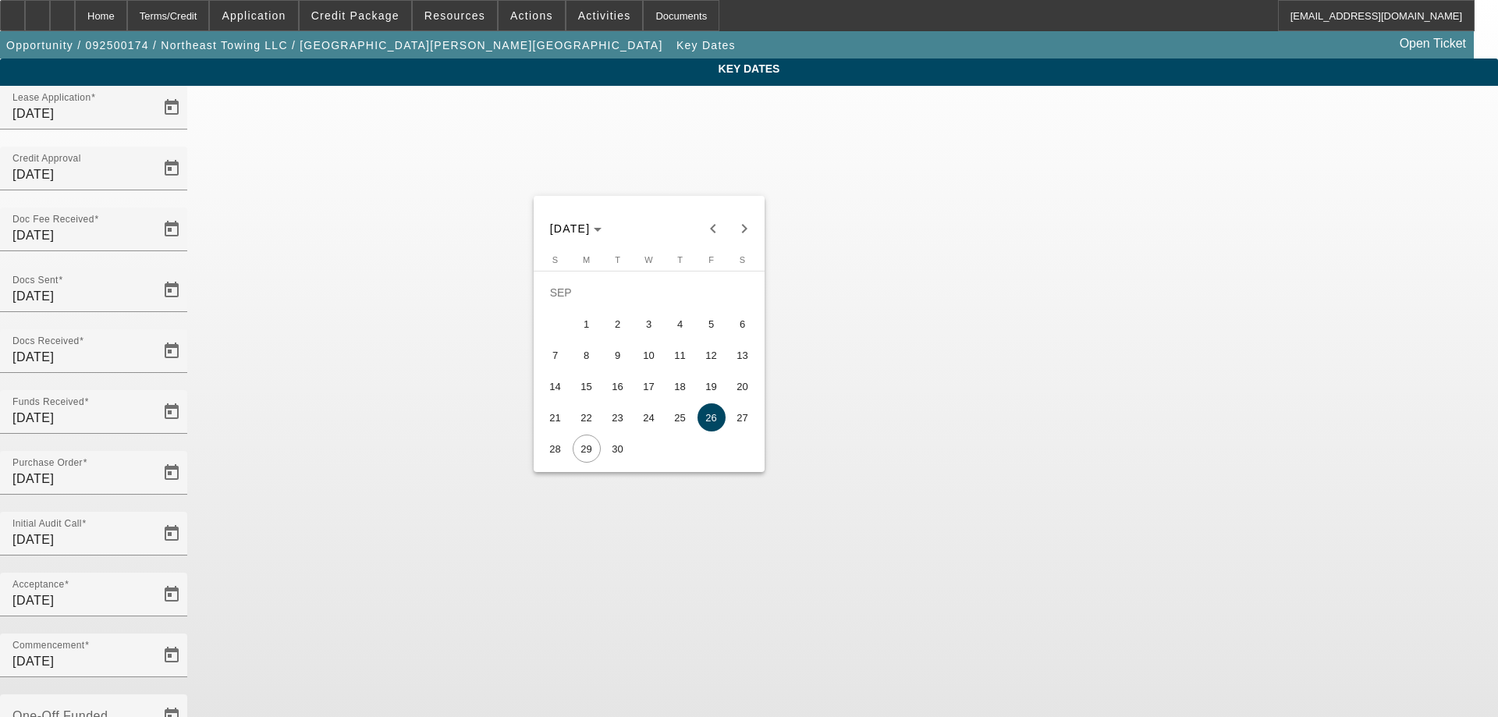
click at [613, 460] on span "30" at bounding box center [618, 449] width 28 height 28
type input "9/30/2025"
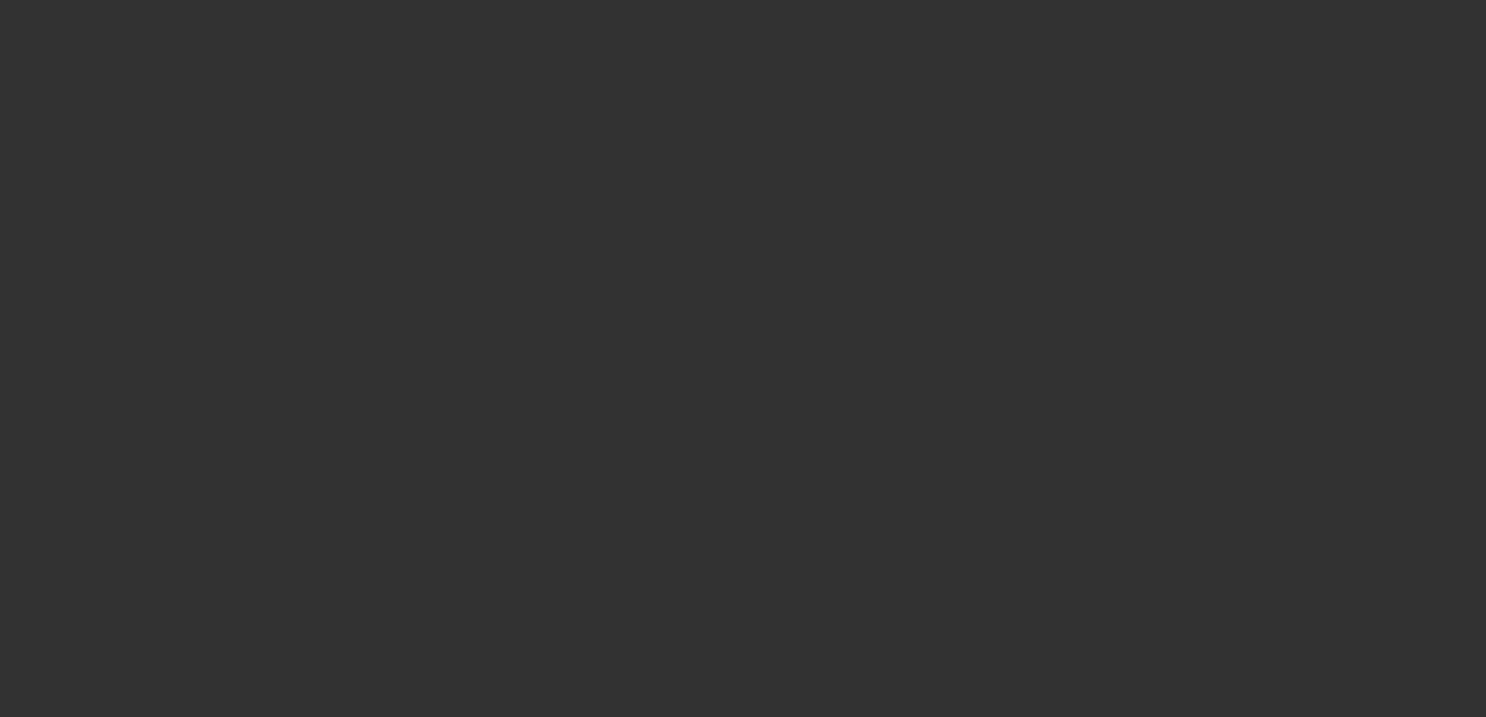
select select "4"
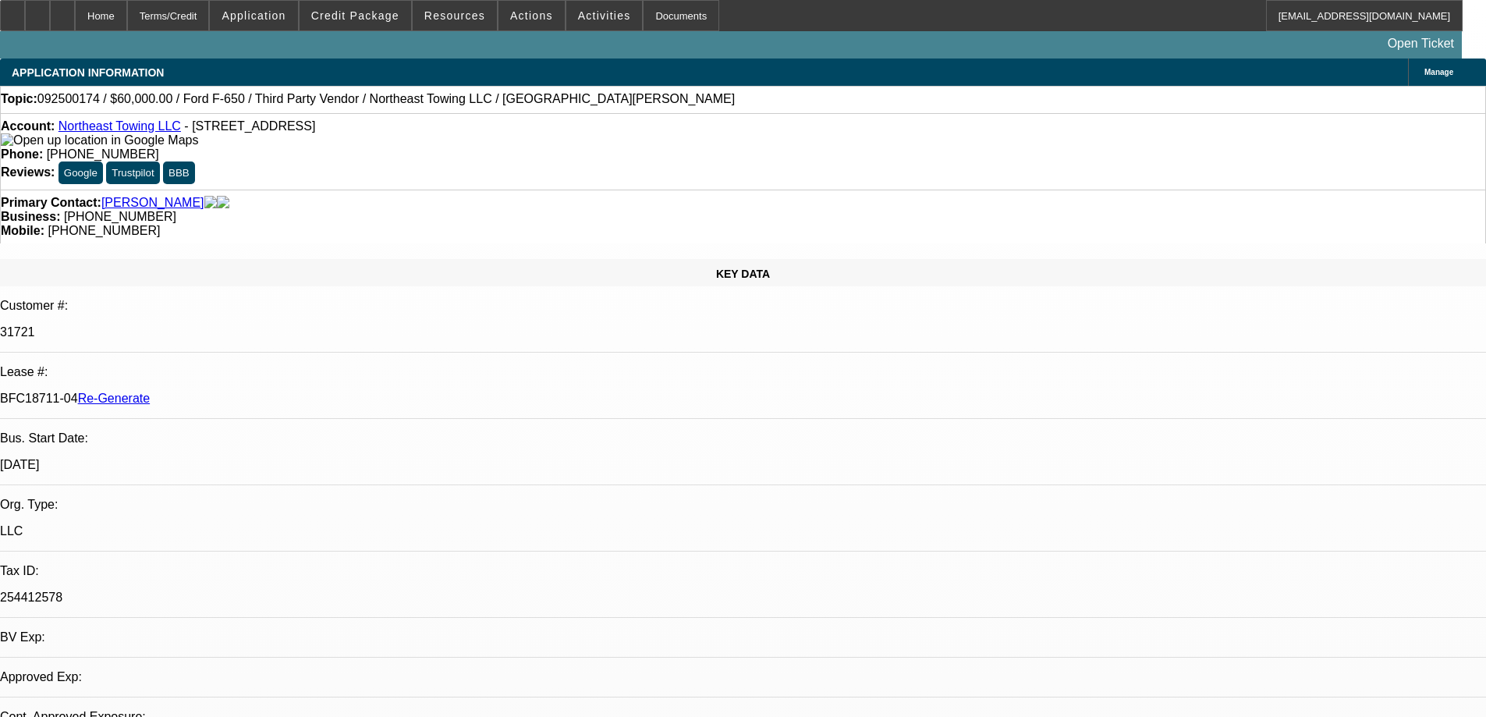
select select "0"
select select "3"
select select "0"
select select "6"
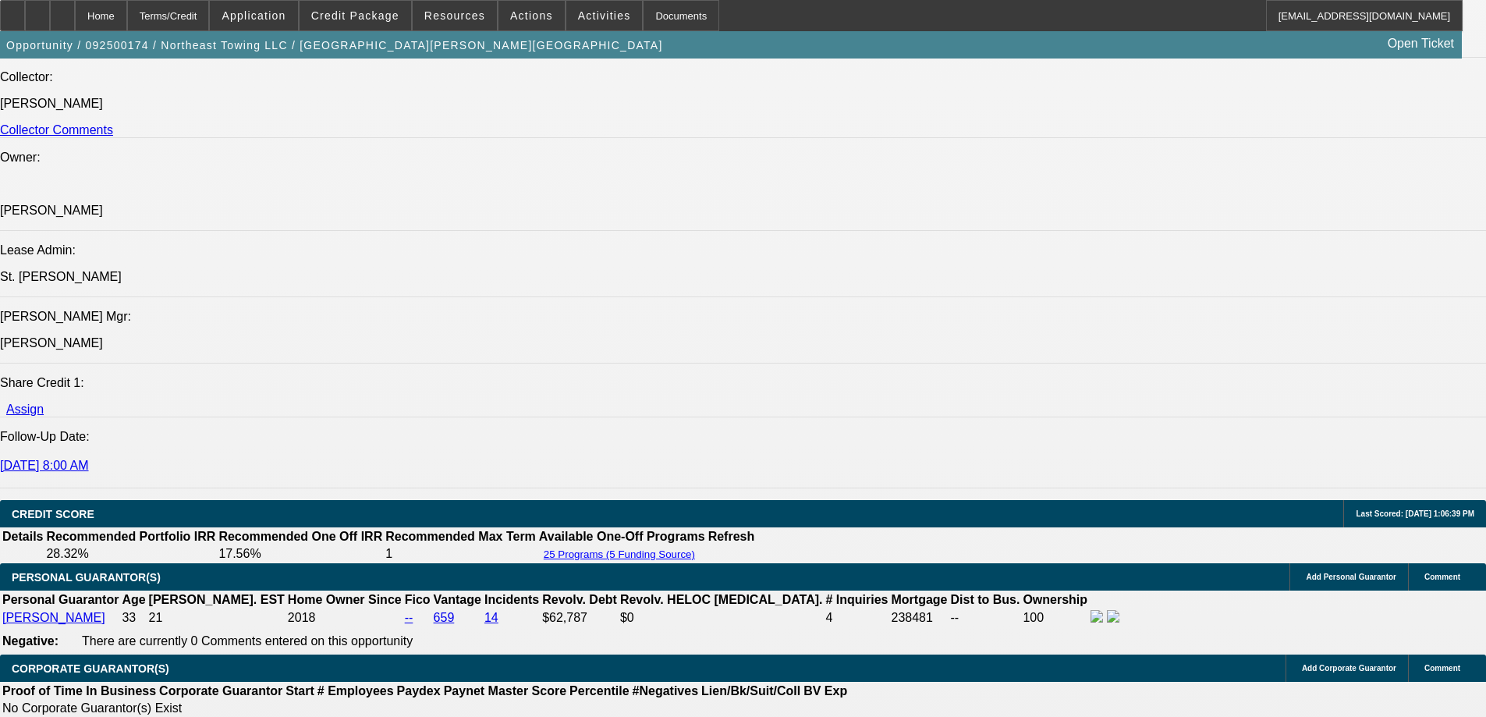
scroll to position [2185, 0]
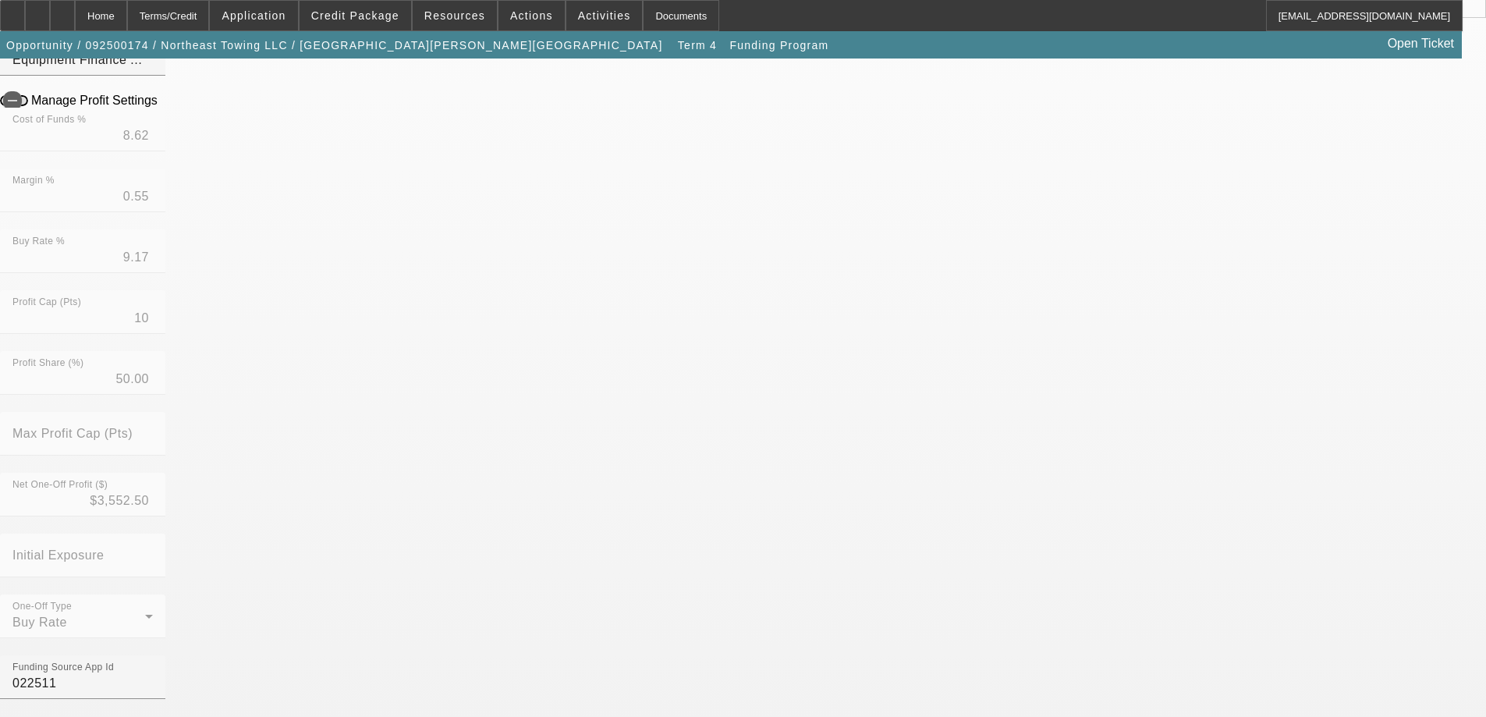
scroll to position [390, 0]
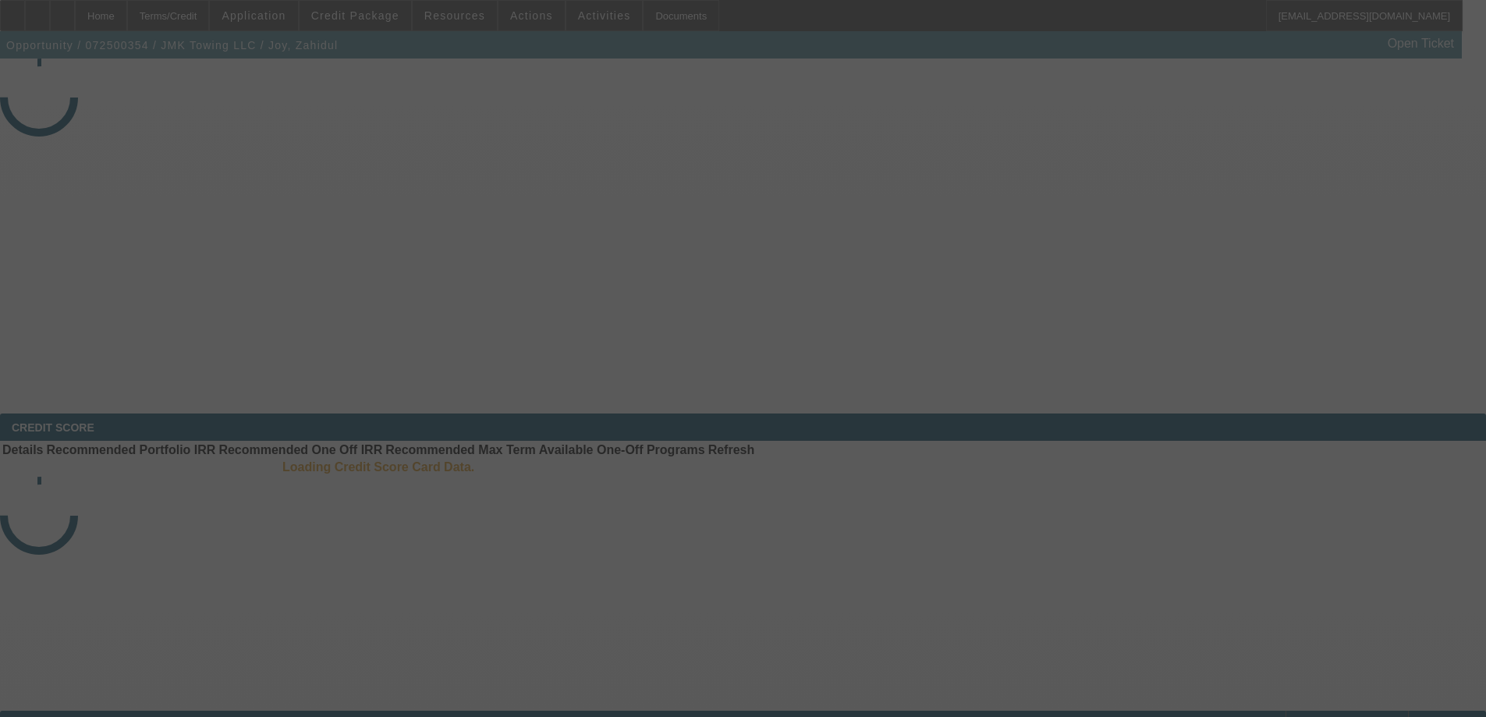
select select "4"
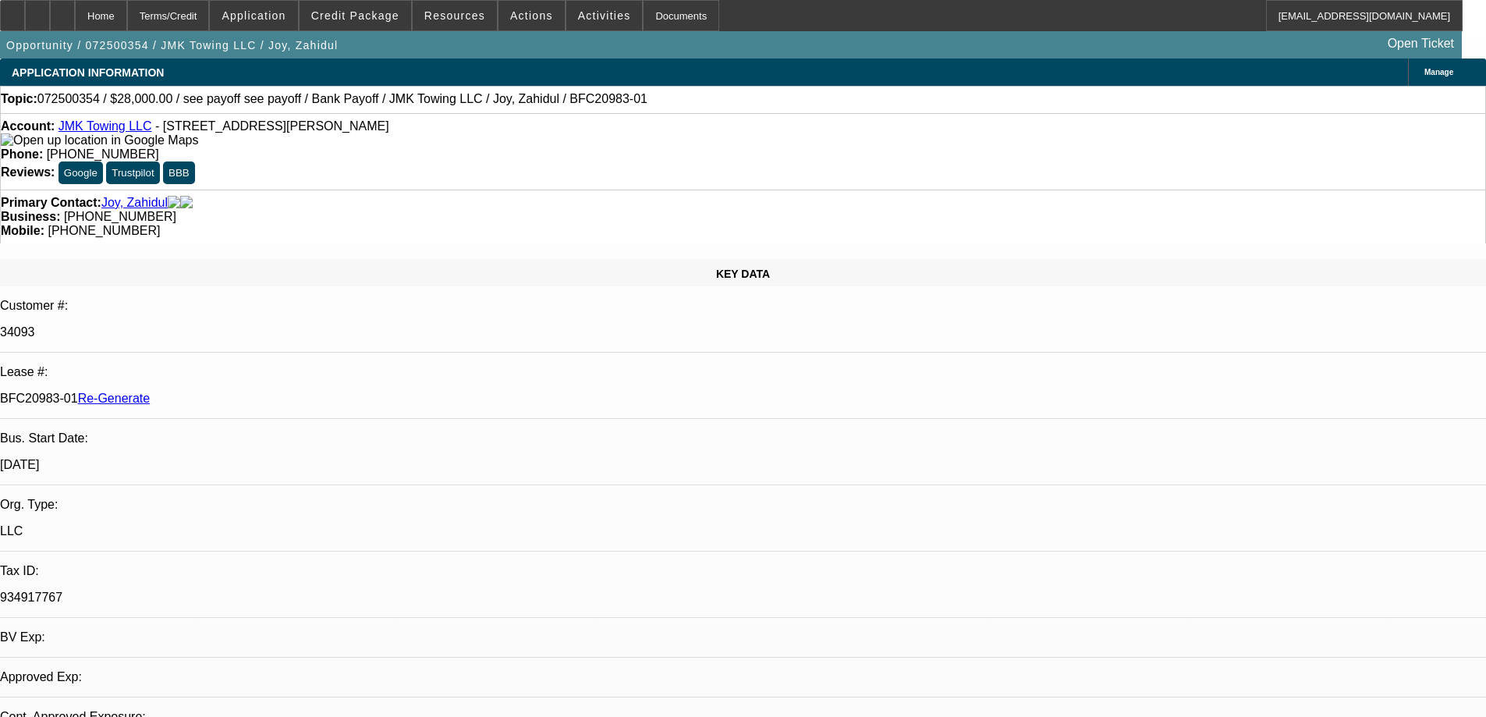
select select "0"
select select "6"
